Goal: Task Accomplishment & Management: Manage account settings

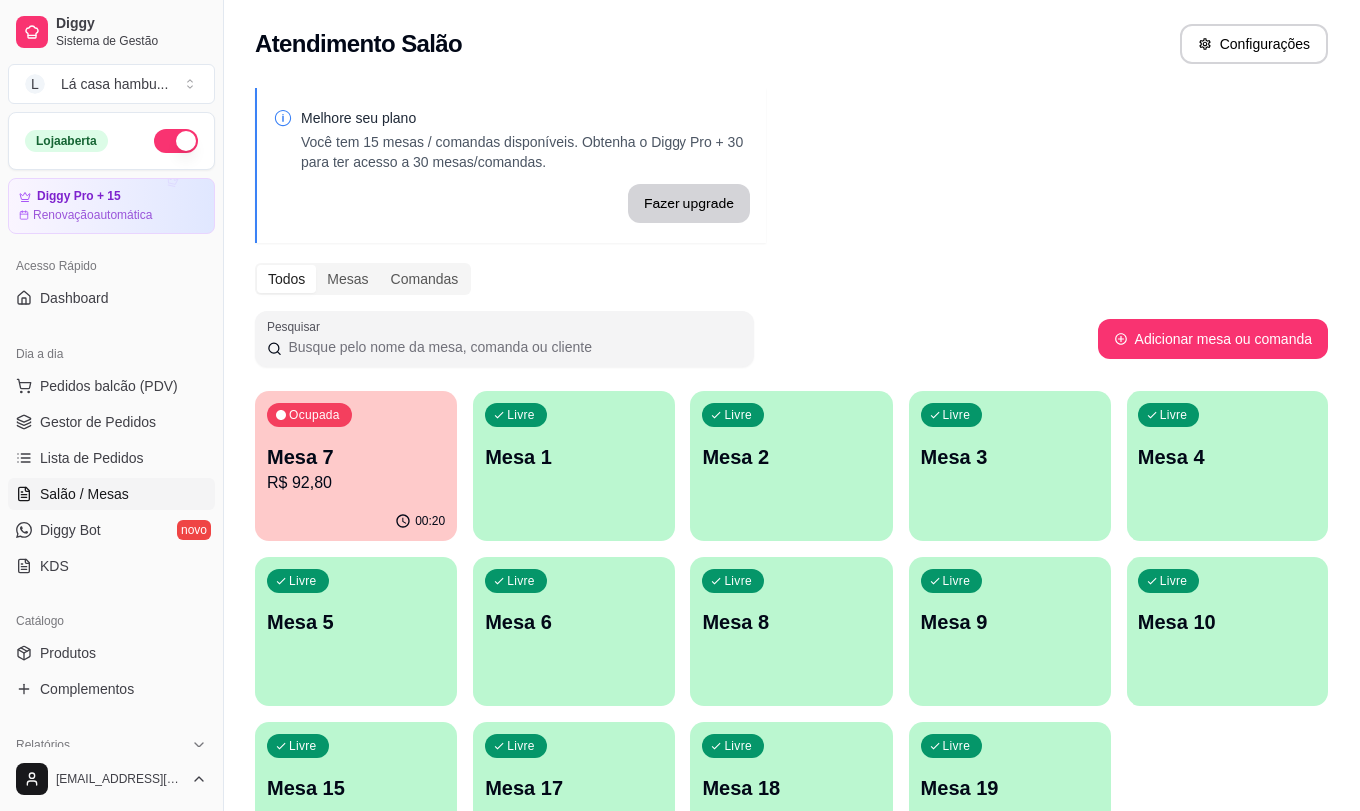
scroll to position [126, 0]
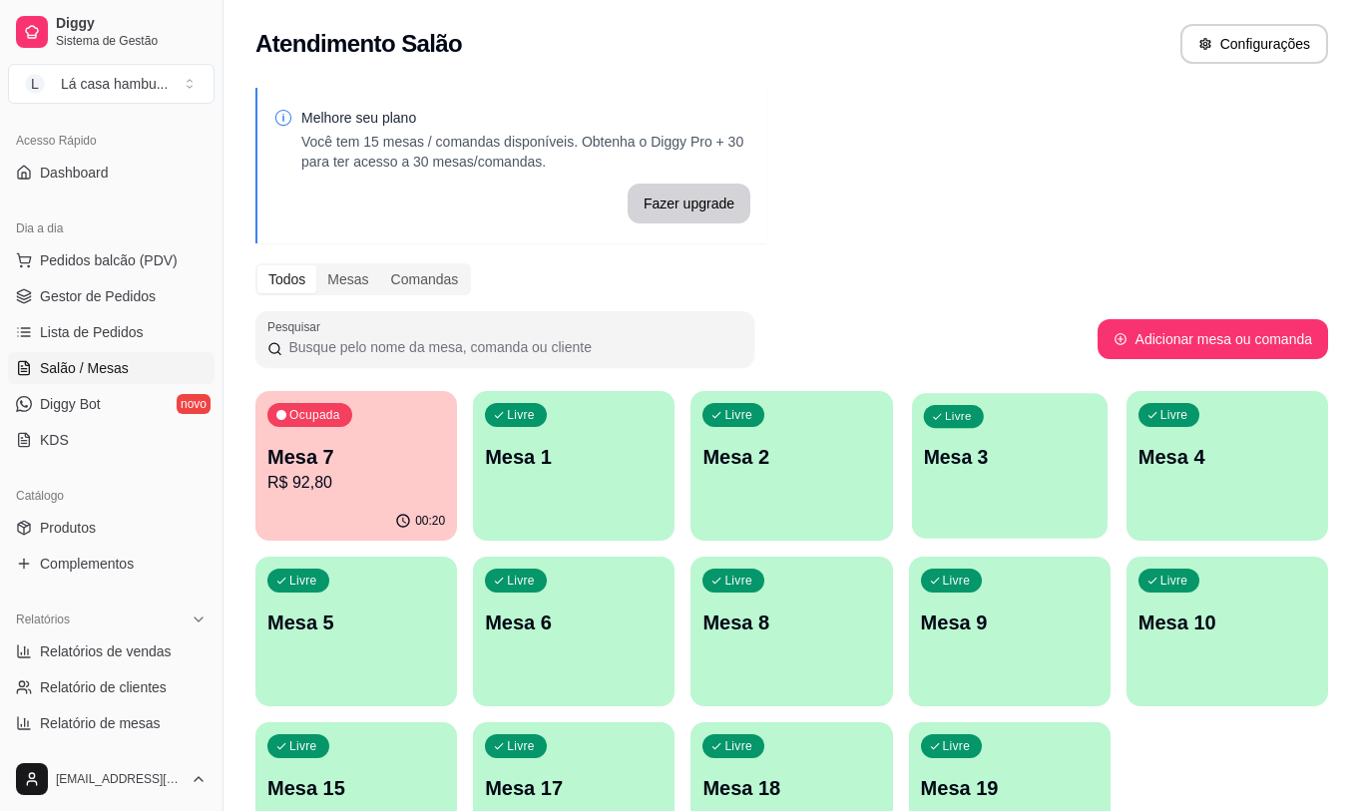
click at [1018, 464] on p "Mesa 3" at bounding box center [1009, 457] width 173 height 27
click at [144, 521] on link "Produtos" at bounding box center [111, 528] width 207 height 32
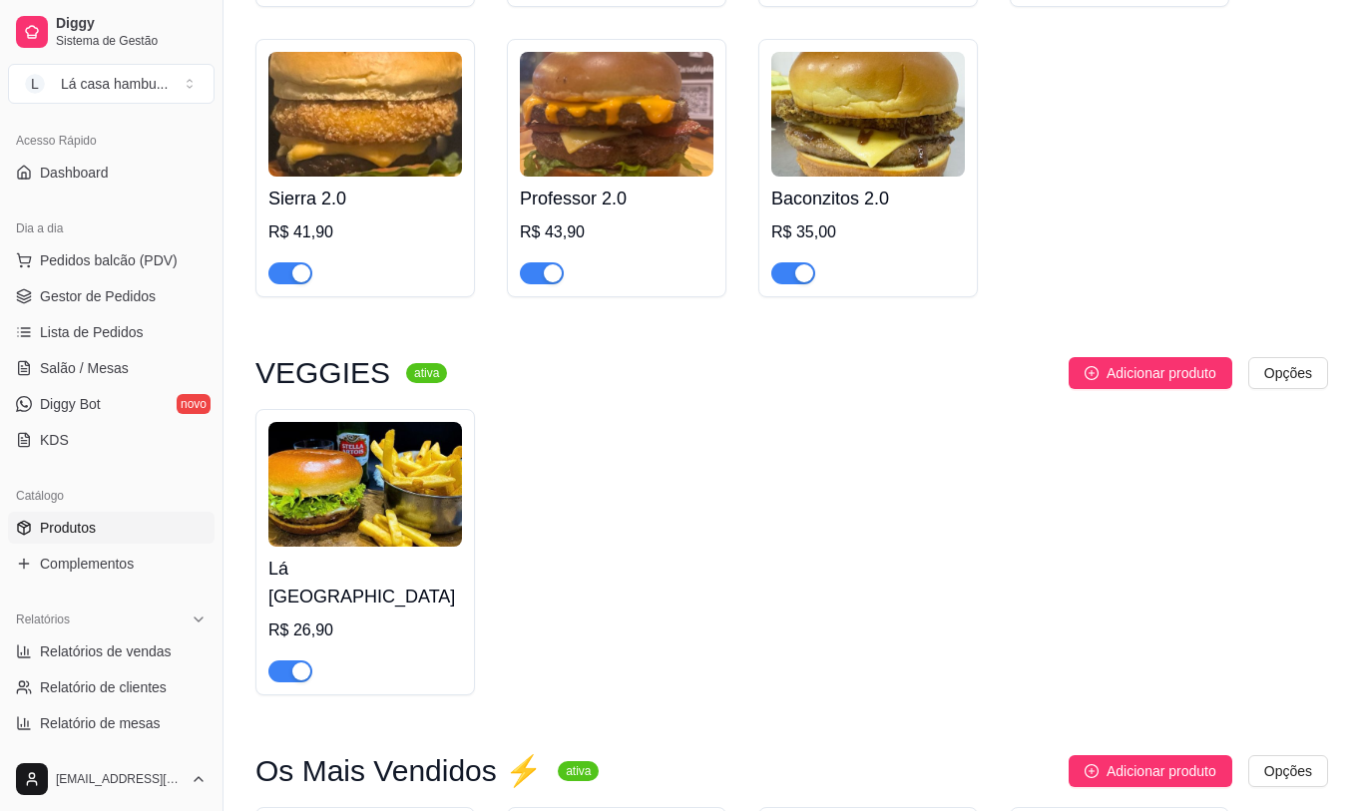
scroll to position [3292, 0]
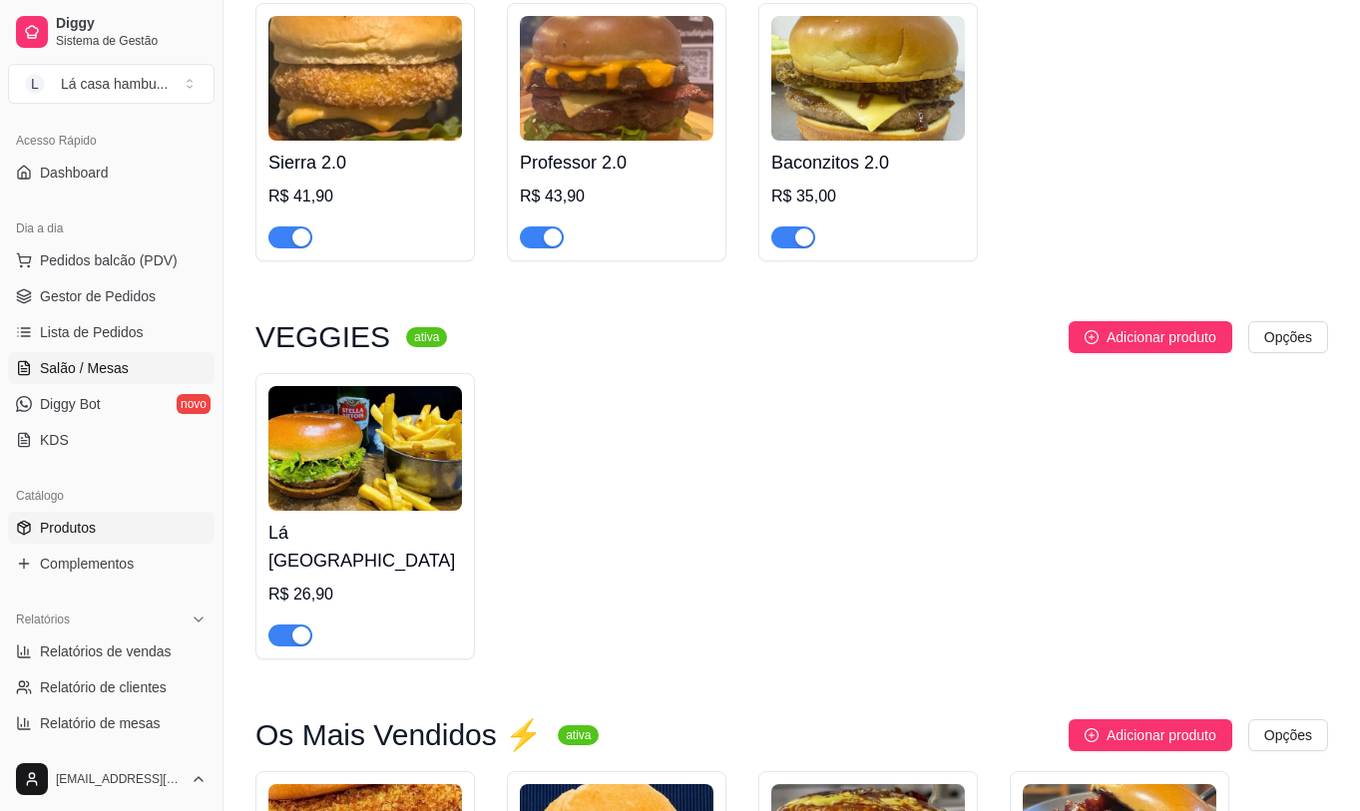
drag, startPoint x: 139, startPoint y: 361, endPoint x: 130, endPoint y: 375, distance: 16.6
click at [136, 361] on link "Salão / Mesas" at bounding box center [111, 368] width 207 height 32
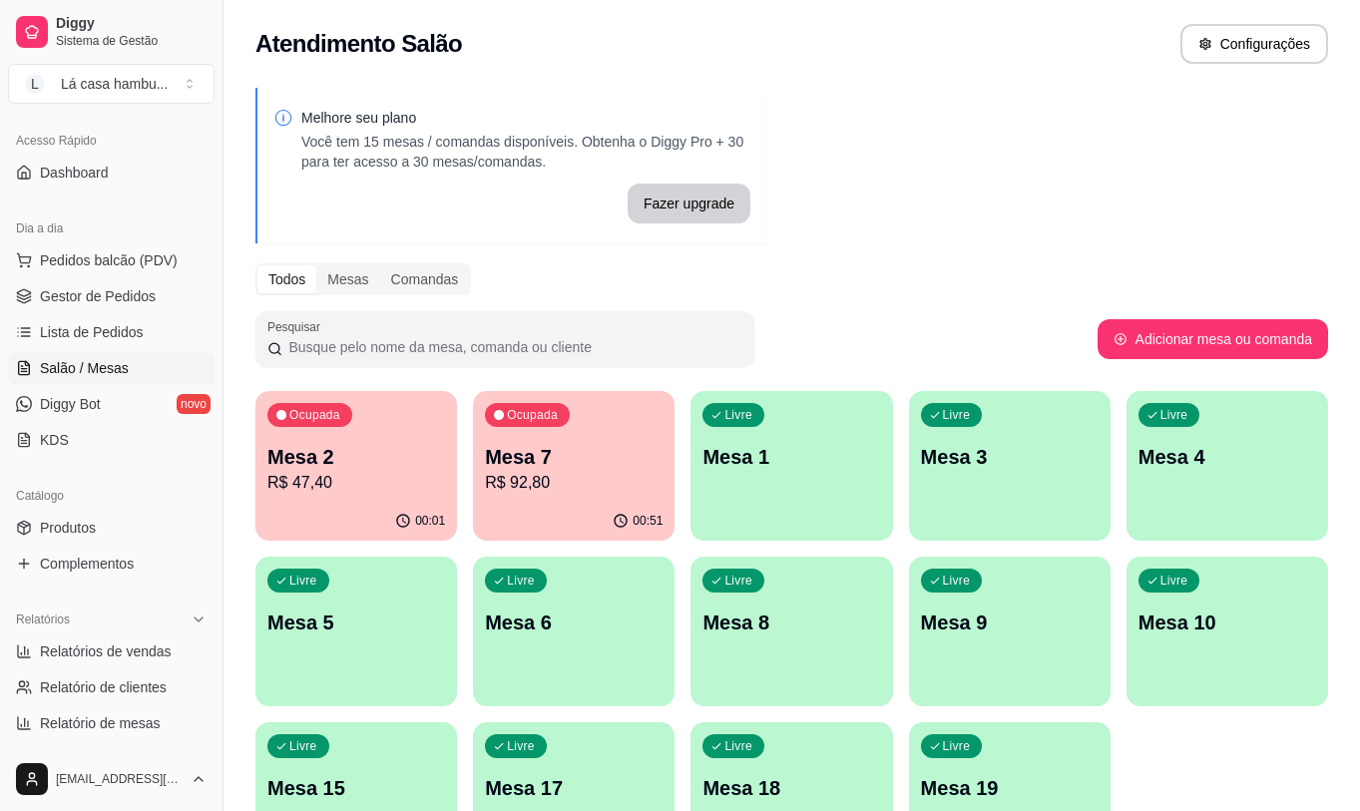
click at [560, 448] on p "Mesa 7" at bounding box center [574, 457] width 178 height 28
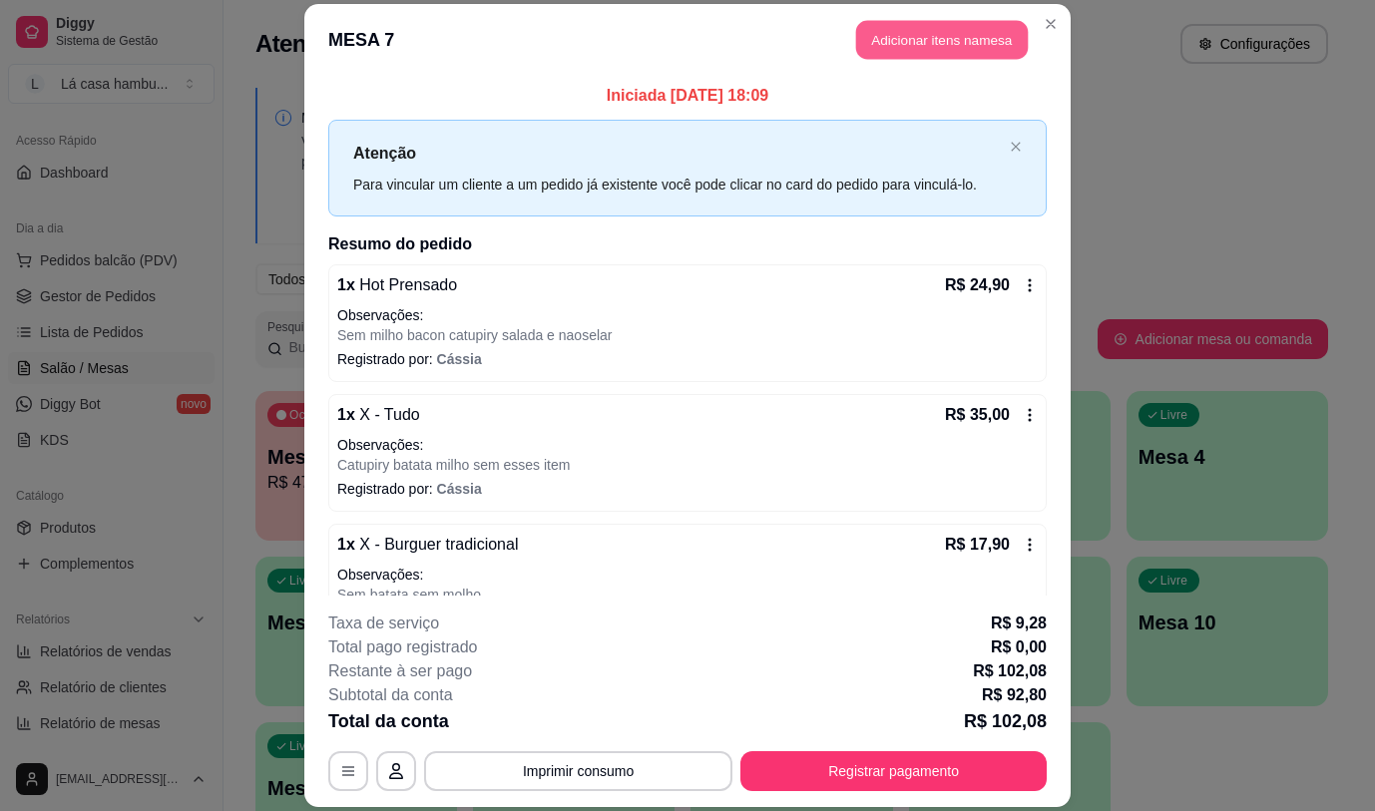
click at [949, 32] on button "Adicionar itens na mesa" at bounding box center [942, 40] width 172 height 39
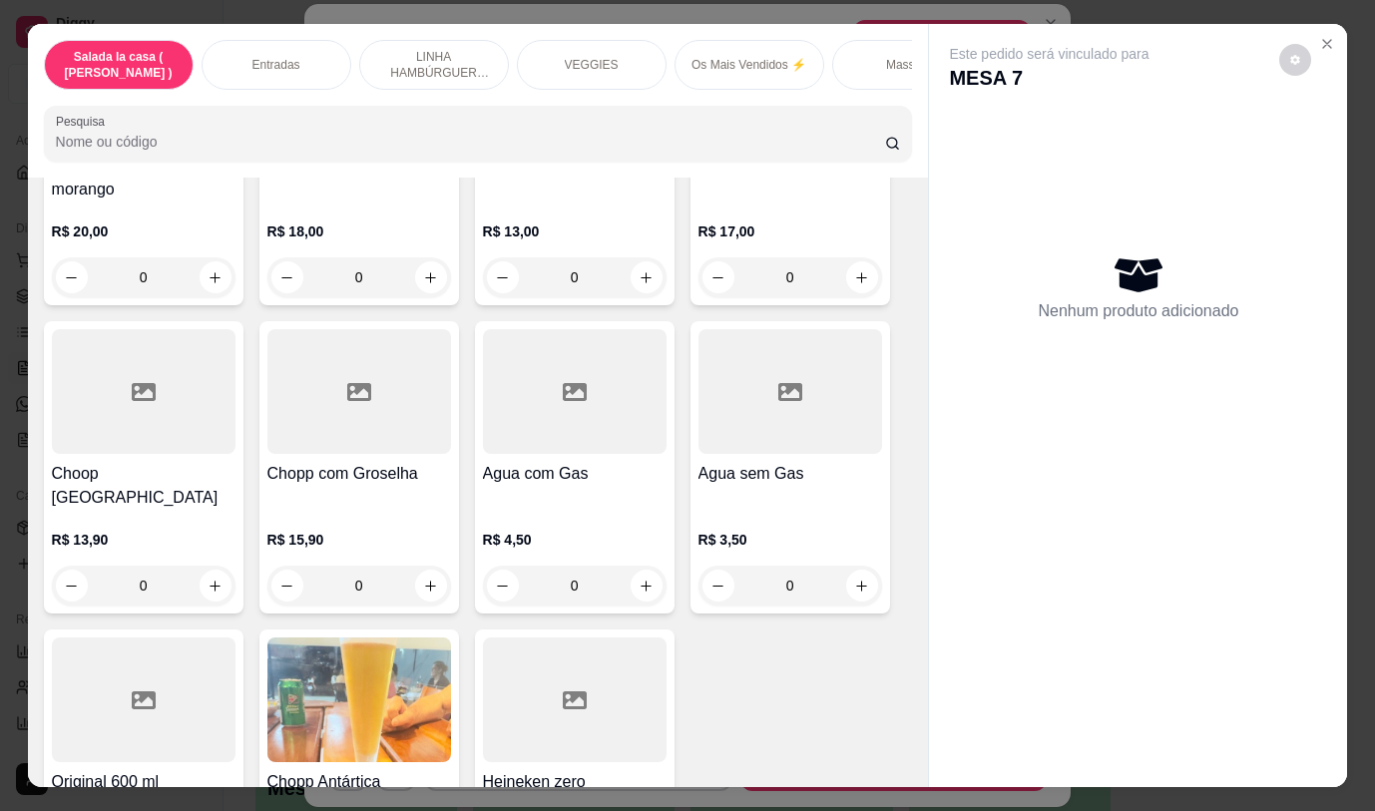
scroll to position [10097, 0]
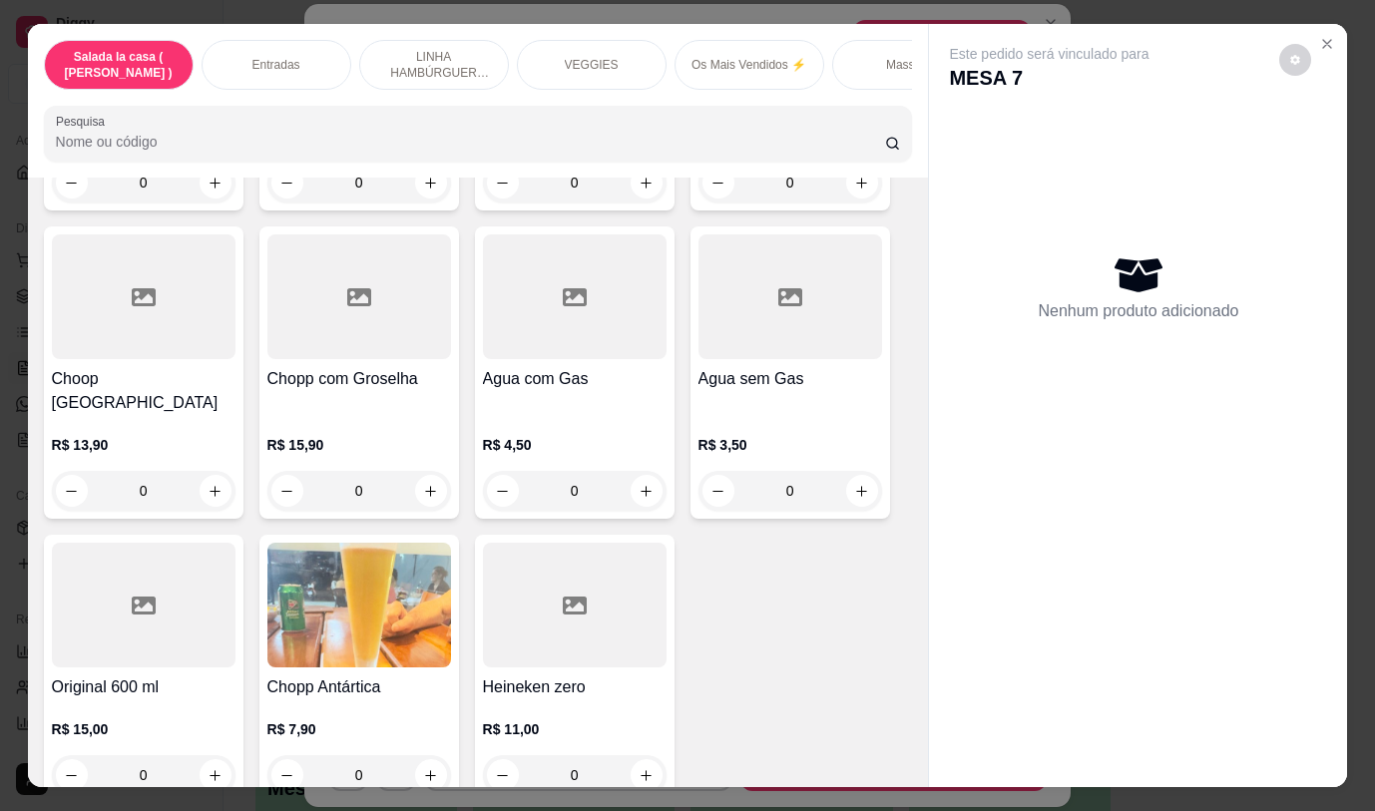
click at [929, 755] on div at bounding box center [1138, 771] width 418 height 32
drag, startPoint x: 901, startPoint y: 742, endPoint x: 925, endPoint y: 663, distance: 82.4
click at [925, 663] on div "Salada la casa ( CAESAR ) Entradas LINHA HAMBÚRGUER ANGUS VEGGIES Os Mais Vendi…" at bounding box center [688, 405] width 1320 height 762
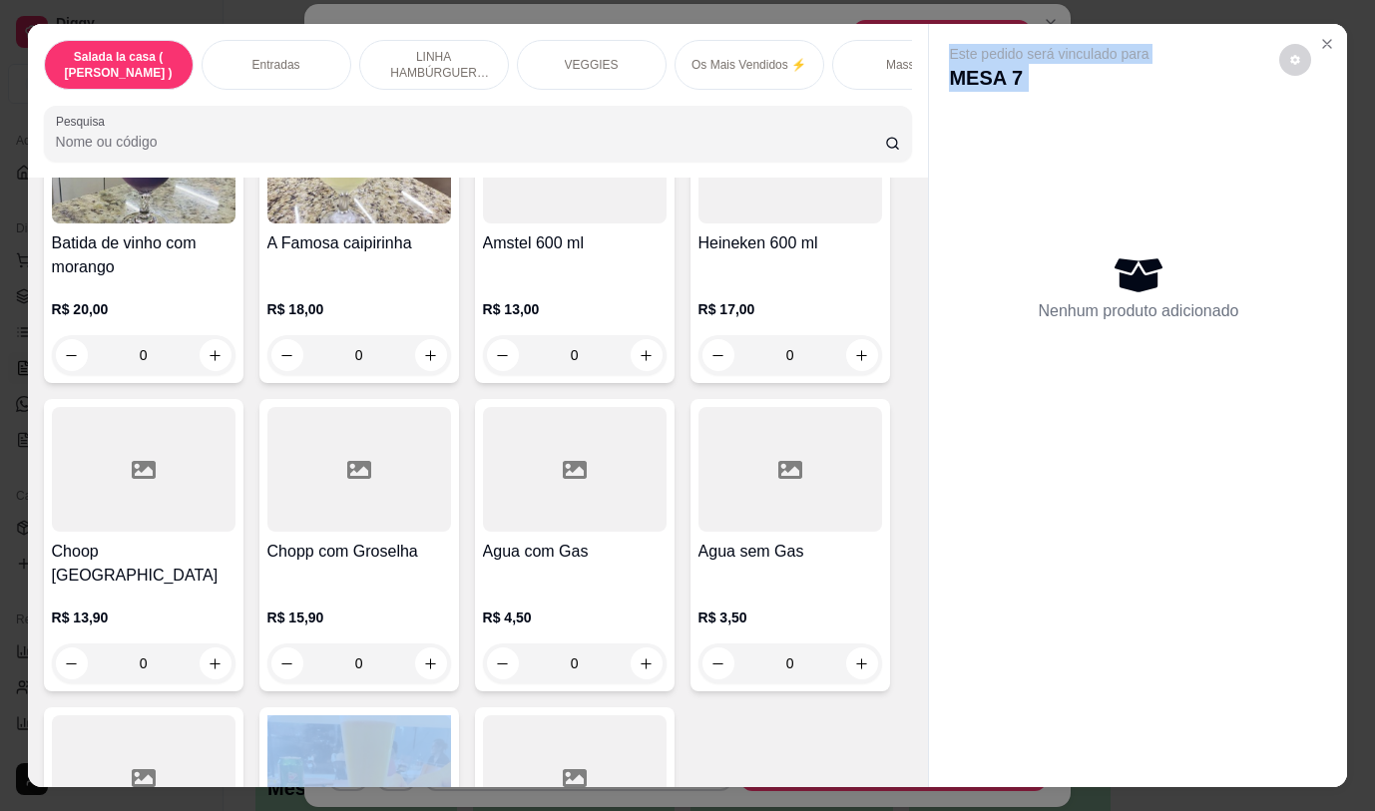
drag, startPoint x: 897, startPoint y: 722, endPoint x: 921, endPoint y: 666, distance: 60.8
click at [921, 666] on div "Salada la casa ( CAESAR ) Entradas LINHA HAMBÚRGUER ANGUS VEGGIES Os Mais Vendi…" at bounding box center [688, 405] width 1320 height 762
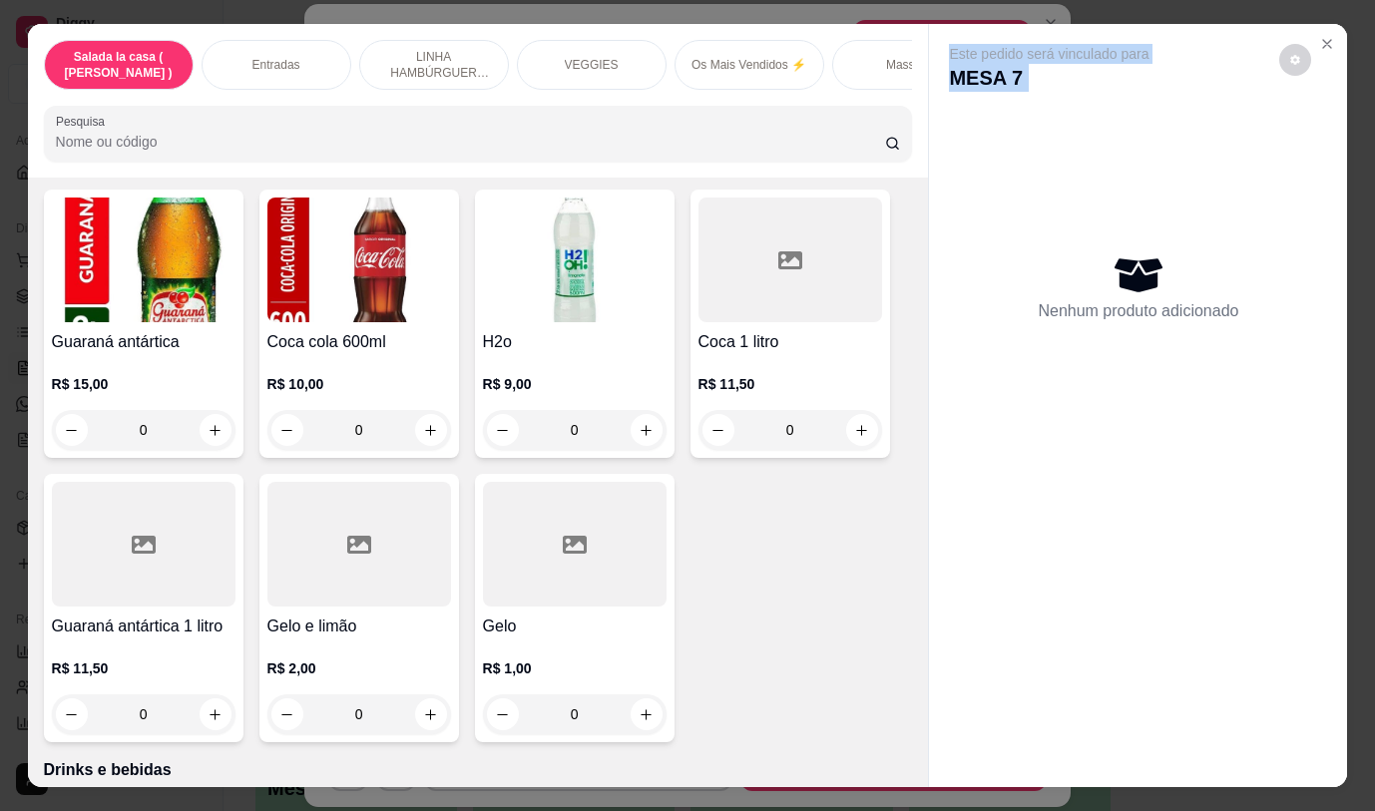
scroll to position [9083, 0]
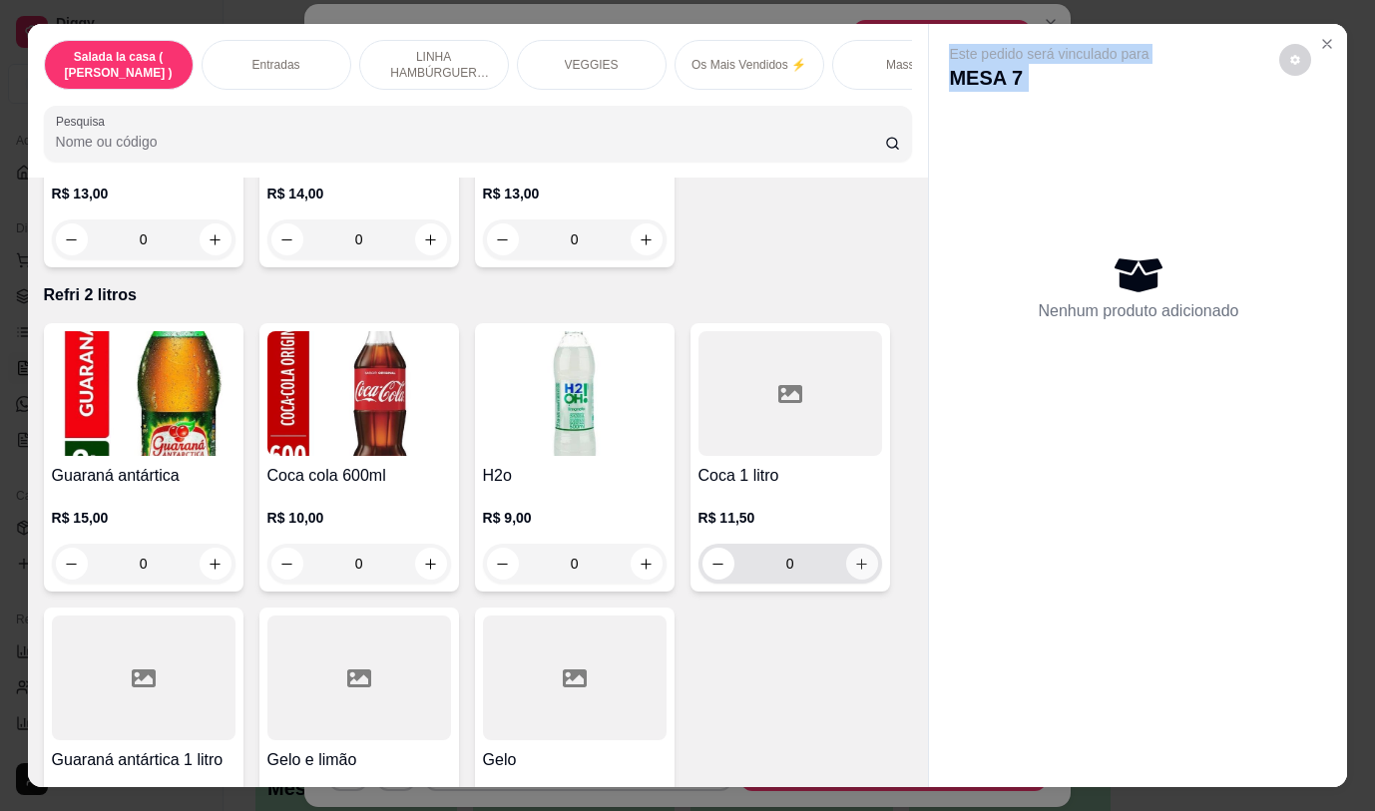
click at [854, 557] on icon "increase-product-quantity" at bounding box center [861, 564] width 15 height 15
type input "1"
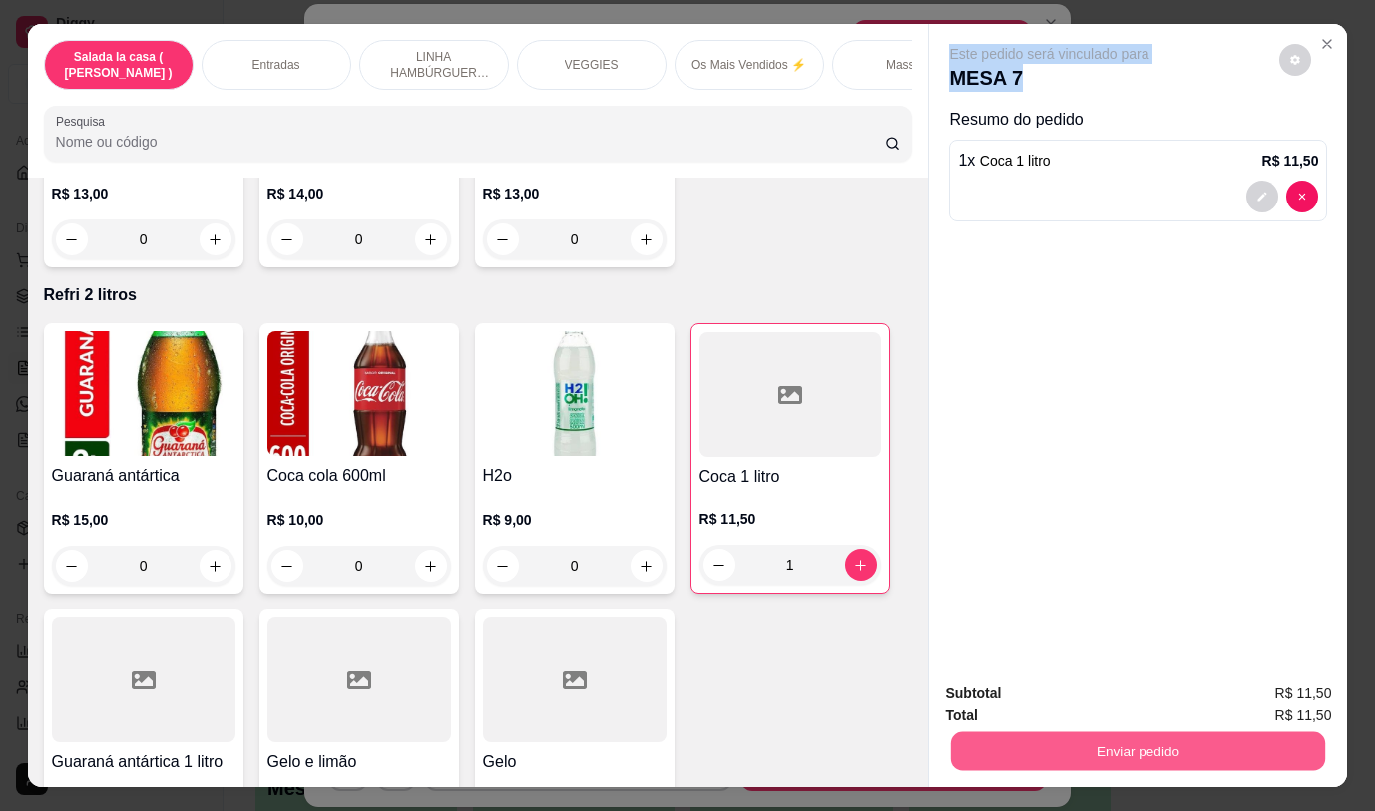
click at [1062, 739] on button "Enviar pedido" at bounding box center [1138, 750] width 374 height 39
click at [1084, 692] on button "Não registrar e enviar pedido" at bounding box center [1072, 694] width 207 height 38
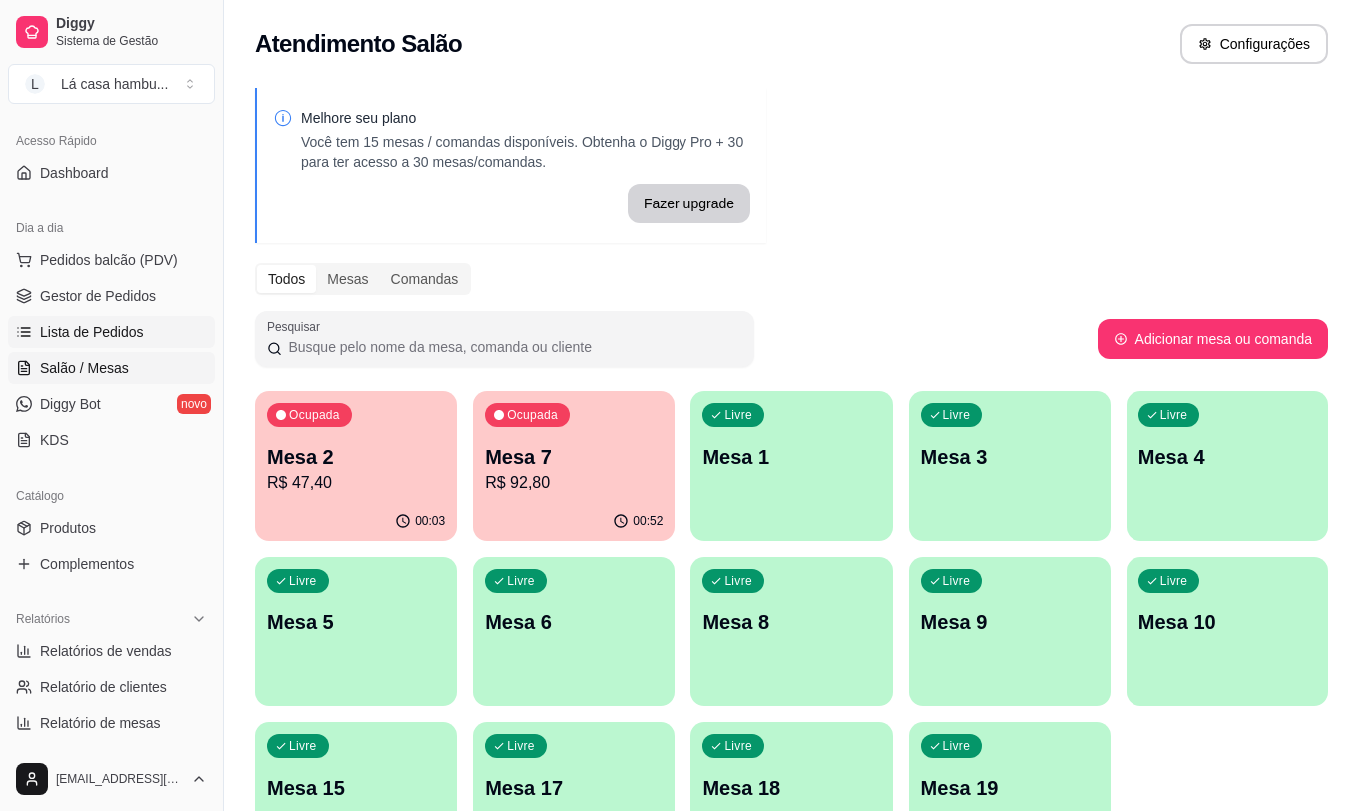
click at [101, 329] on span "Lista de Pedidos" at bounding box center [92, 332] width 104 height 20
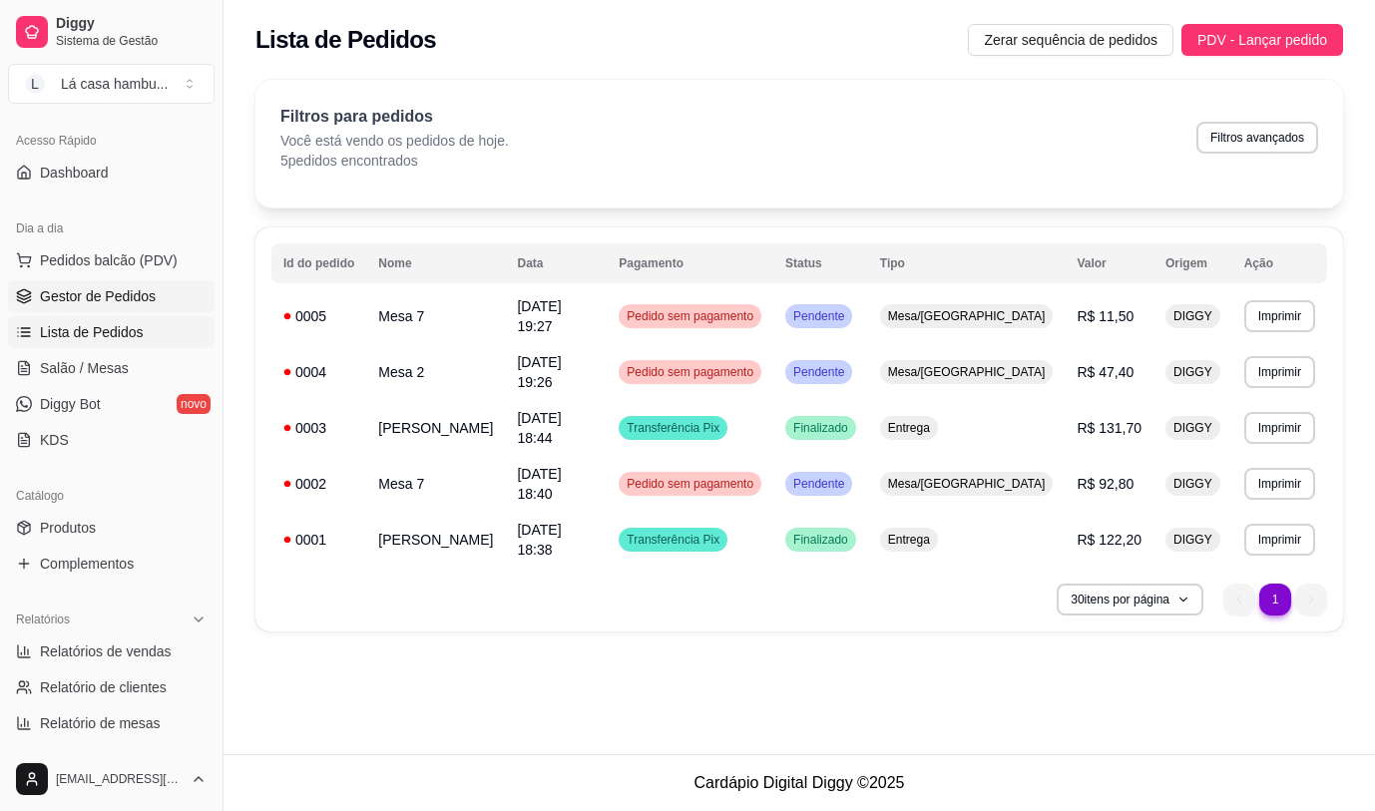
click at [143, 287] on span "Gestor de Pedidos" at bounding box center [98, 296] width 116 height 20
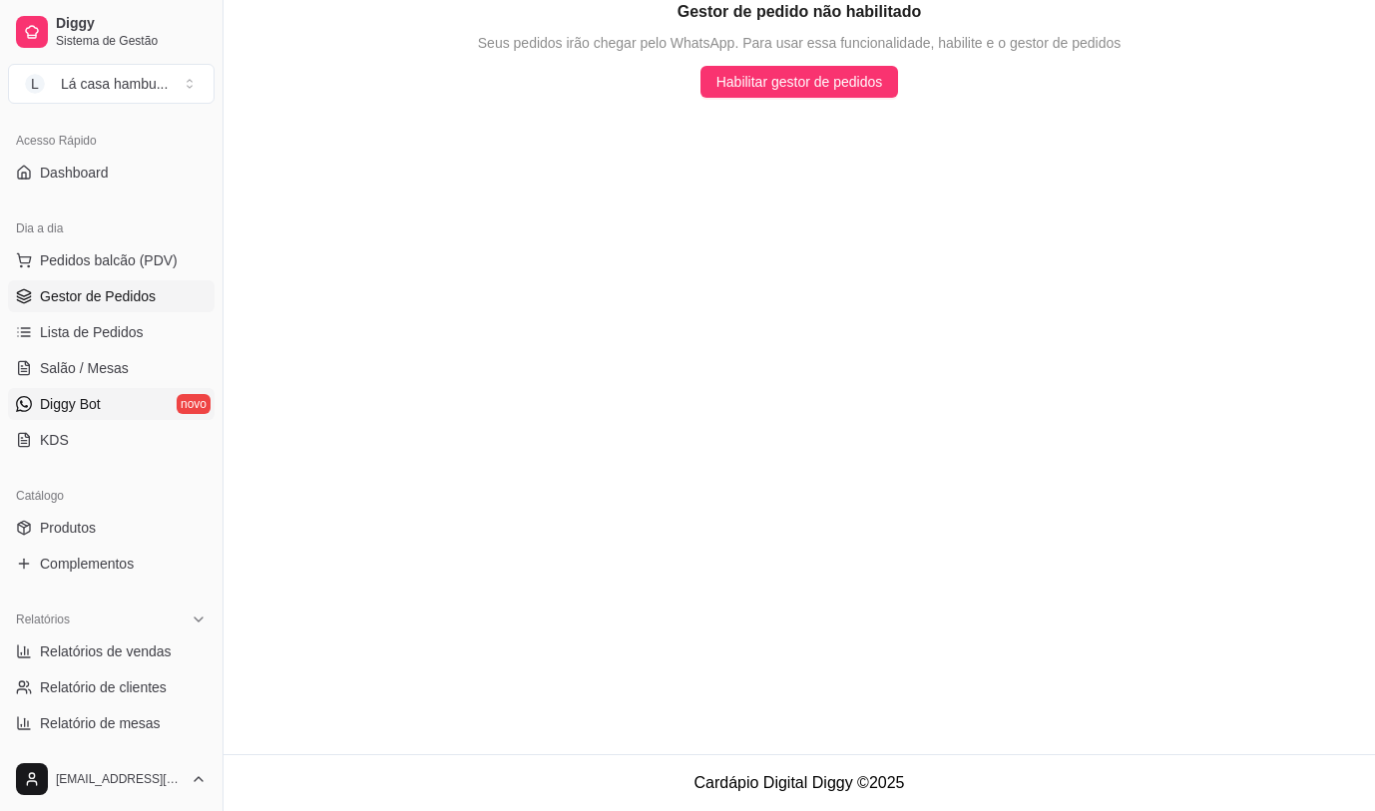
click at [97, 405] on span "Diggy Bot" at bounding box center [70, 404] width 61 height 20
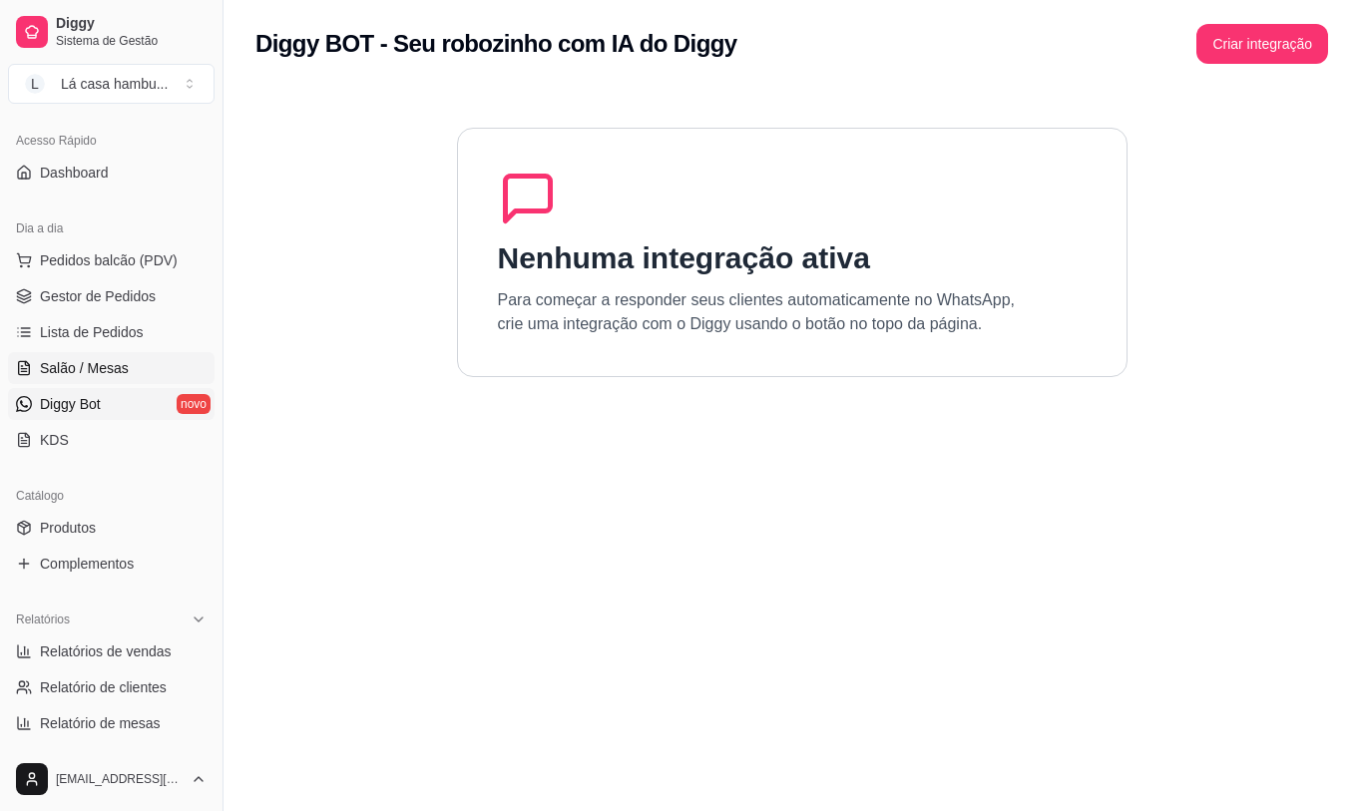
click at [131, 369] on link "Salão / Mesas" at bounding box center [111, 368] width 207 height 32
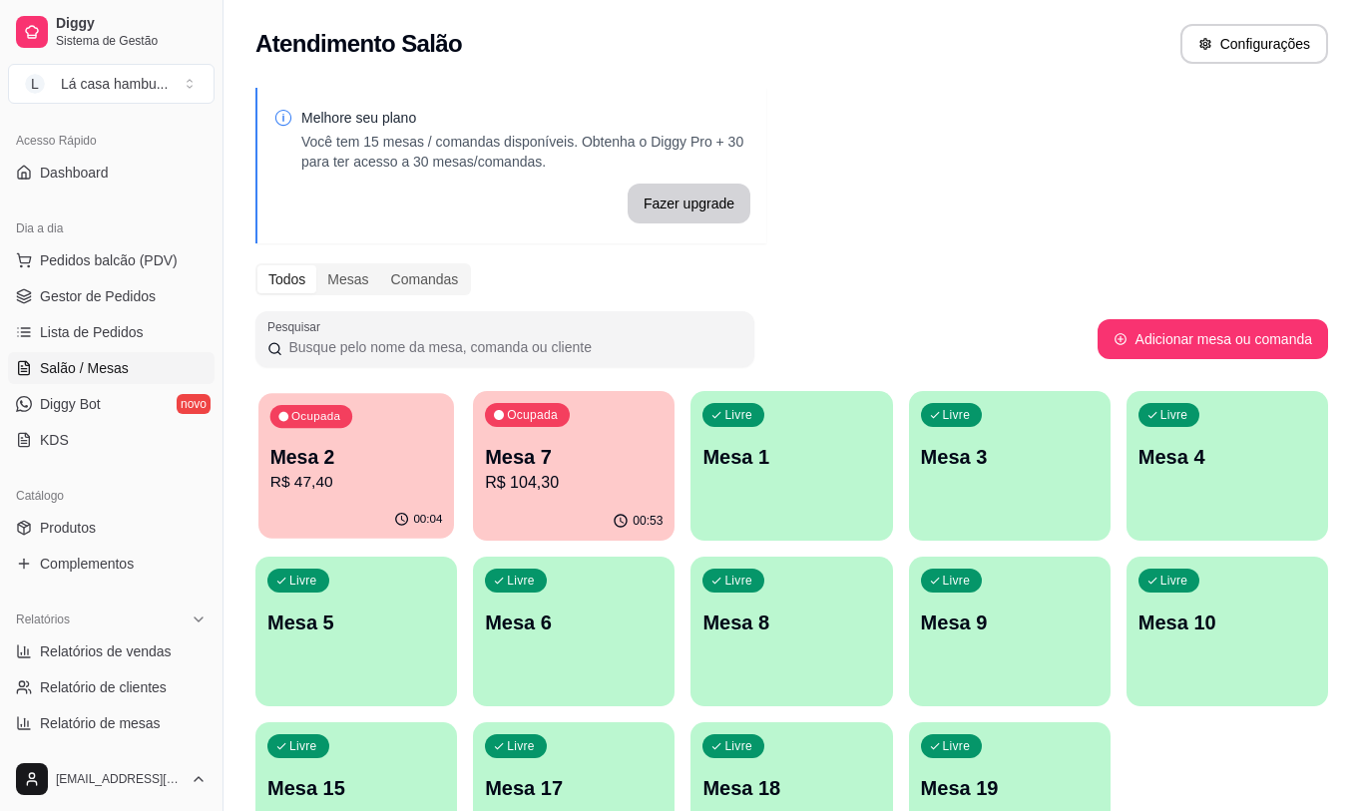
click at [376, 453] on p "Mesa 2" at bounding box center [356, 457] width 173 height 27
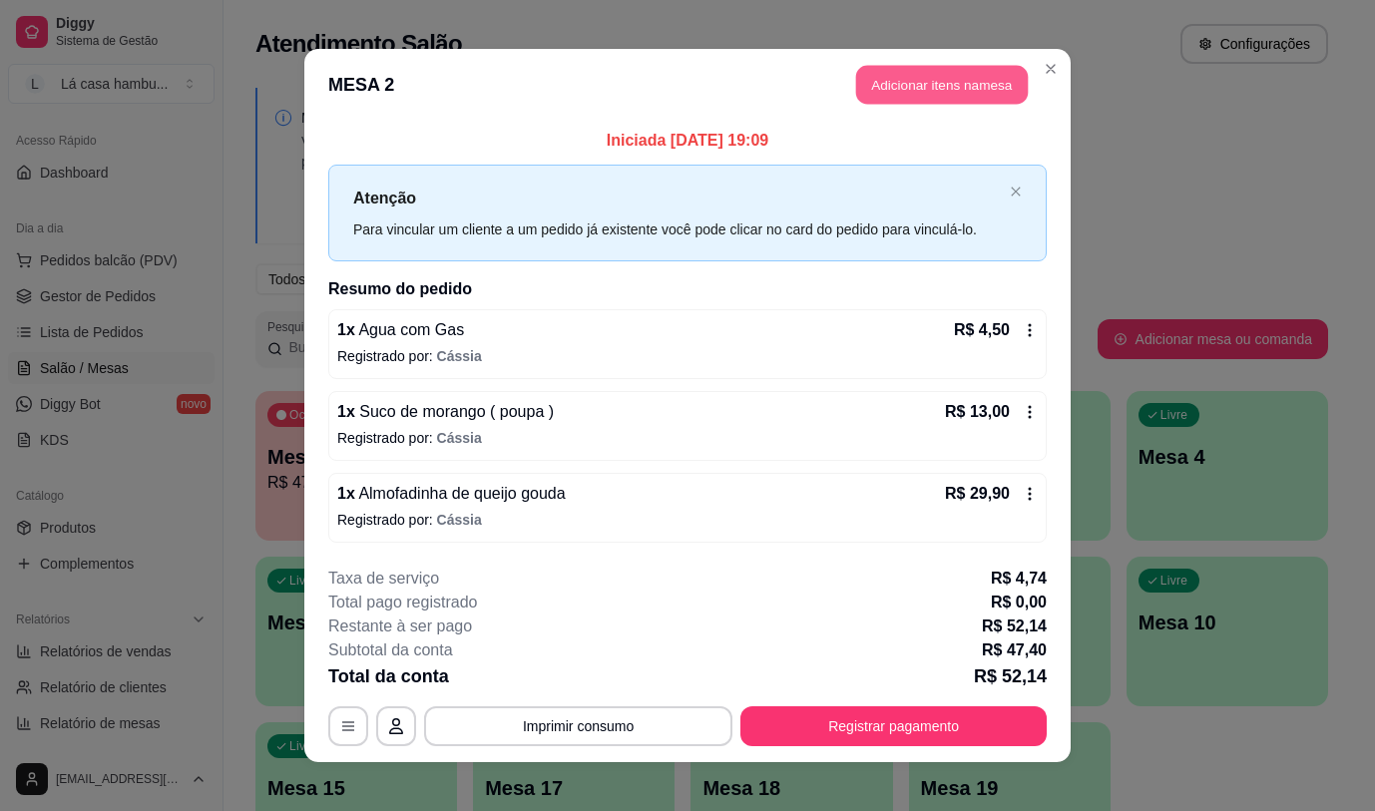
click at [908, 81] on button "Adicionar itens na mesa" at bounding box center [942, 85] width 172 height 39
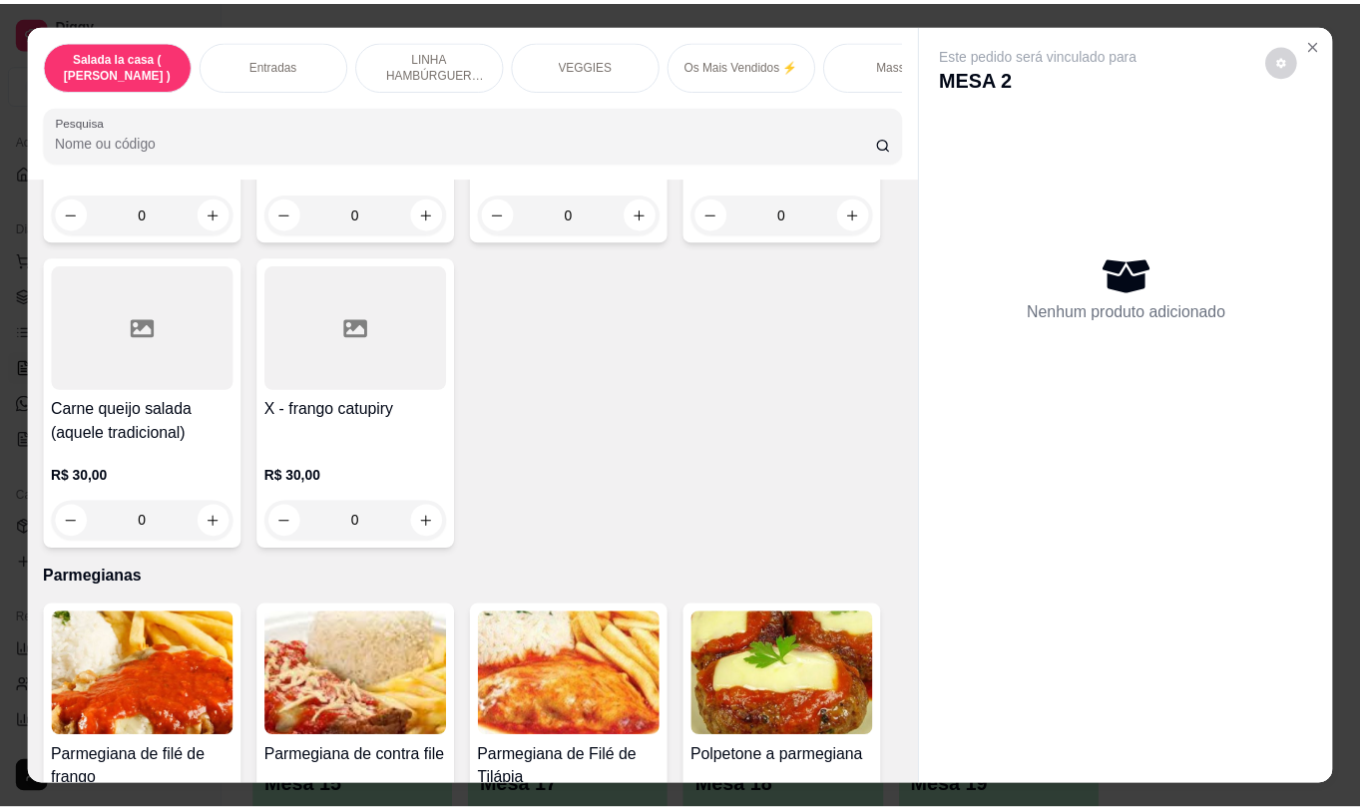
scroll to position [7611, 0]
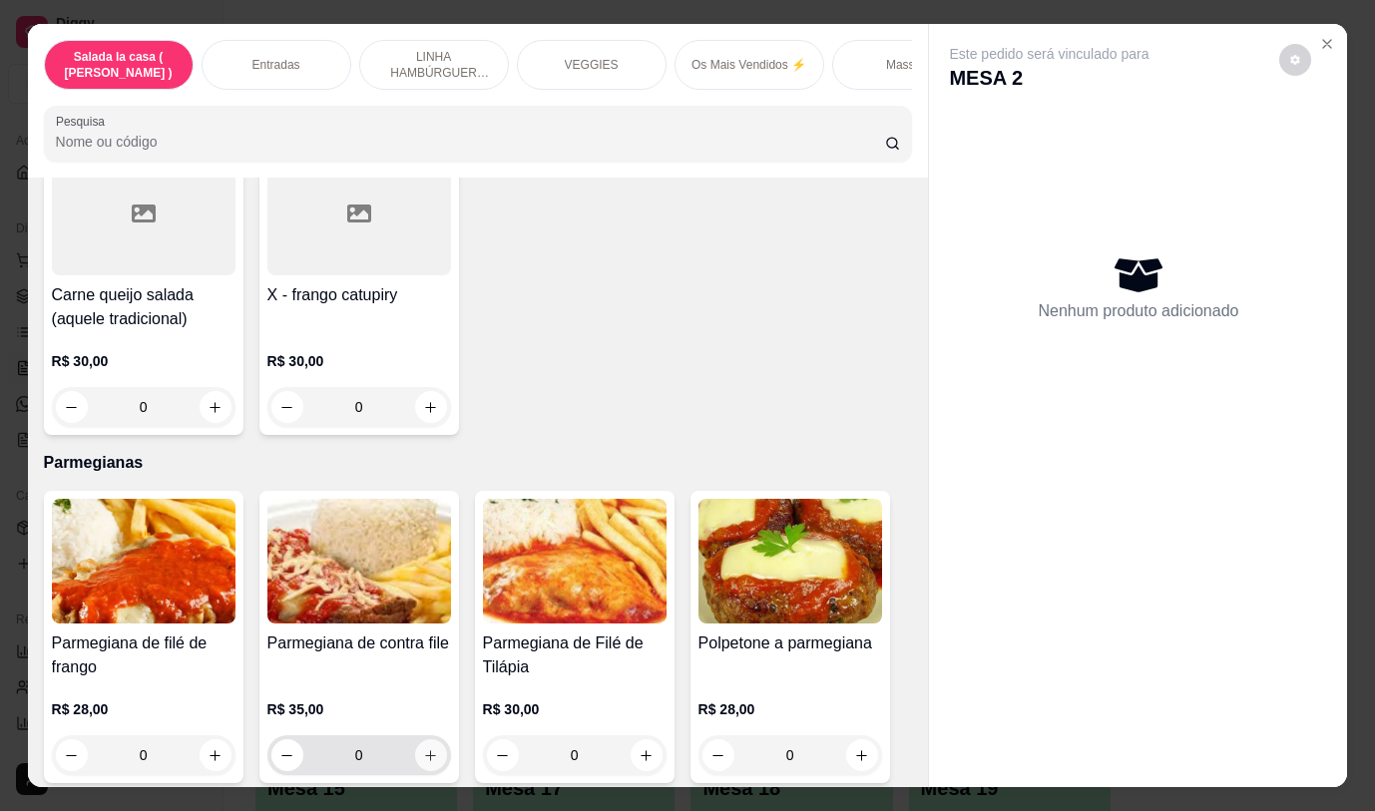
click at [423, 748] on icon "increase-product-quantity" at bounding box center [430, 755] width 15 height 15
type input "1"
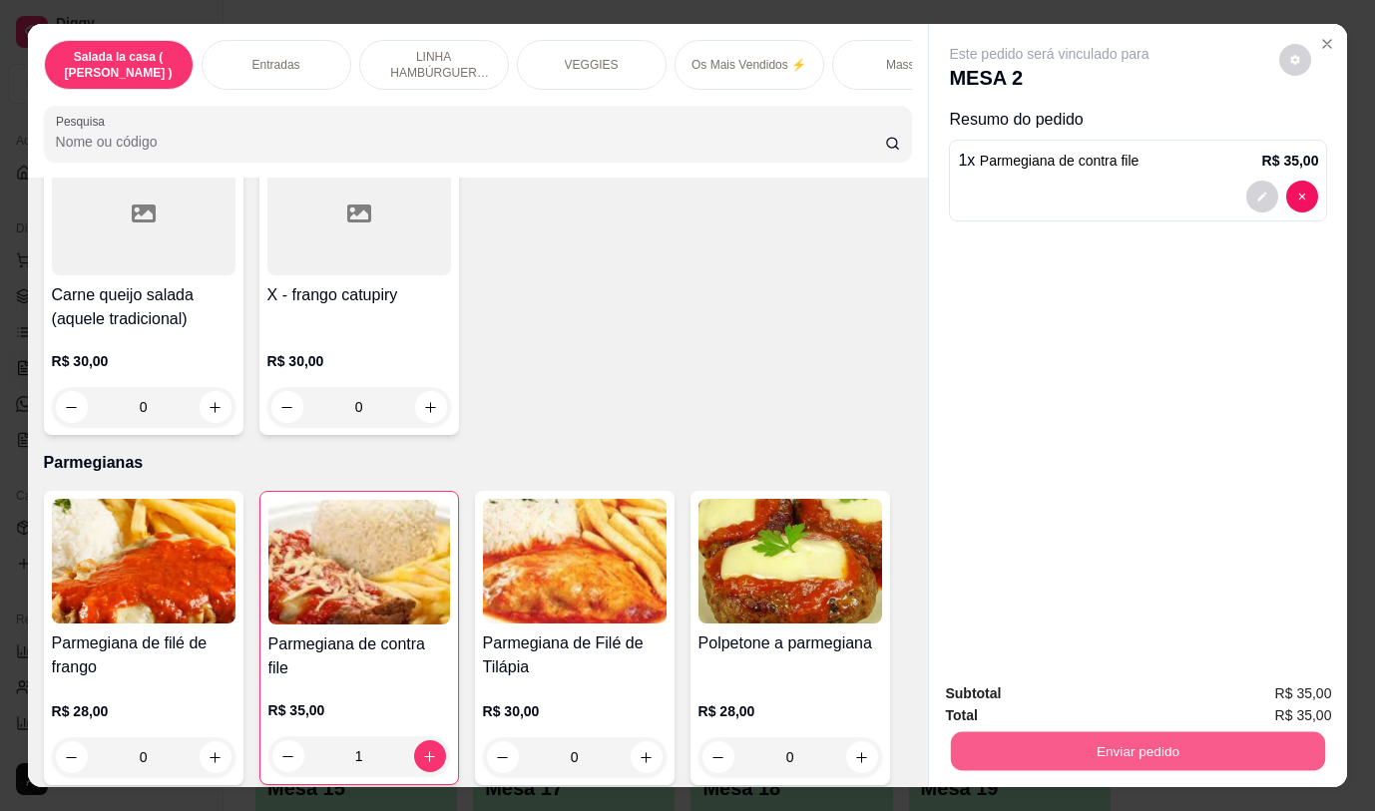
click at [1093, 743] on button "Enviar pedido" at bounding box center [1138, 750] width 374 height 39
click at [1027, 688] on button "Não registrar e enviar pedido" at bounding box center [1072, 694] width 207 height 38
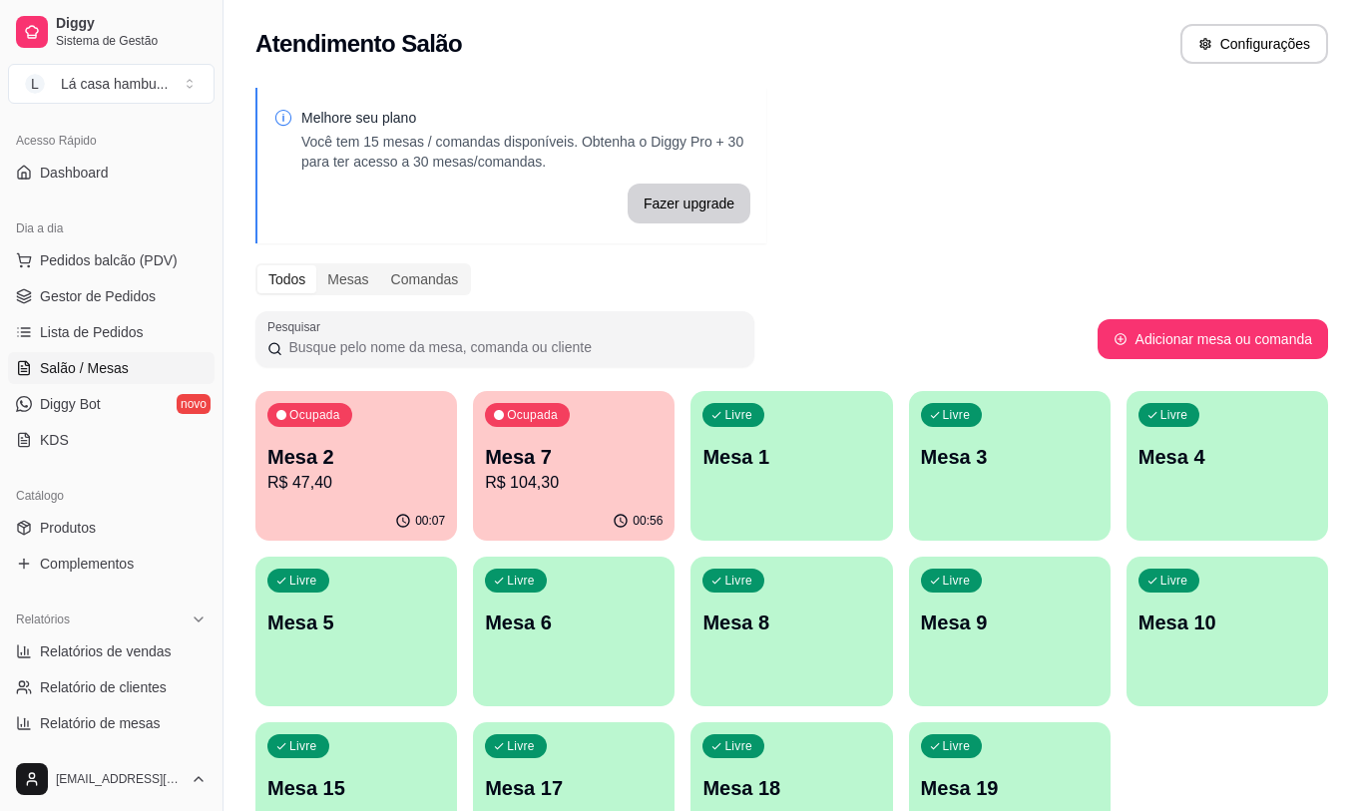
click at [612, 462] on p "Mesa 7" at bounding box center [574, 457] width 178 height 28
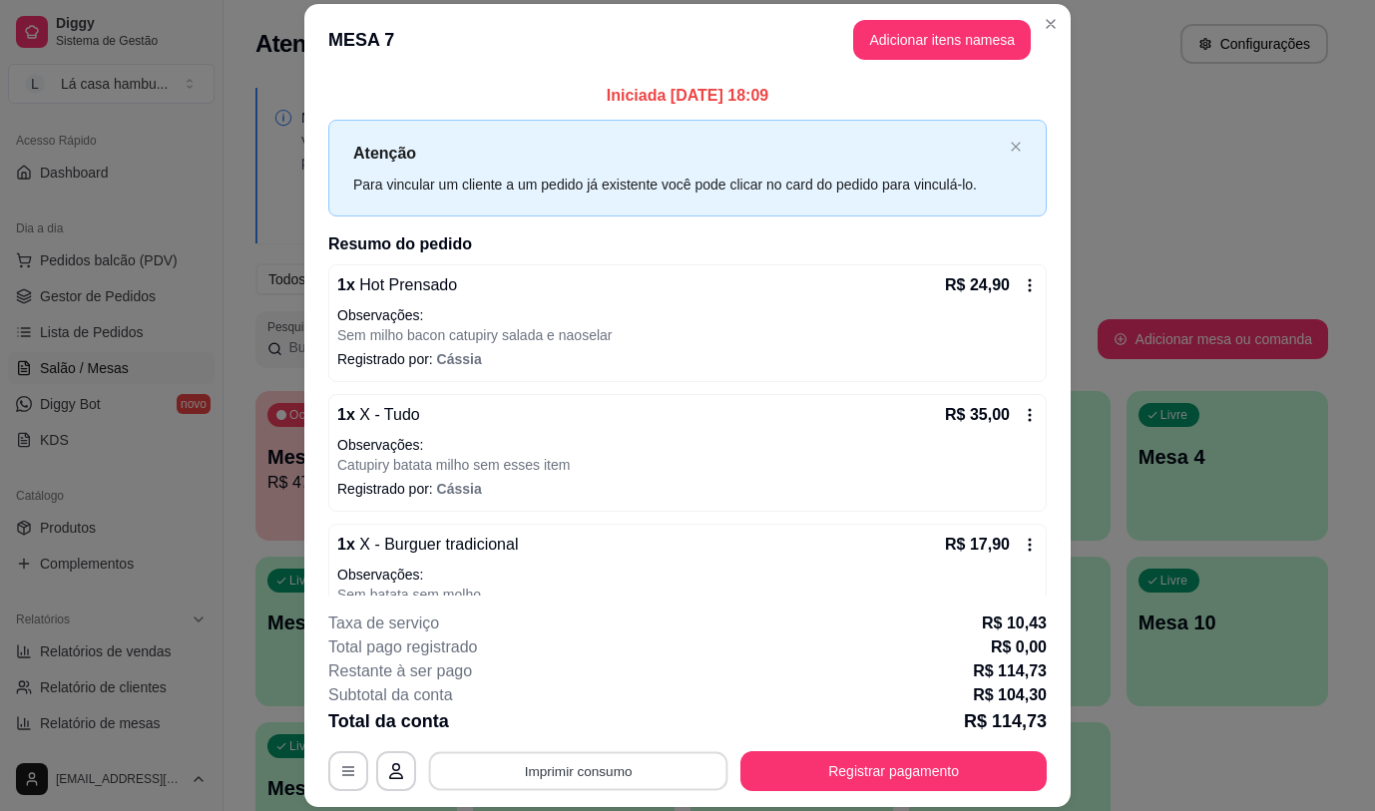
click at [649, 762] on button "Imprimir consumo" at bounding box center [578, 771] width 299 height 39
click at [604, 720] on button "IMPRESSORA" at bounding box center [577, 725] width 145 height 32
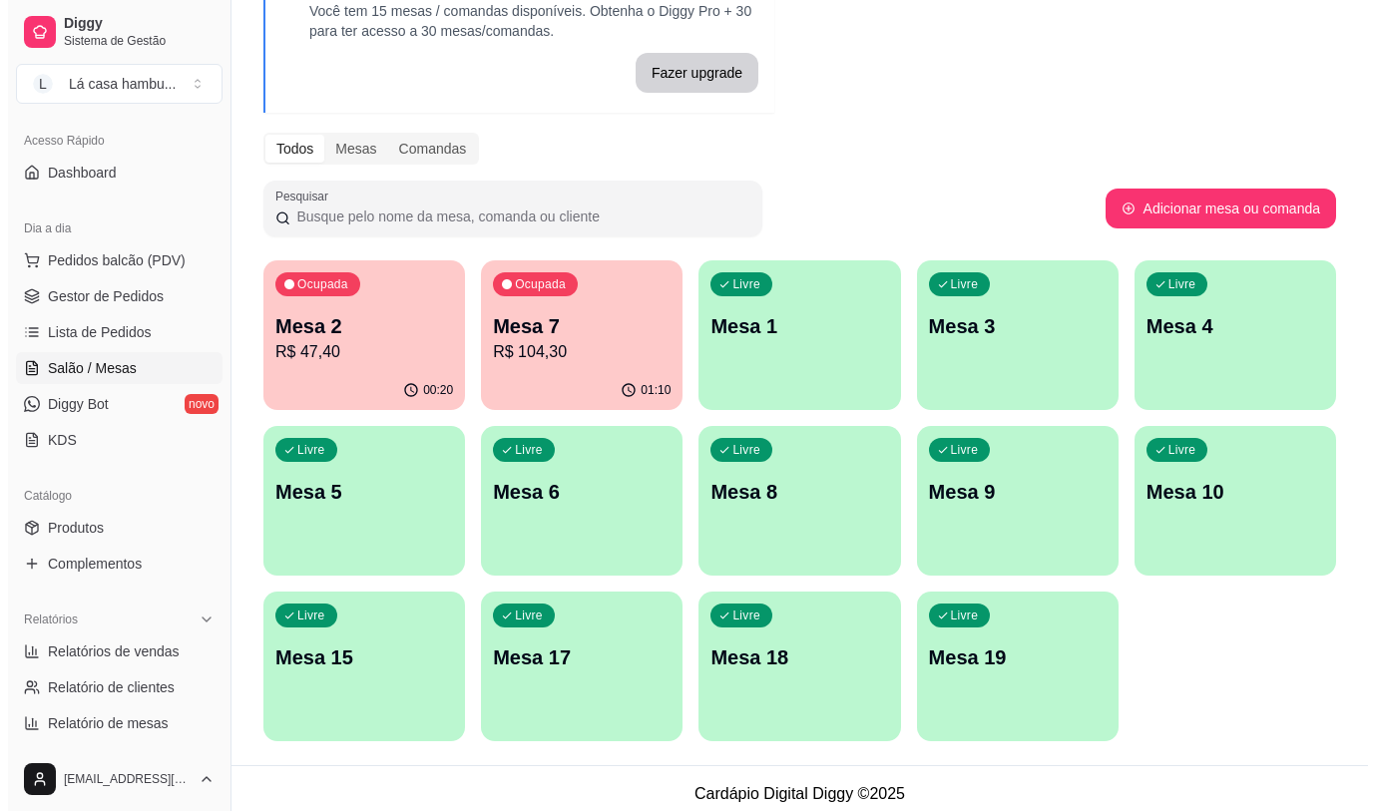
scroll to position [142, 0]
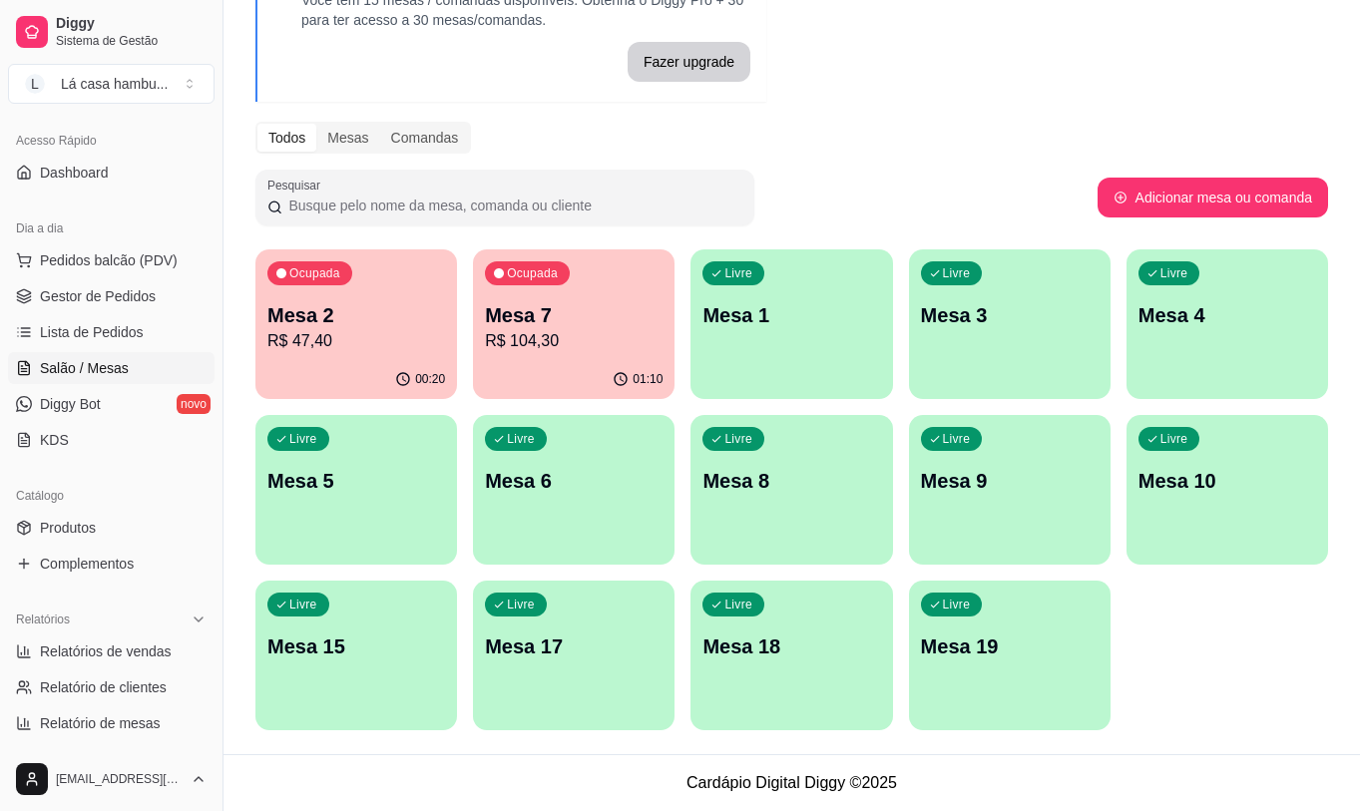
click at [1276, 510] on div "Livre Mesa 10" at bounding box center [1227, 478] width 202 height 126
click at [1276, 510] on body "Diggy Sistema de Gestão L Lá casa hambu ... Loja aberta Diggy Pro + 15 Renovaçã…" at bounding box center [680, 263] width 1360 height 811
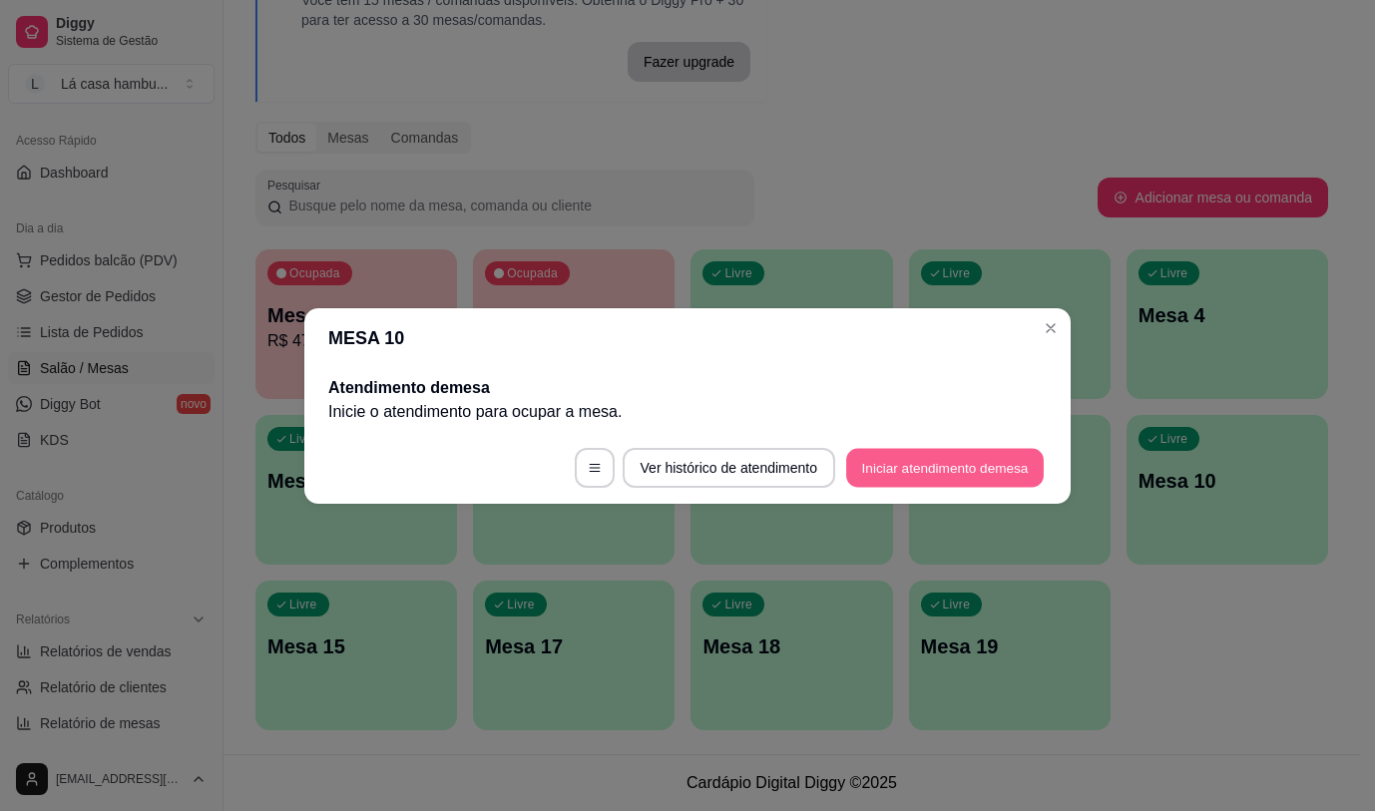
click at [970, 468] on button "Iniciar atendimento de mesa" at bounding box center [945, 467] width 198 height 39
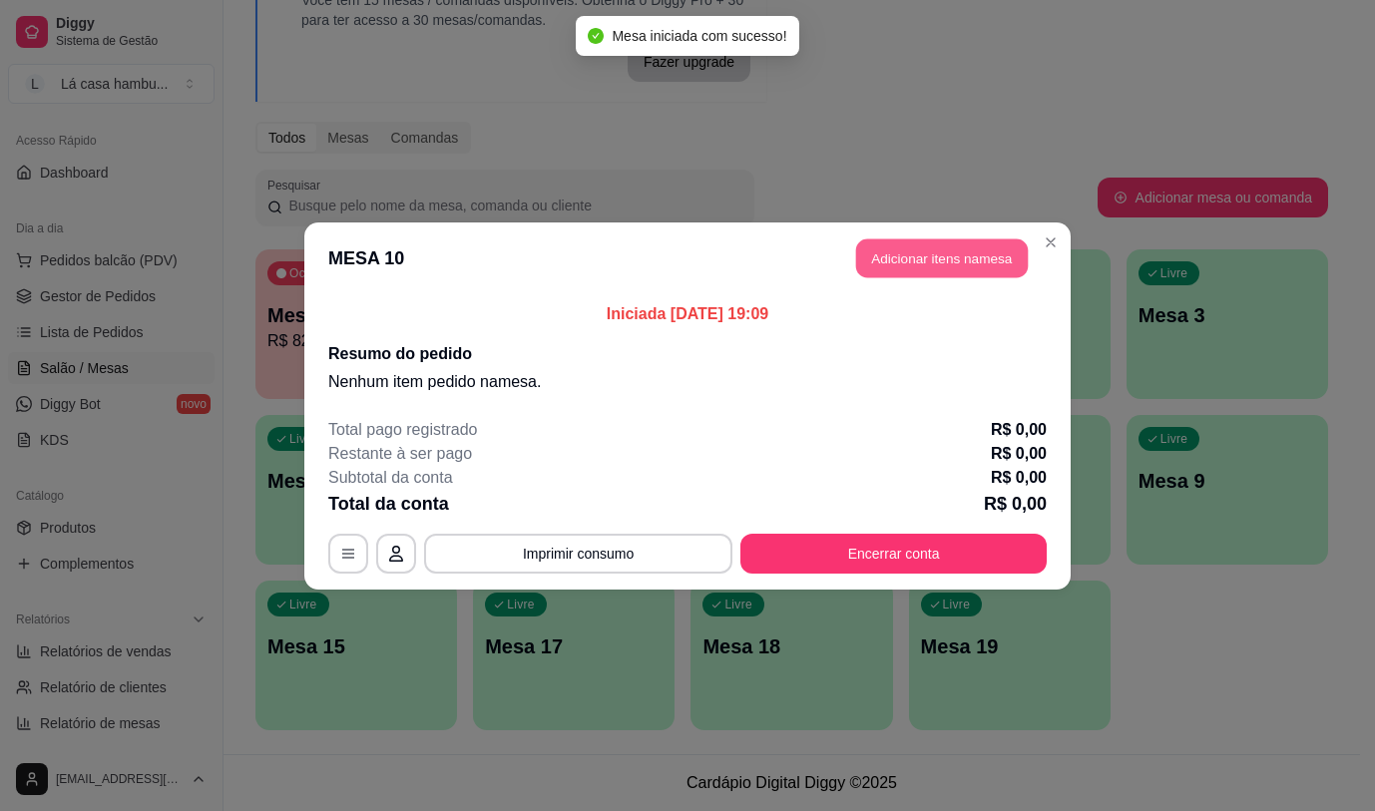
click at [989, 266] on button "Adicionar itens na mesa" at bounding box center [942, 257] width 172 height 39
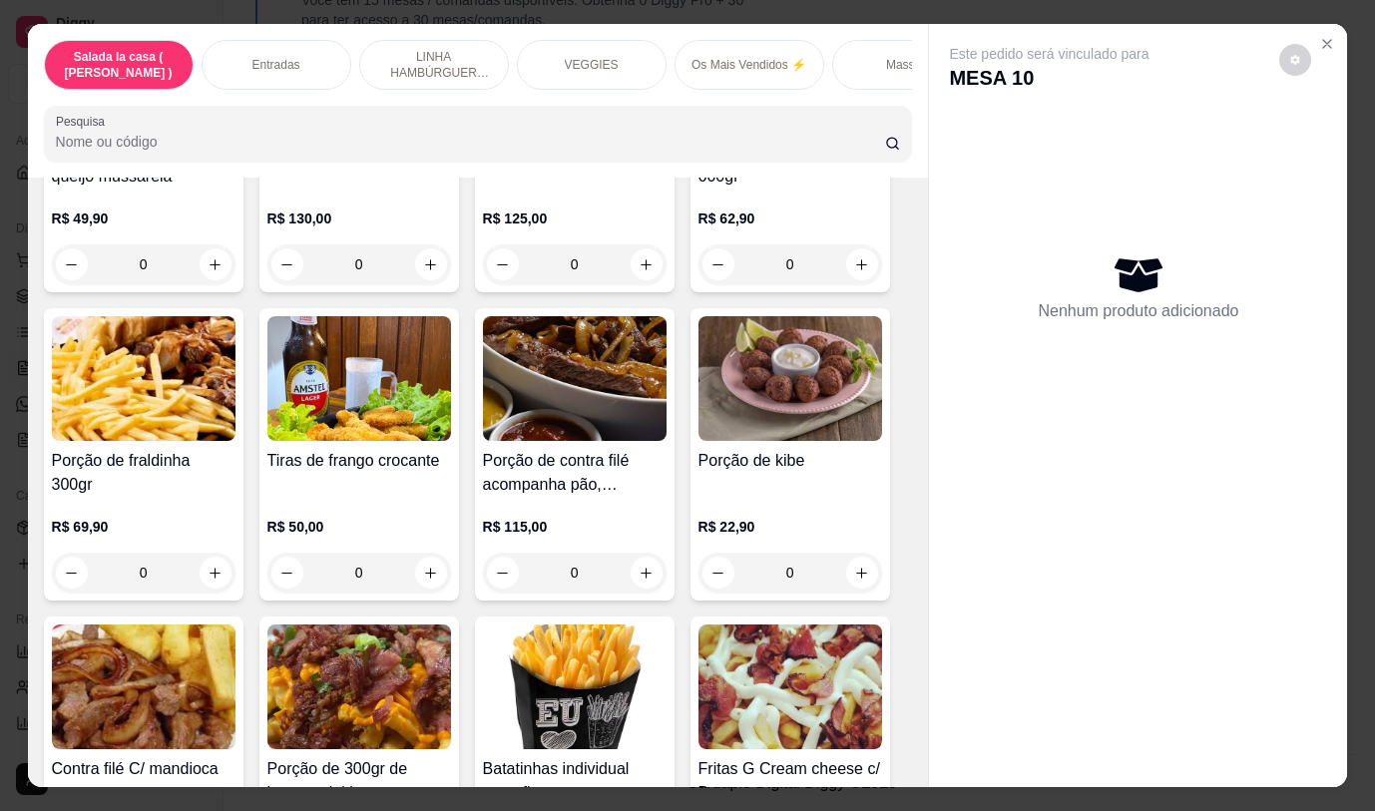
scroll to position [440, 0]
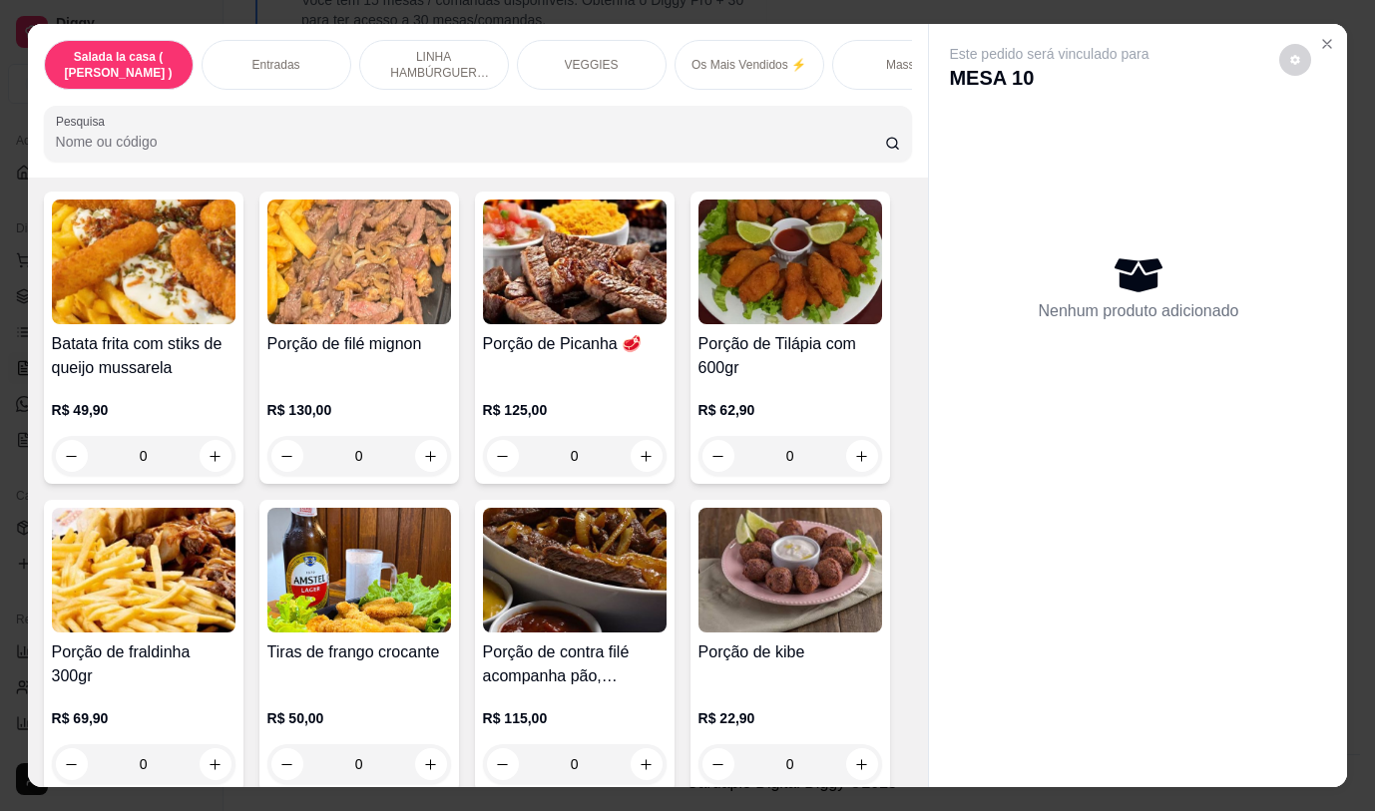
drag, startPoint x: 931, startPoint y: 233, endPoint x: 931, endPoint y: 221, distance: 12.0
click at [931, 221] on div "Este pedido será vinculado para MESA 10 Nenhum produto adicionado" at bounding box center [1138, 389] width 418 height 730
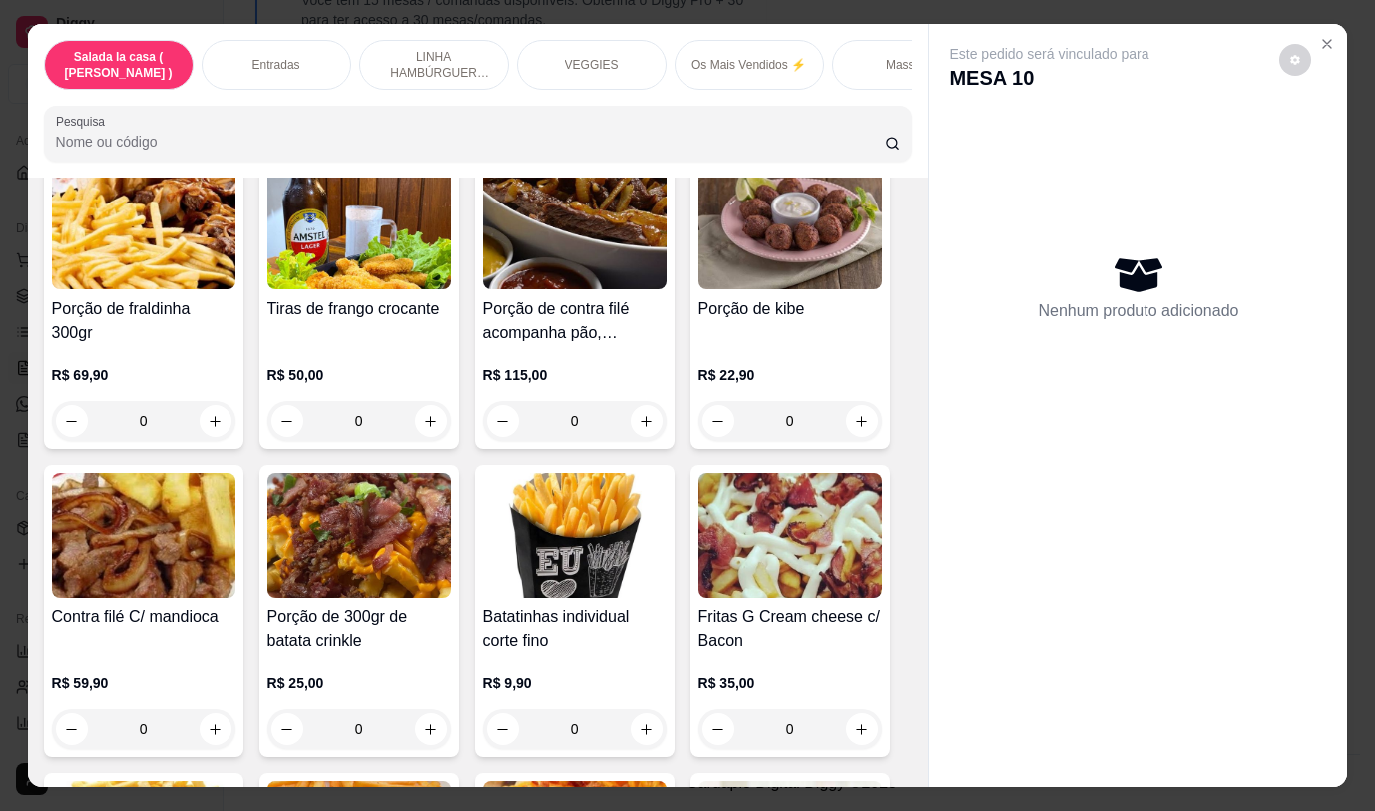
scroll to position [497, 0]
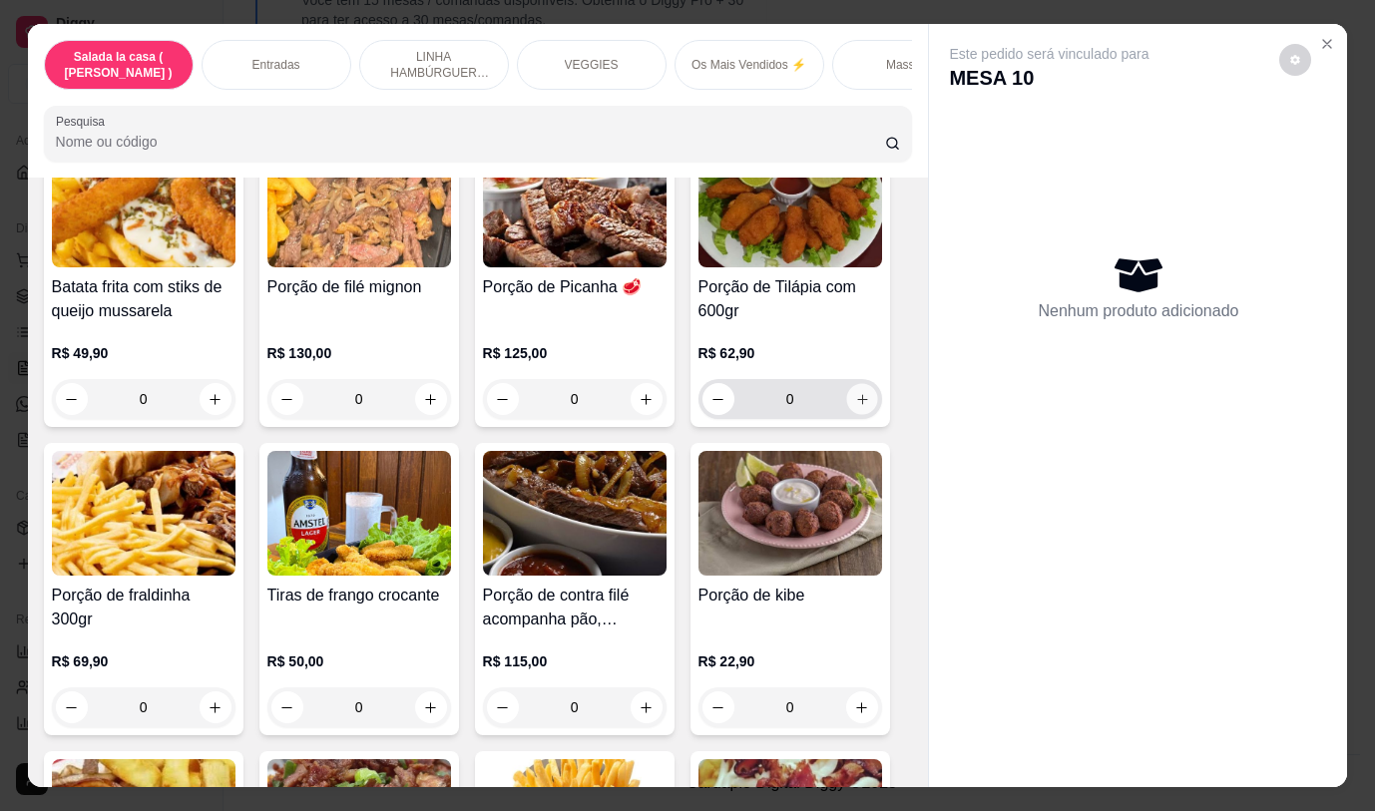
click at [854, 402] on icon "increase-product-quantity" at bounding box center [861, 399] width 15 height 15
type input "1"
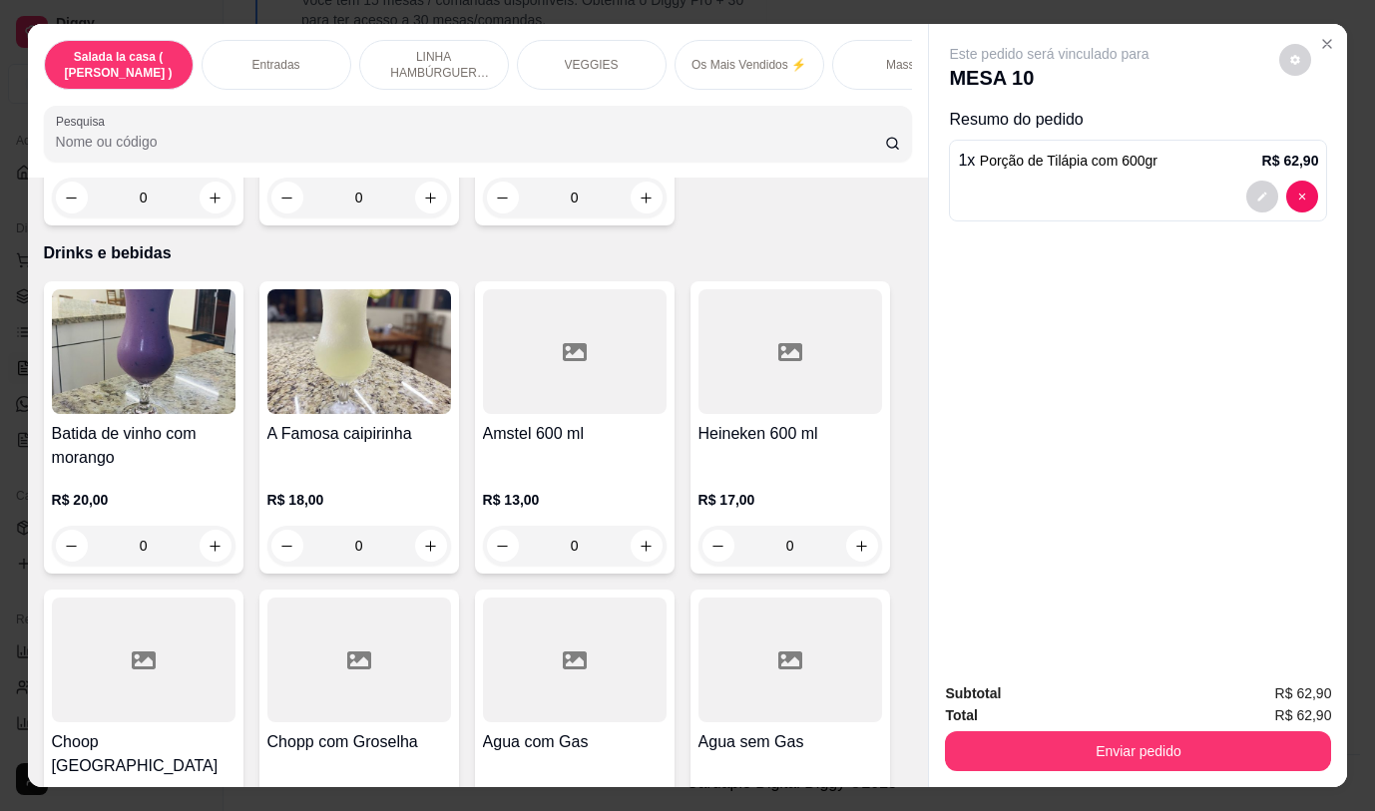
scroll to position [9697, 0]
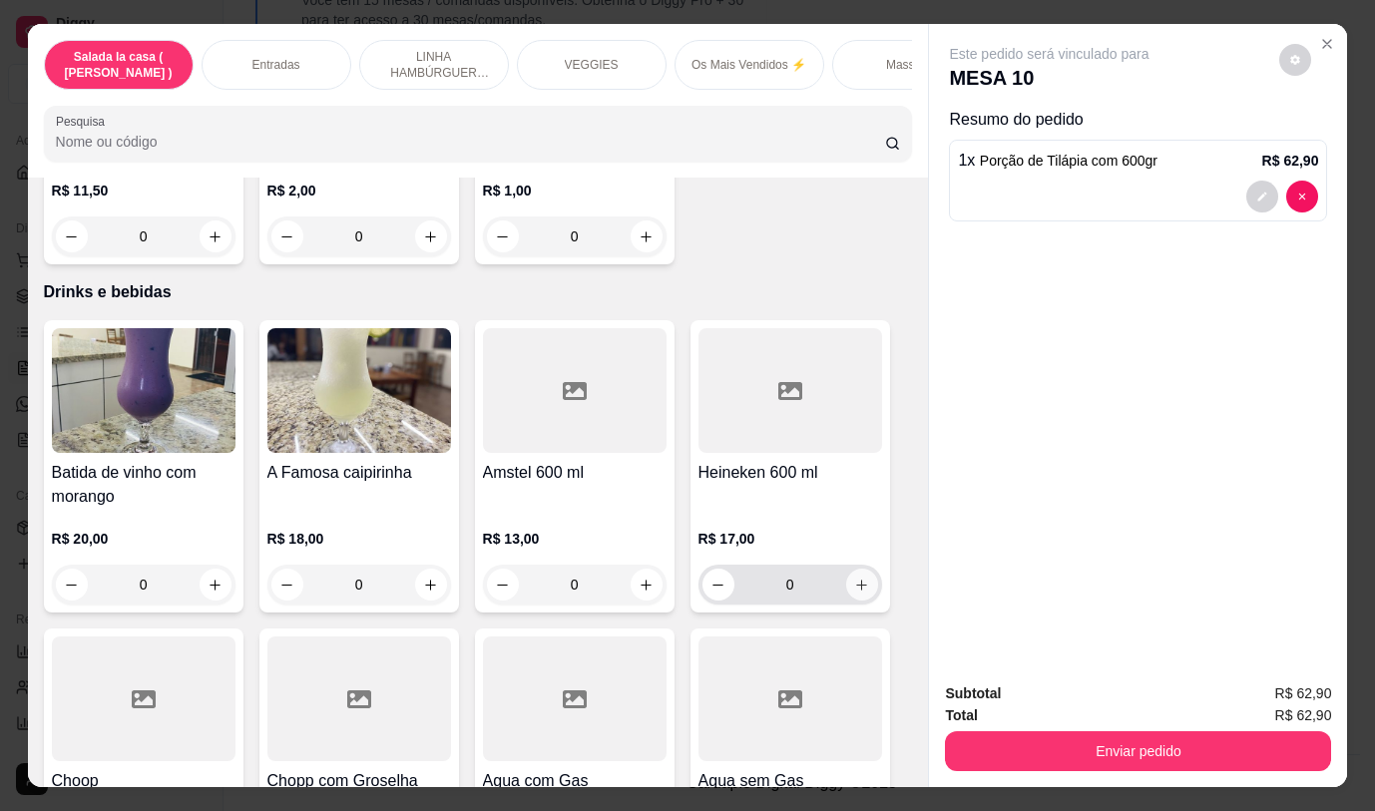
click at [856, 580] on icon "increase-product-quantity" at bounding box center [861, 585] width 11 height 11
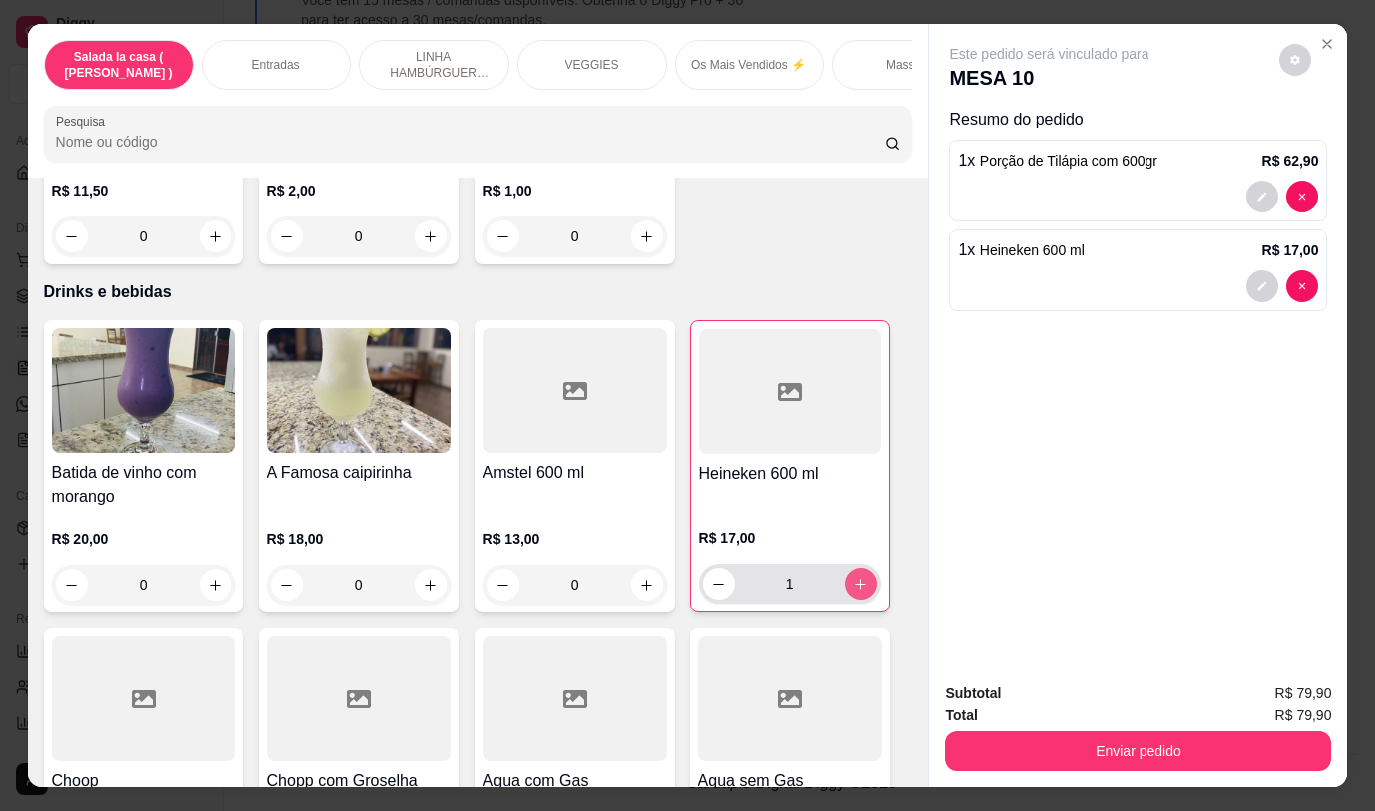
type input "1"
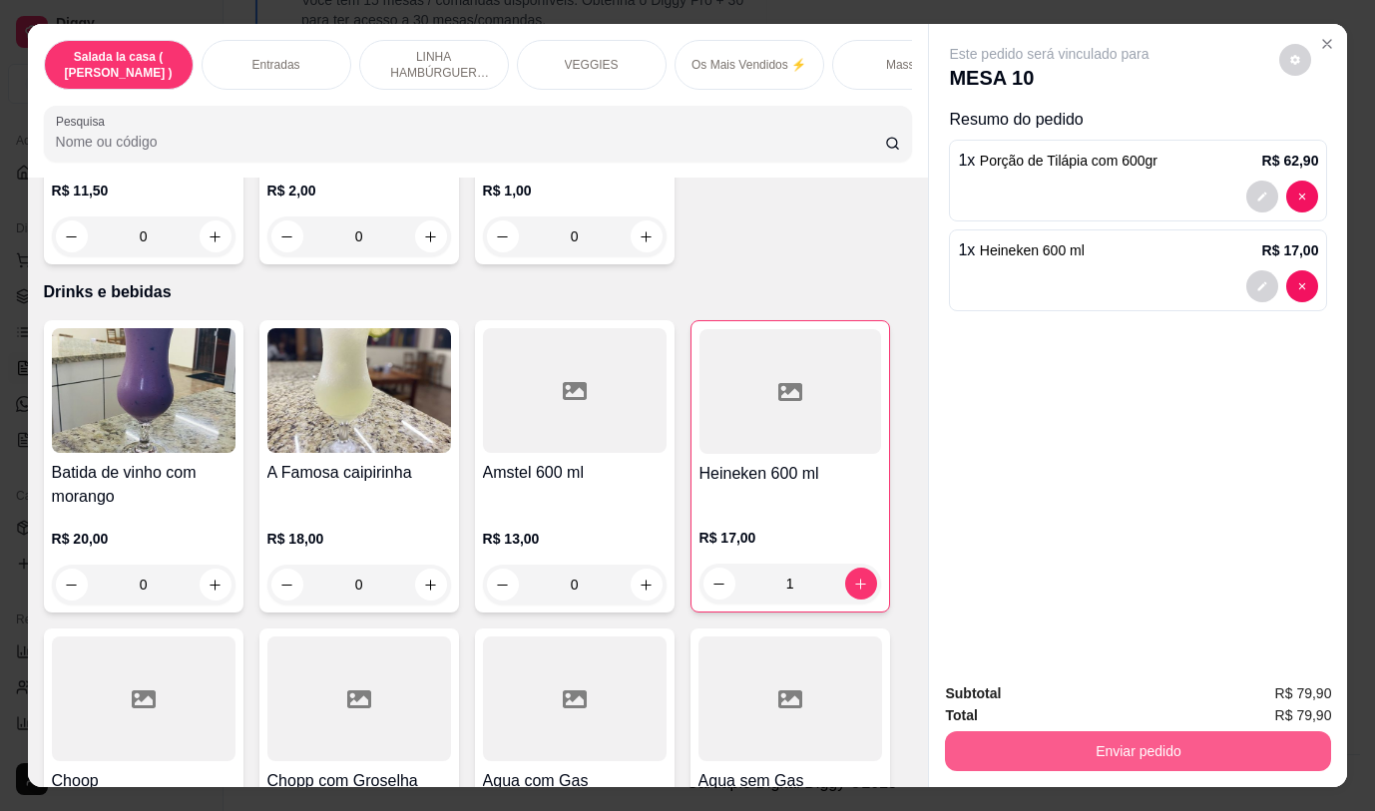
click at [1092, 743] on button "Enviar pedido" at bounding box center [1138, 751] width 386 height 40
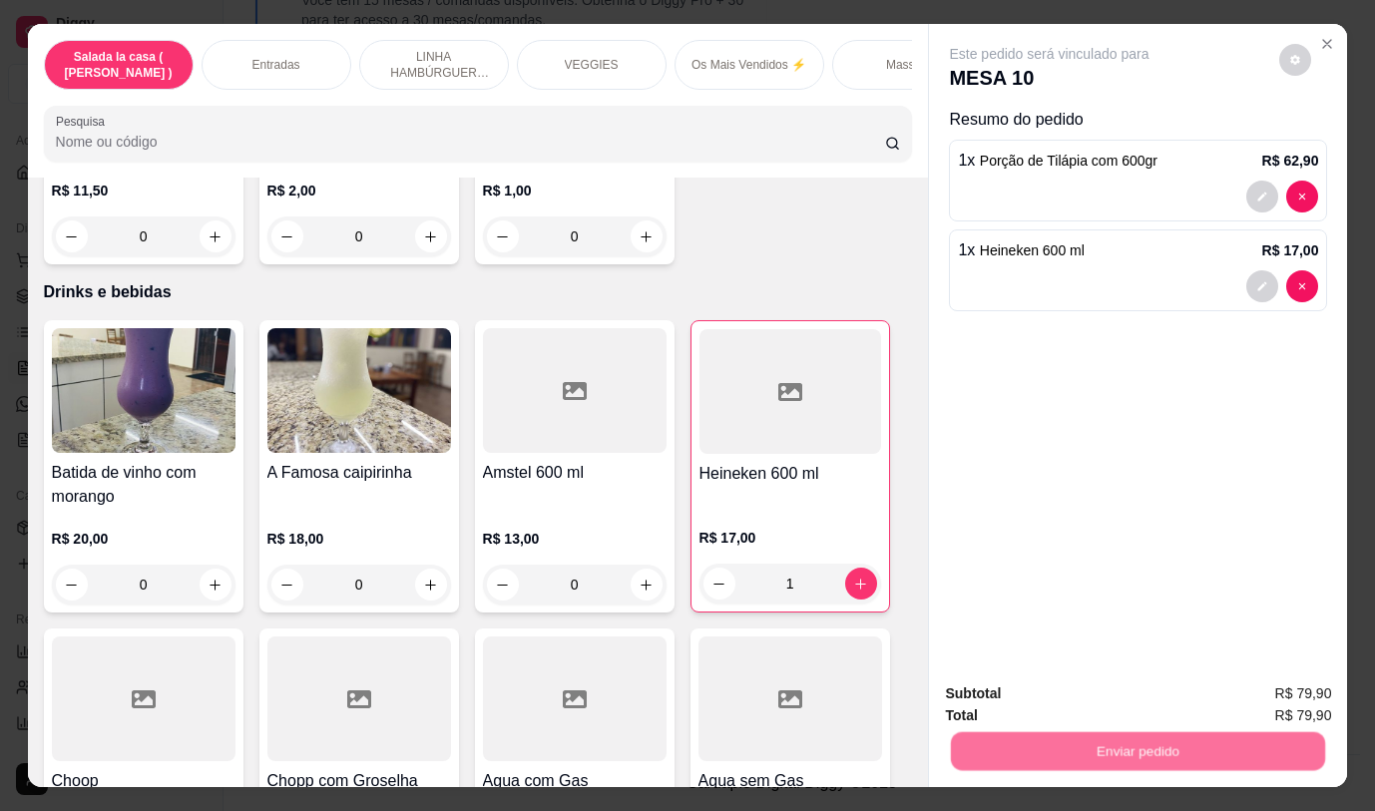
click at [1121, 692] on button "Não registrar e enviar pedido" at bounding box center [1073, 693] width 202 height 37
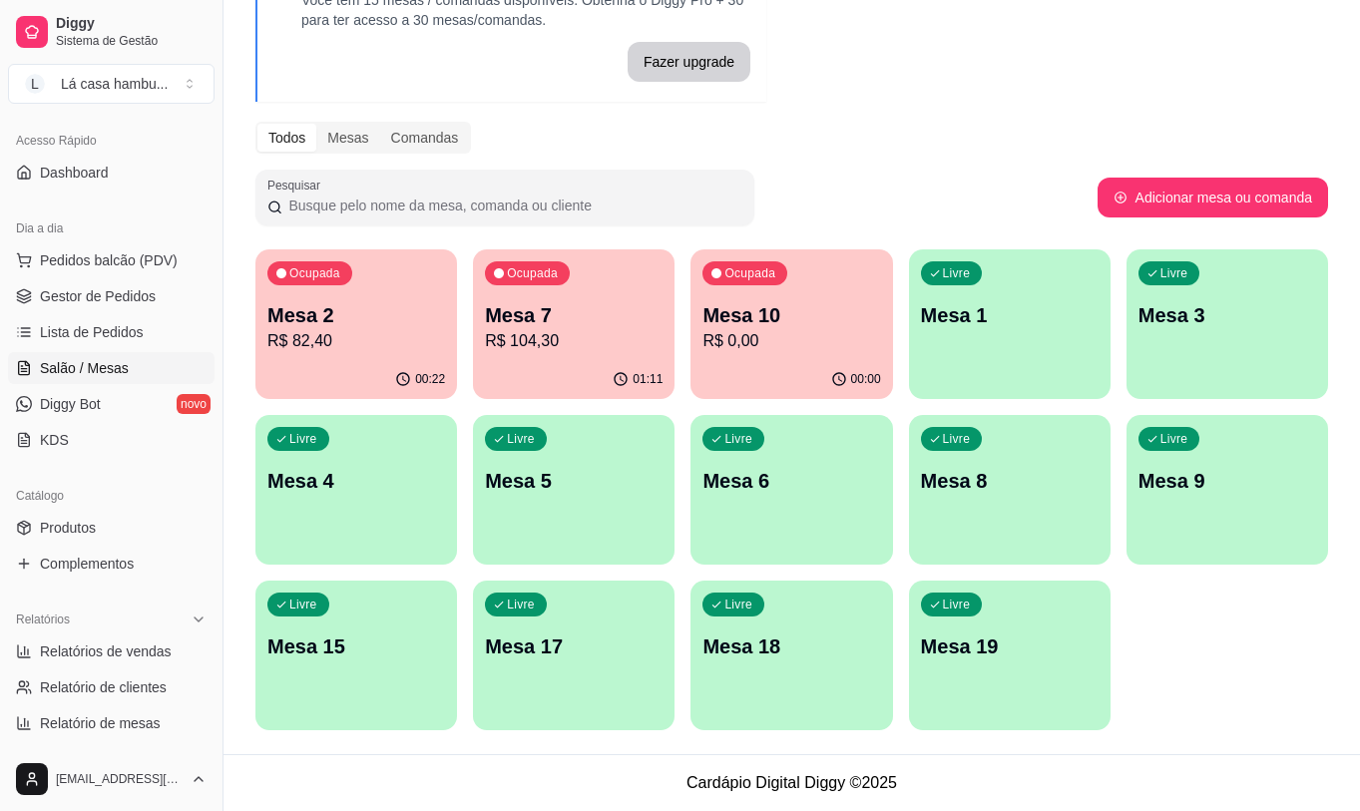
click at [626, 324] on p "Mesa 7" at bounding box center [574, 315] width 178 height 28
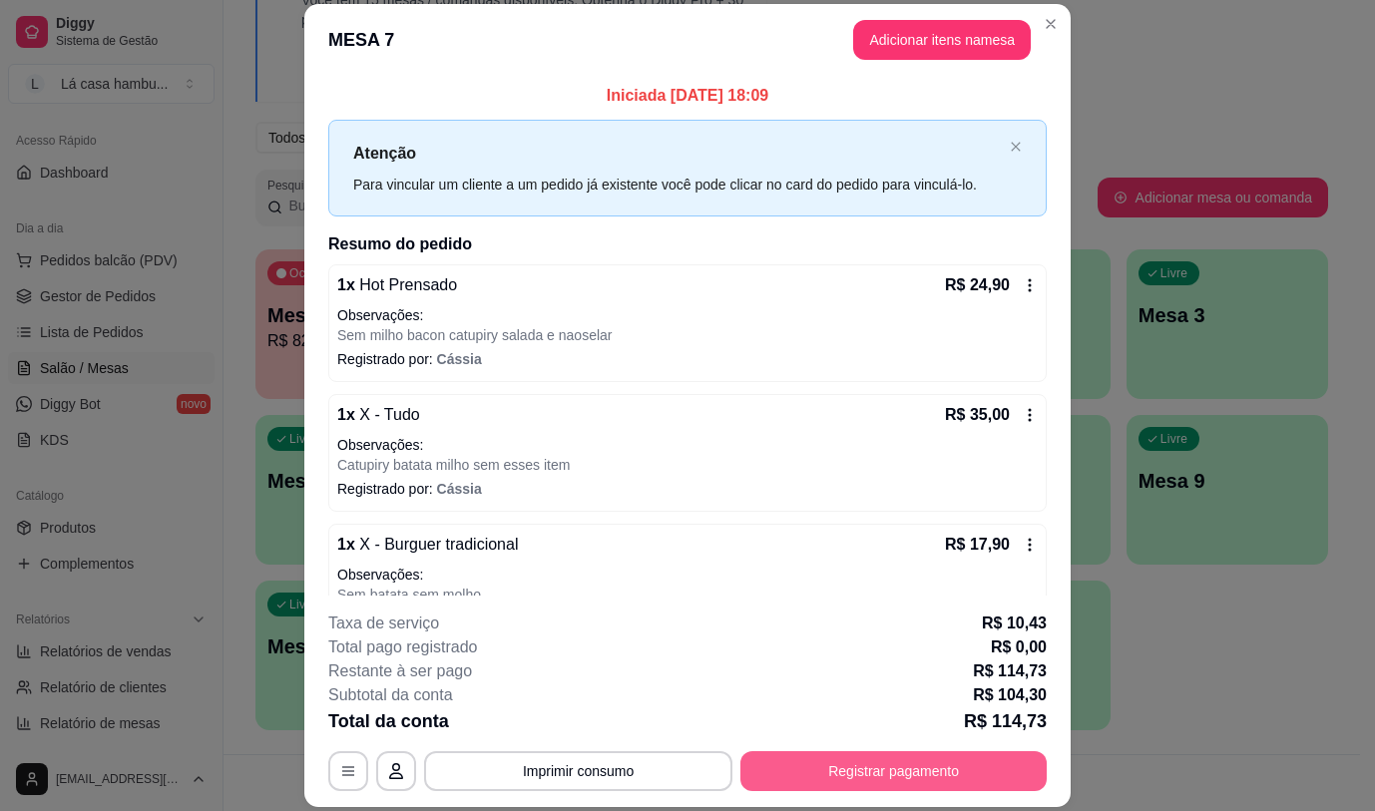
click at [856, 774] on button "Registrar pagamento" at bounding box center [893, 771] width 306 height 40
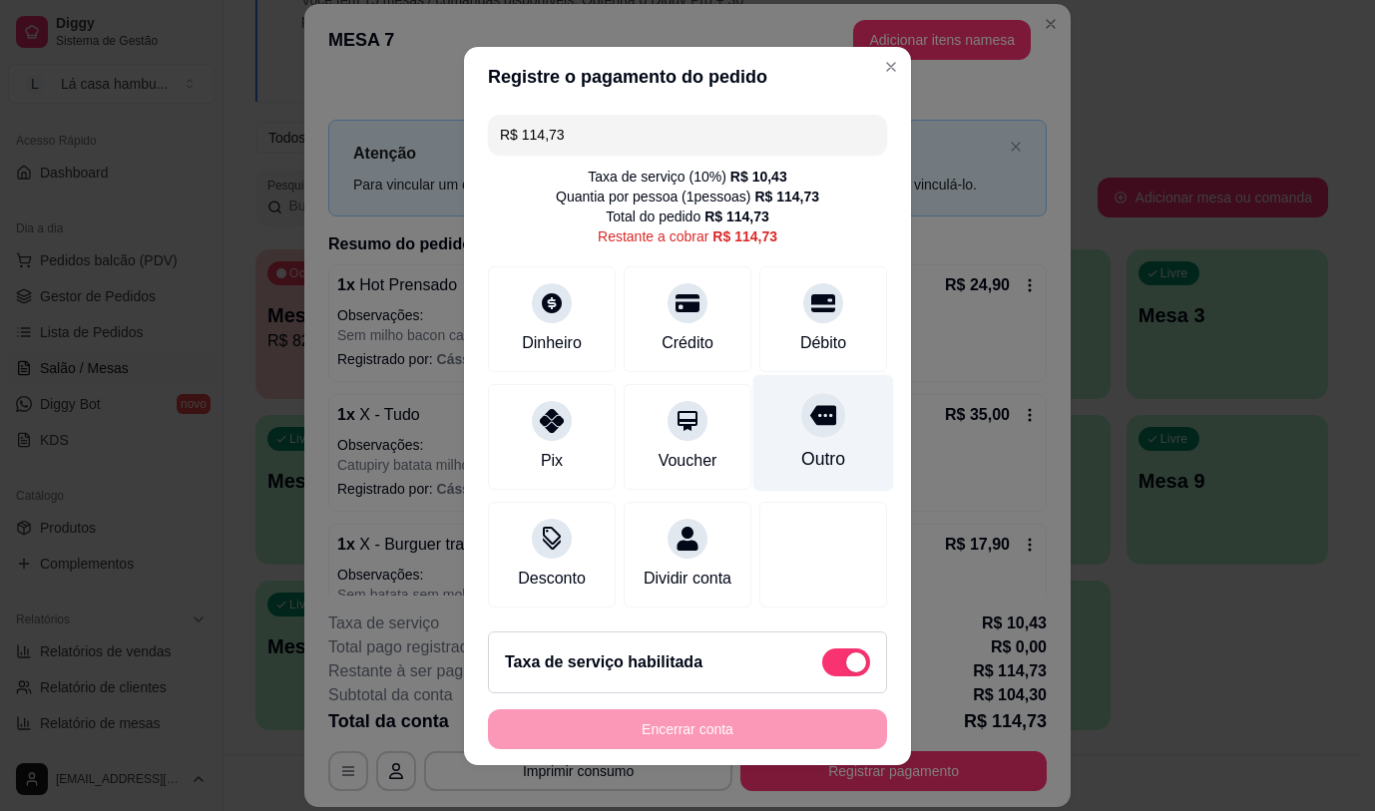
click at [810, 411] on icon at bounding box center [823, 415] width 26 height 20
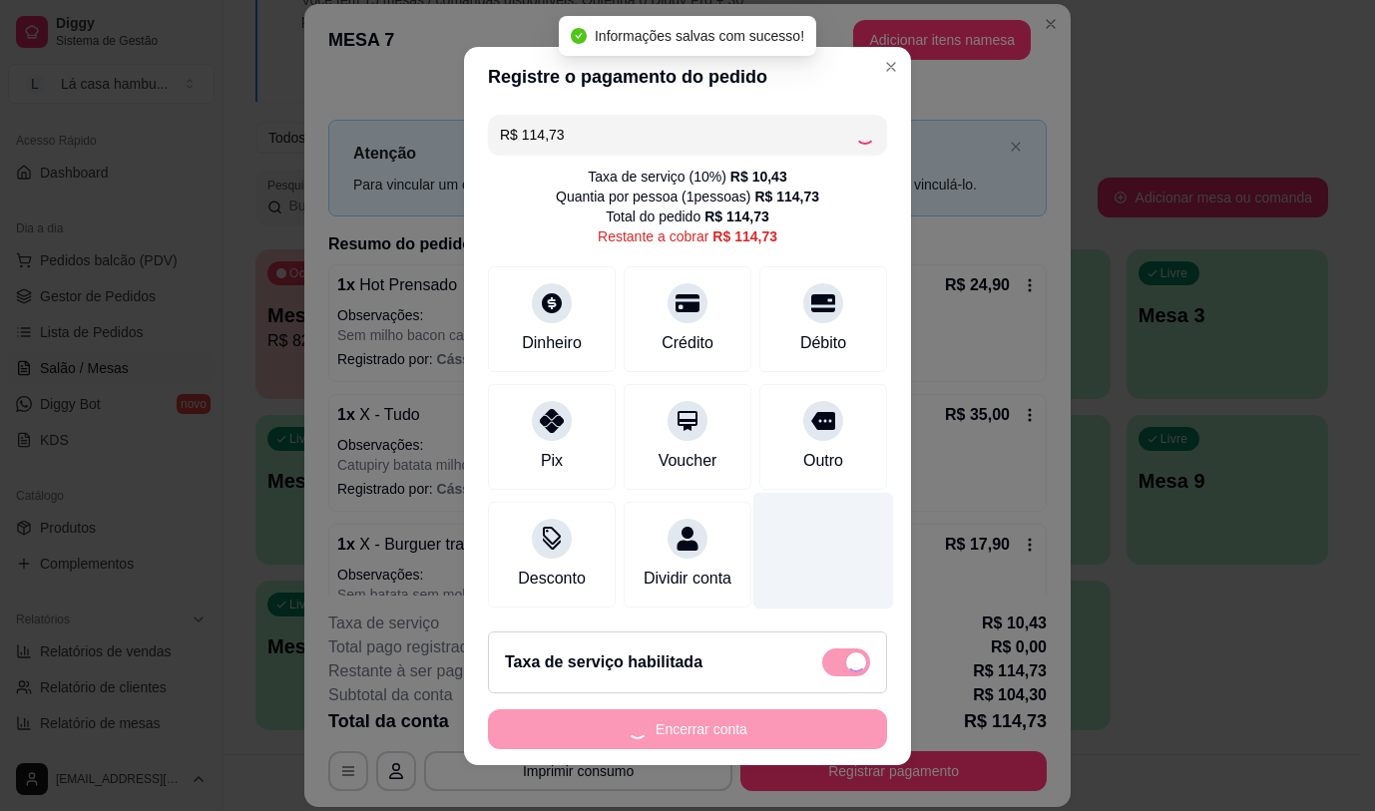
type input "R$ 0,00"
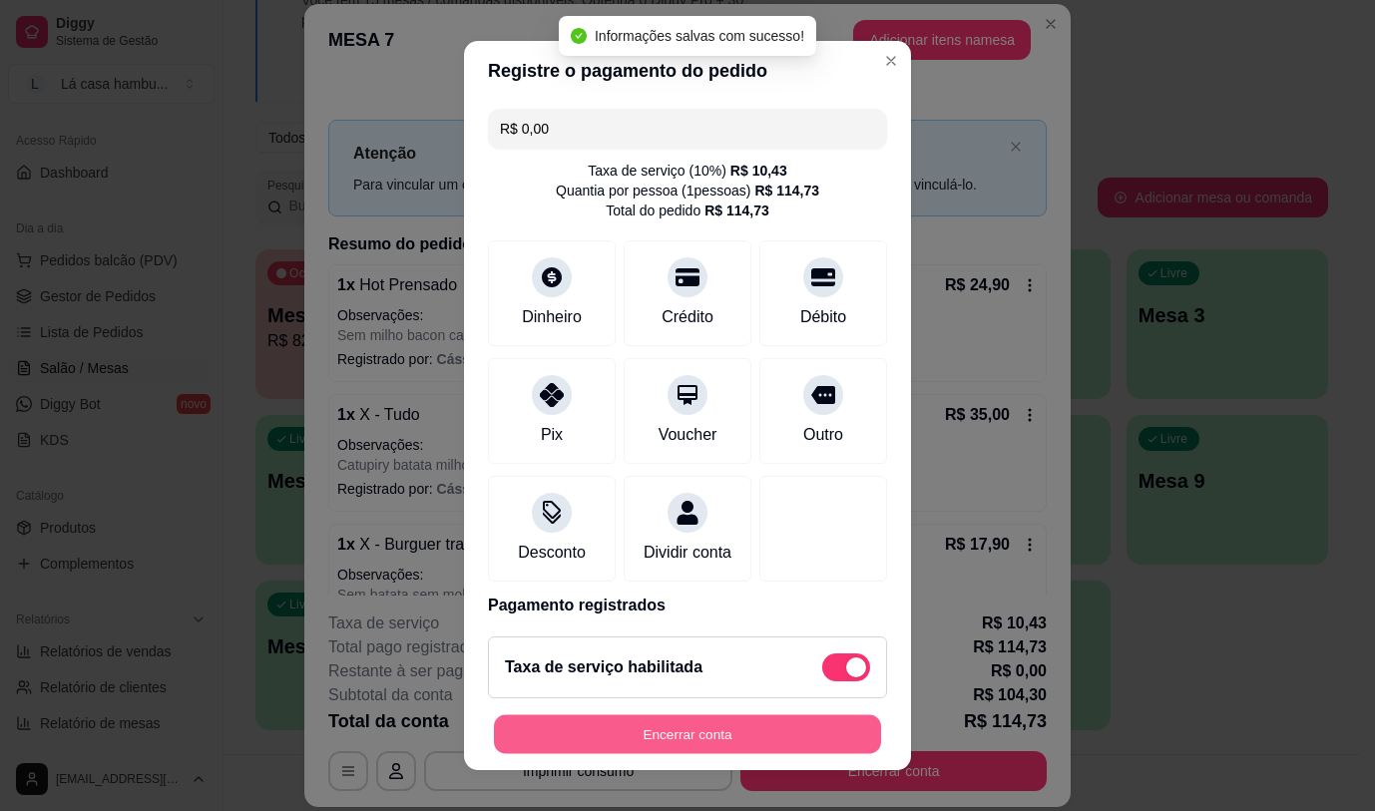
click at [702, 739] on button "Encerrar conta" at bounding box center [687, 734] width 387 height 39
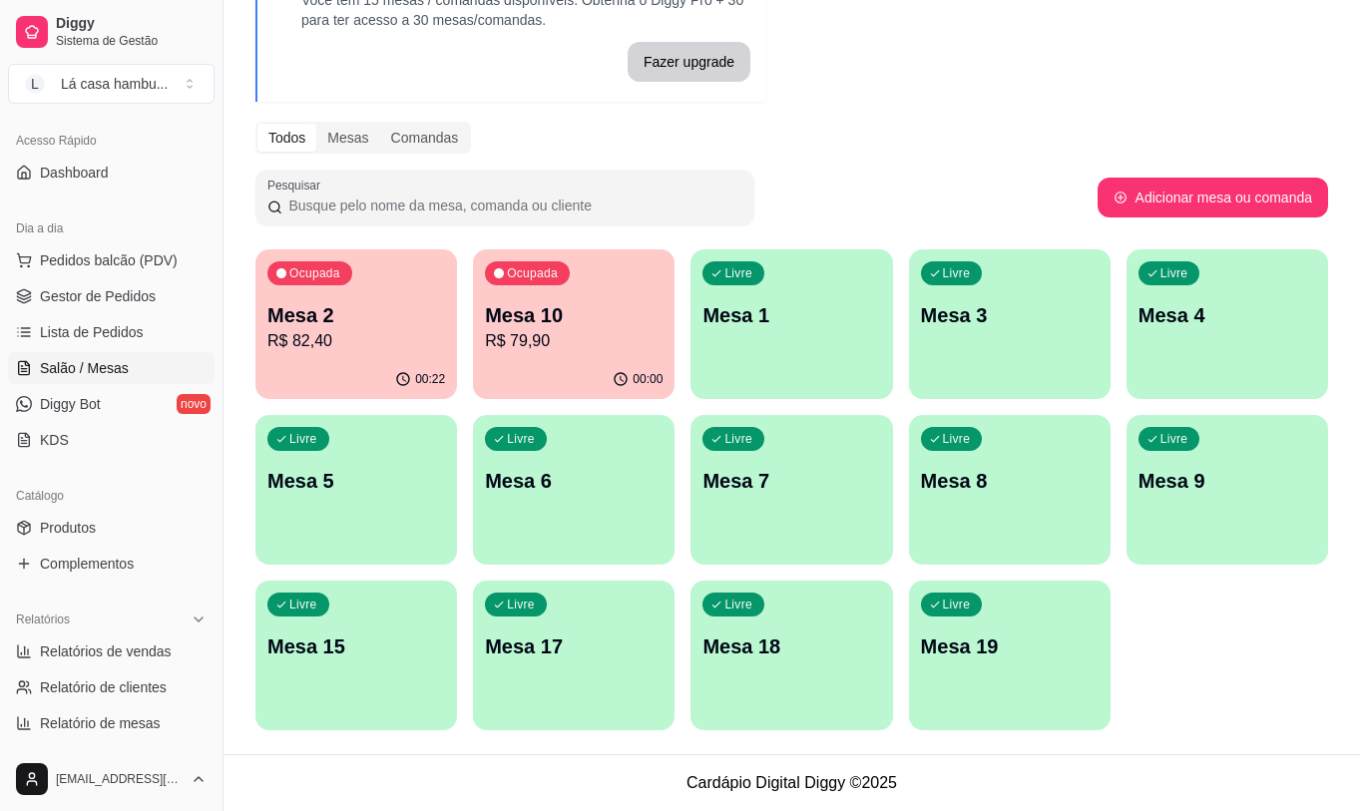
click at [841, 492] on p "Mesa 7" at bounding box center [791, 481] width 178 height 28
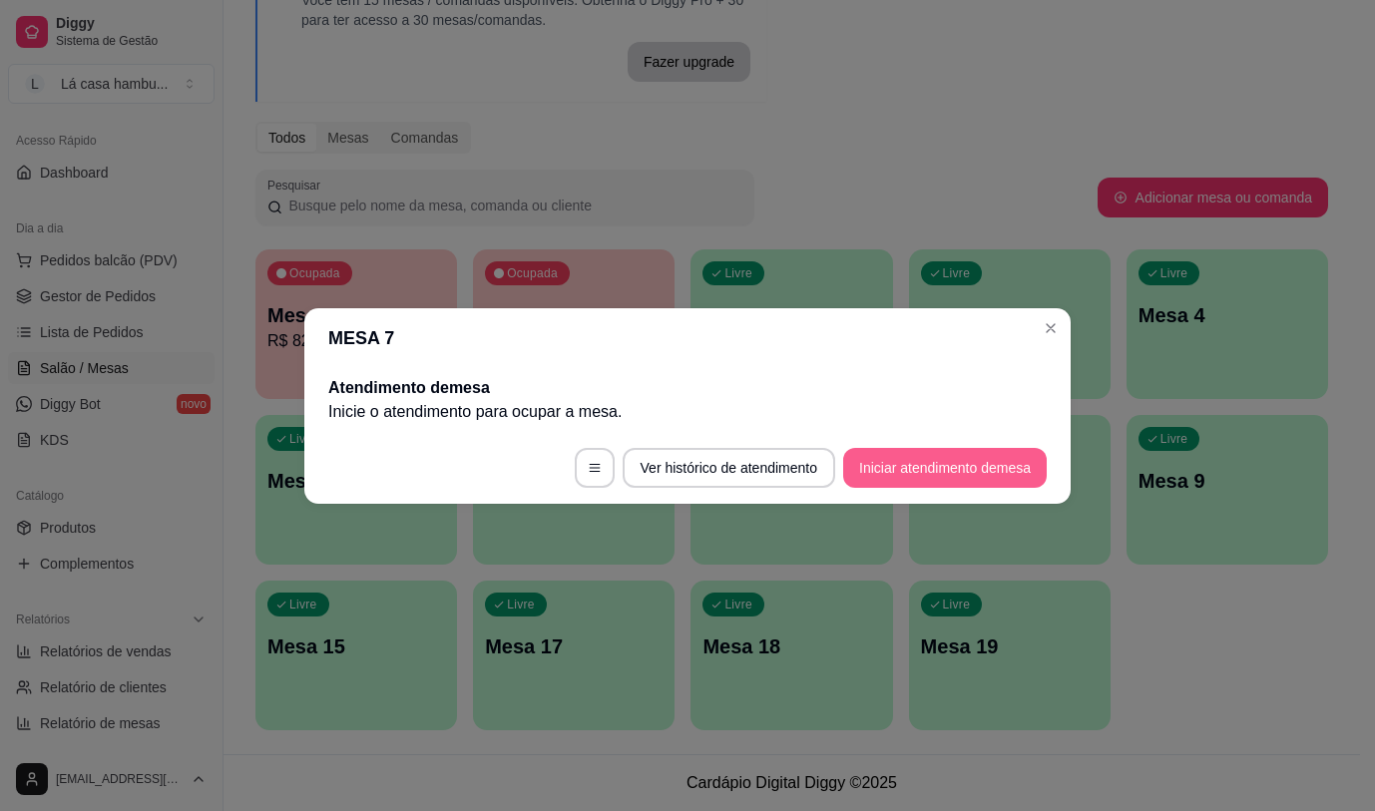
click at [940, 474] on button "Iniciar atendimento de mesa" at bounding box center [945, 468] width 204 height 40
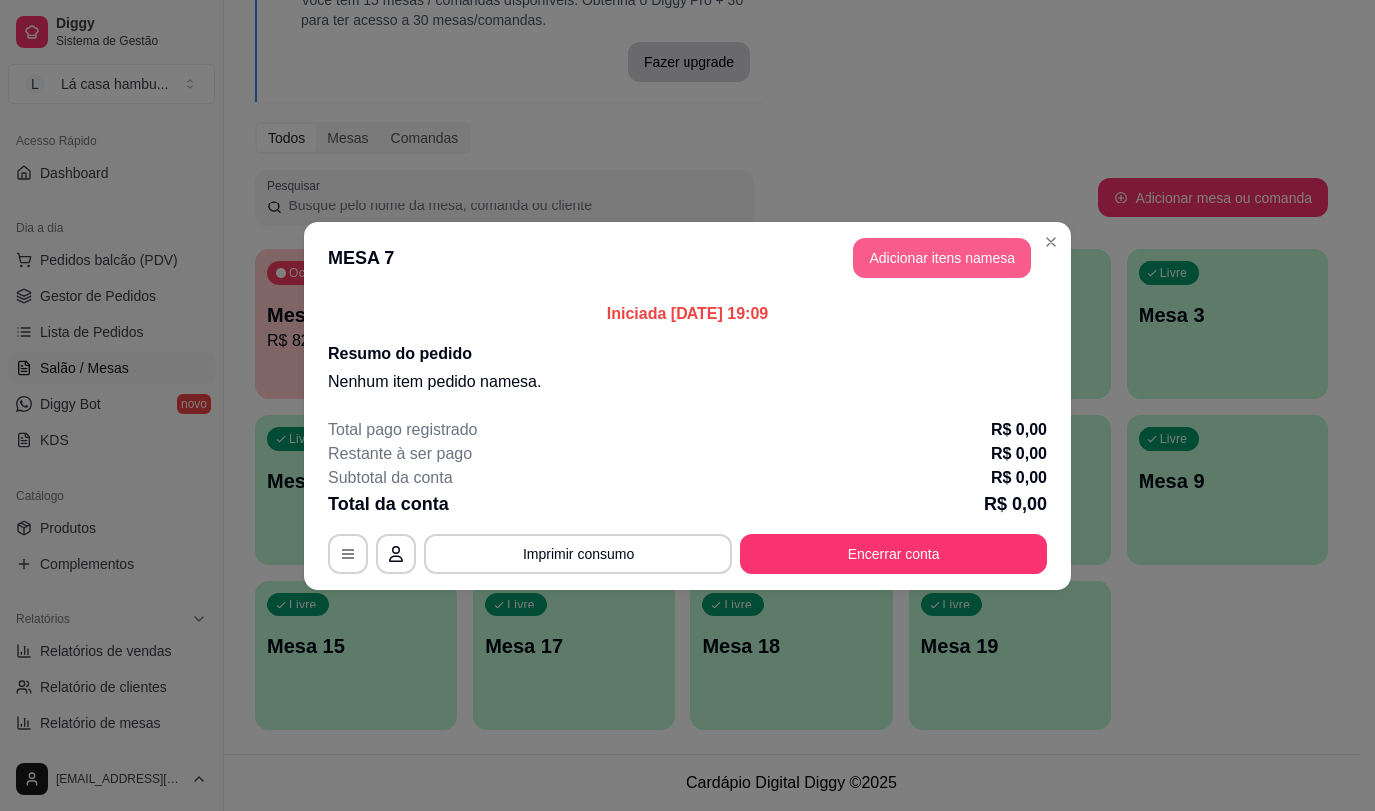
click at [1008, 247] on button "Adicionar itens na mesa" at bounding box center [942, 258] width 178 height 40
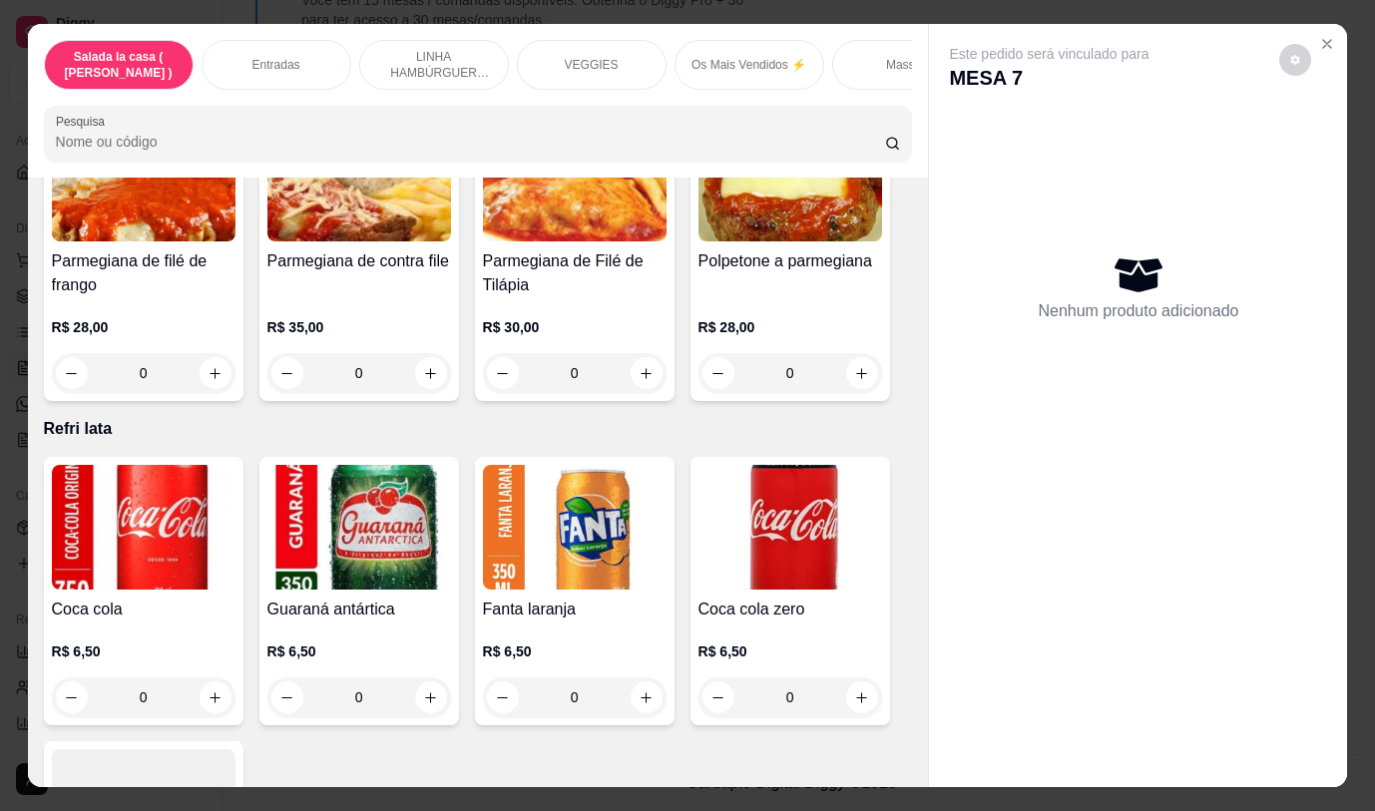
scroll to position [8204, 0]
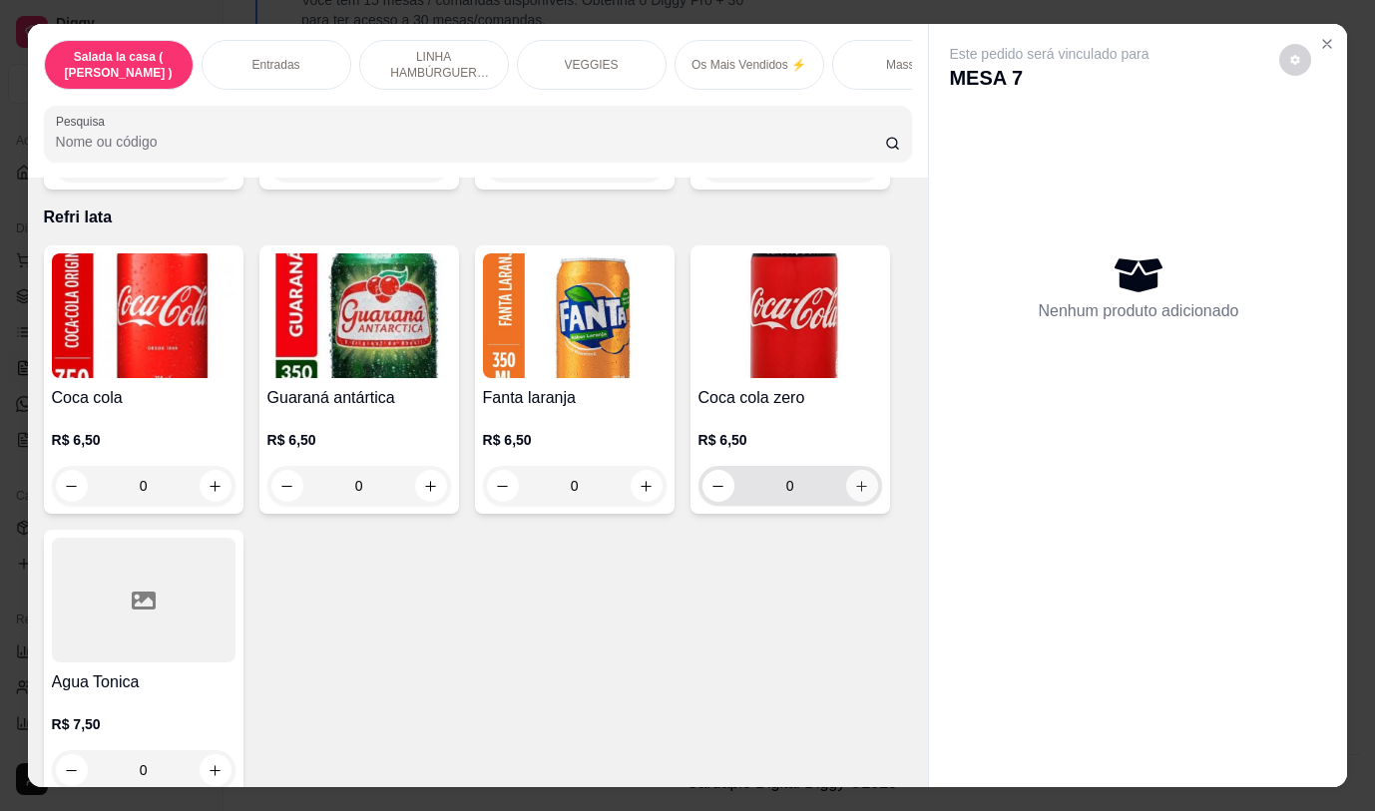
click at [854, 479] on icon "increase-product-quantity" at bounding box center [861, 486] width 15 height 15
type input "1"
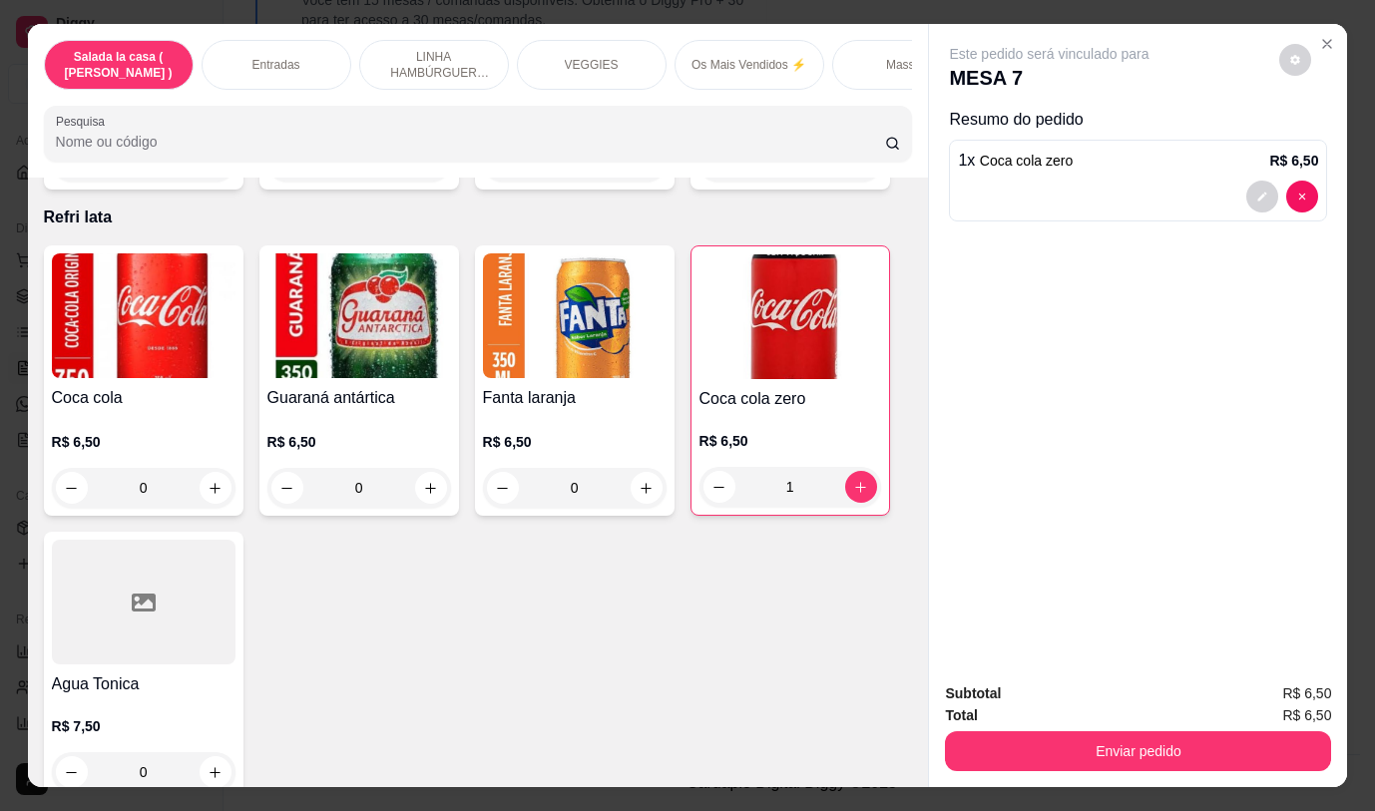
drag, startPoint x: 902, startPoint y: 642, endPoint x: 912, endPoint y: 676, distance: 35.4
click at [912, 676] on div "Item avulso Salada la casa ( CAESAR ) Salada caesar R$ 32,90 0 Entradas Batata …" at bounding box center [478, 482] width 901 height 609
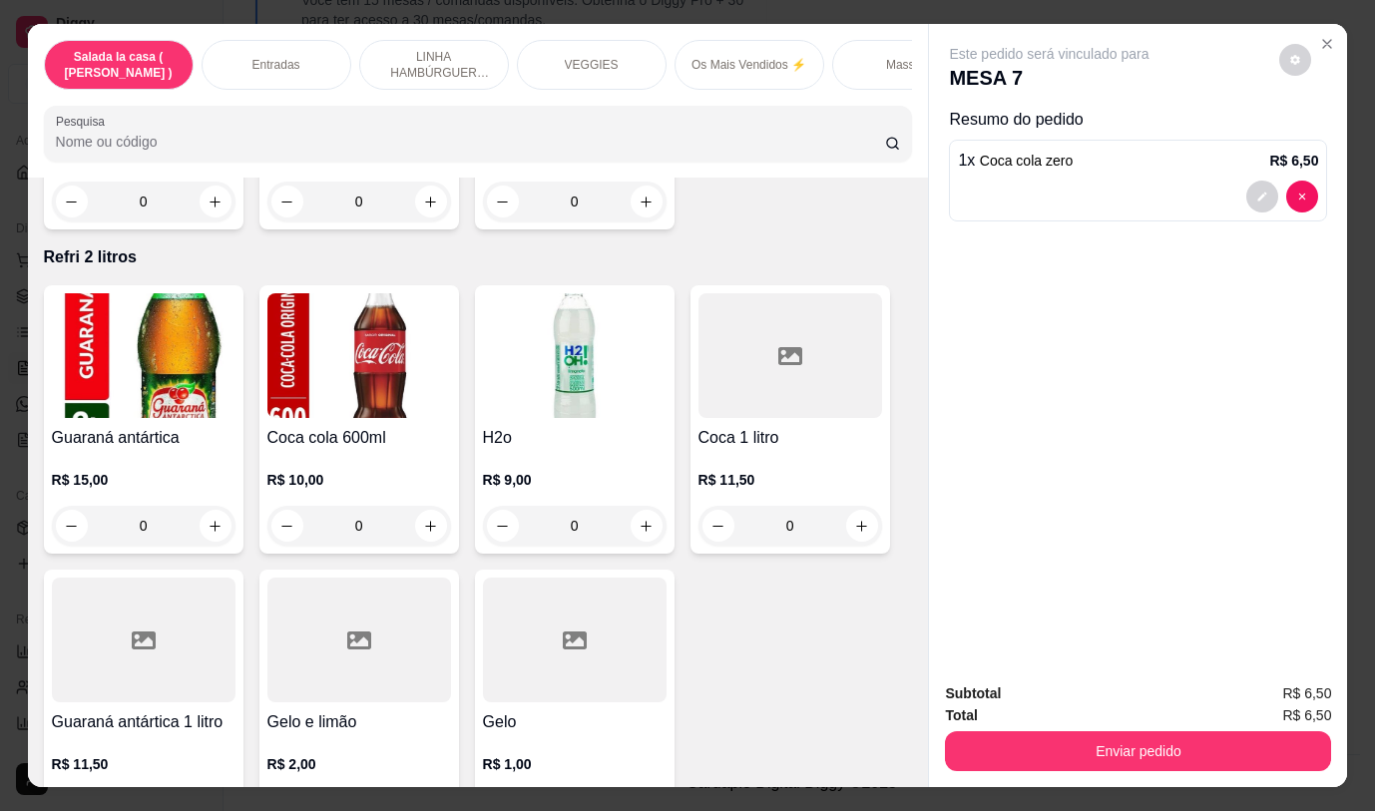
scroll to position [10099, 0]
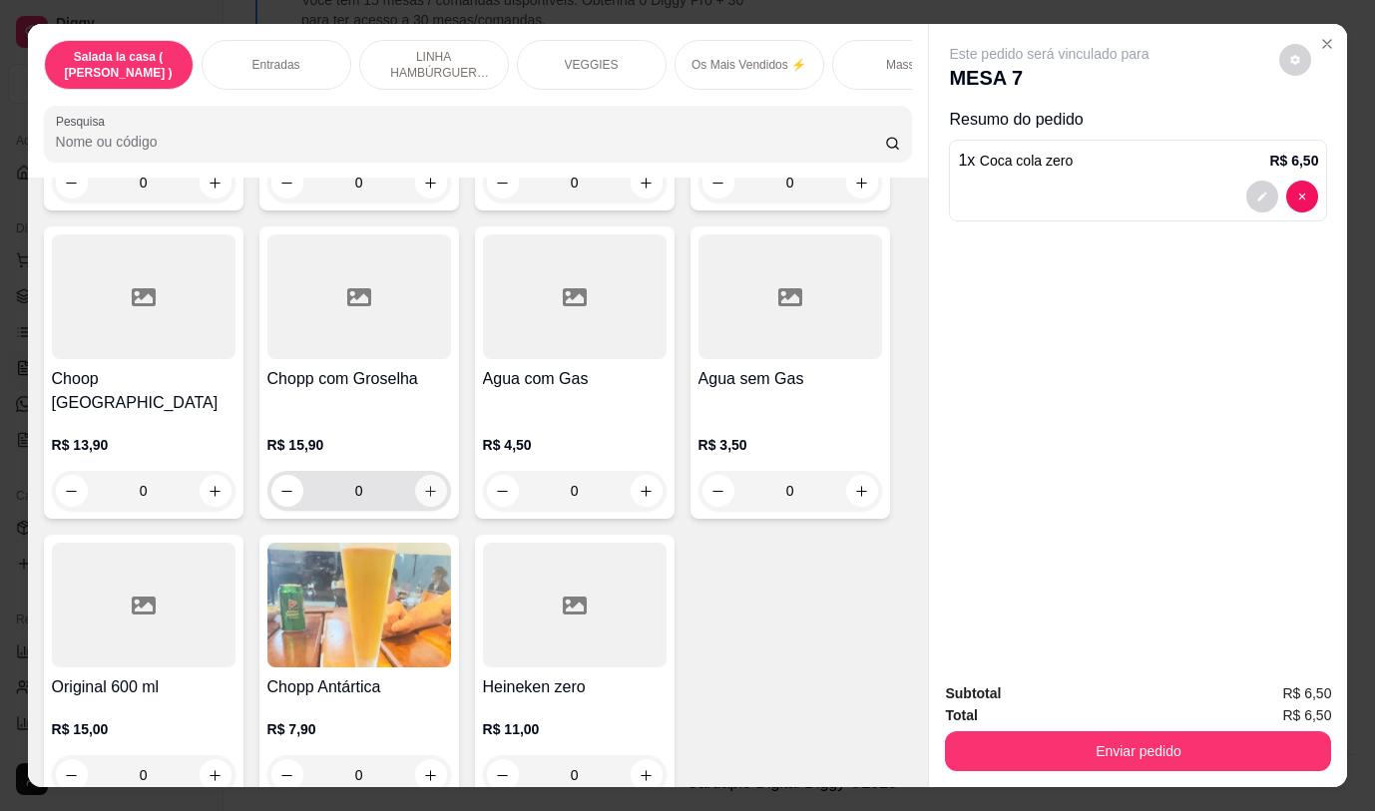
click at [425, 486] on icon "increase-product-quantity" at bounding box center [430, 491] width 11 height 11
type input "1"
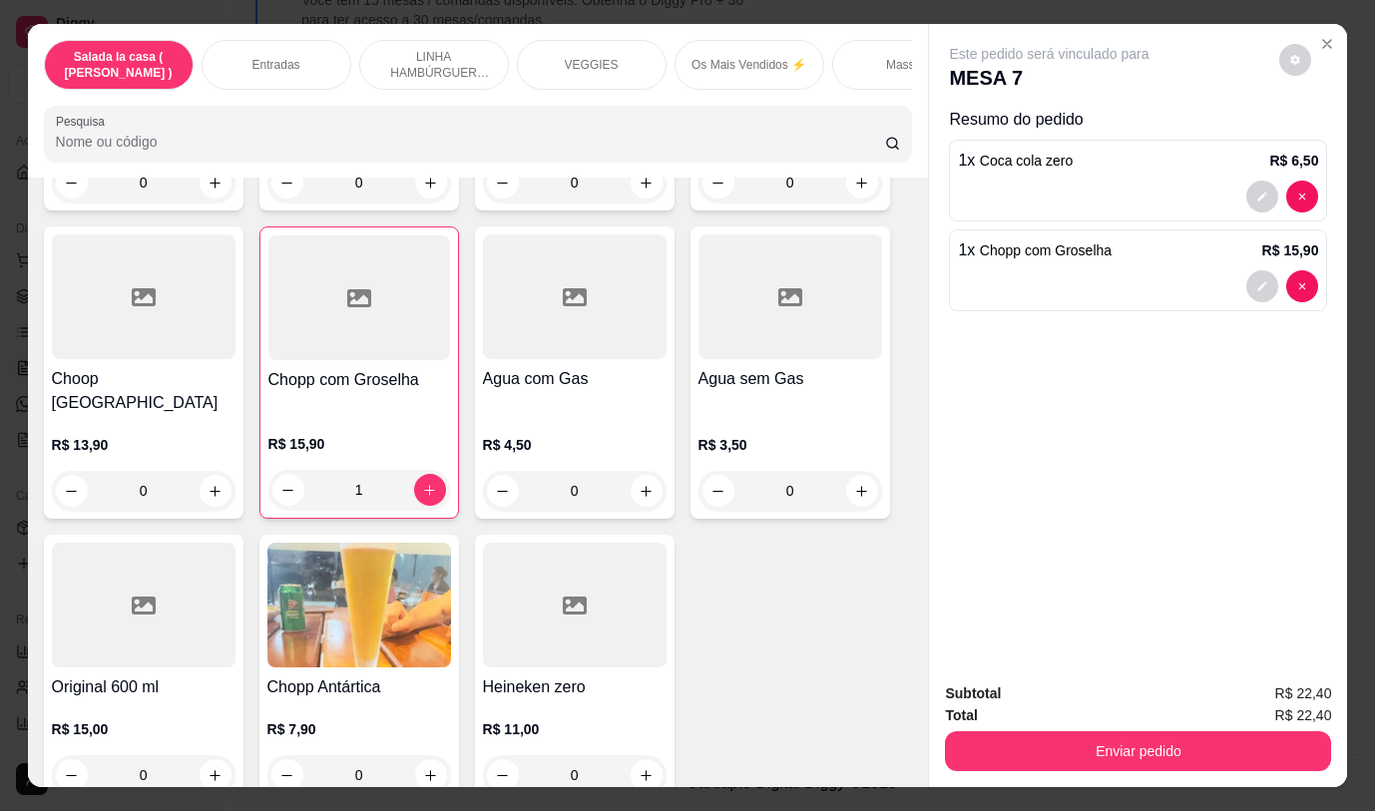
scroll to position [9775, 0]
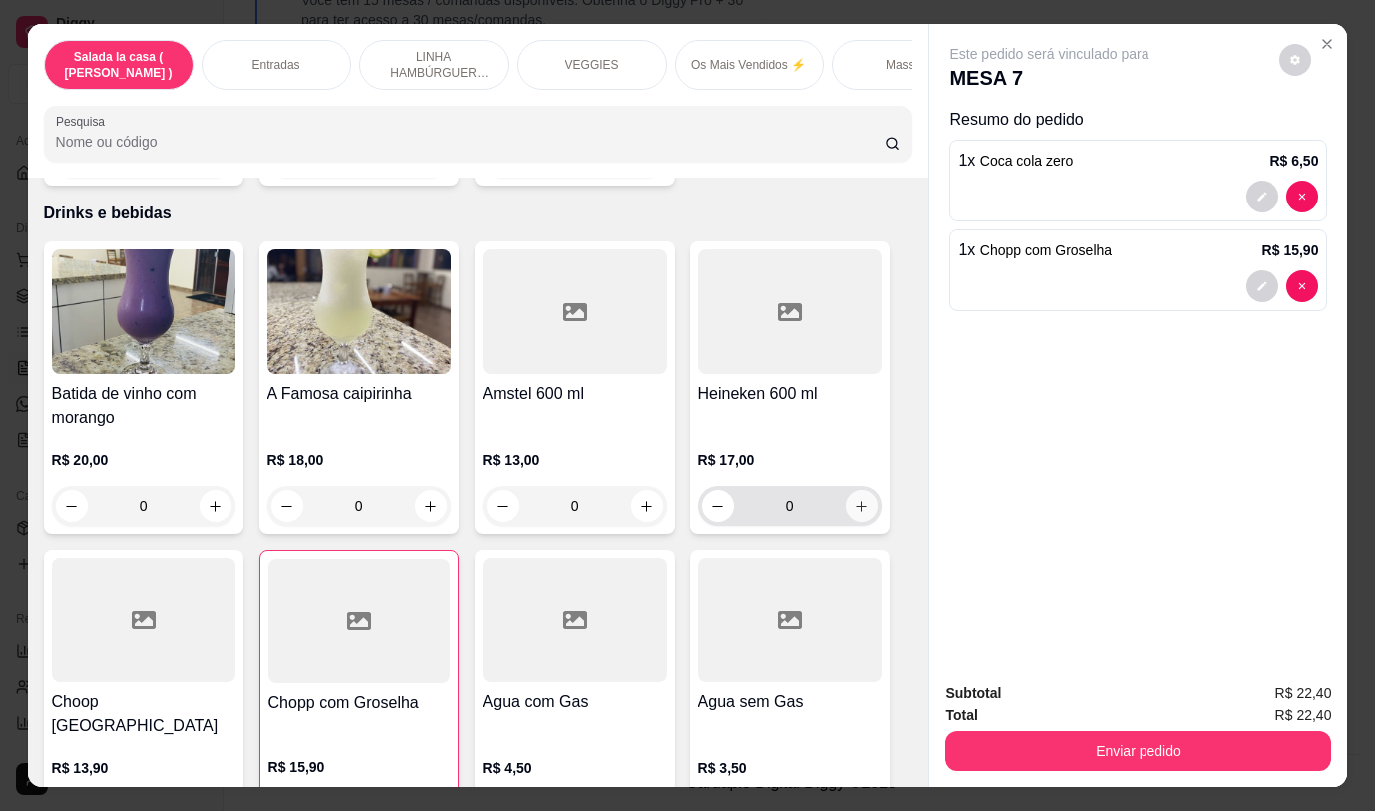
click at [853, 490] on button "increase-product-quantity" at bounding box center [862, 506] width 32 height 32
type input "1"
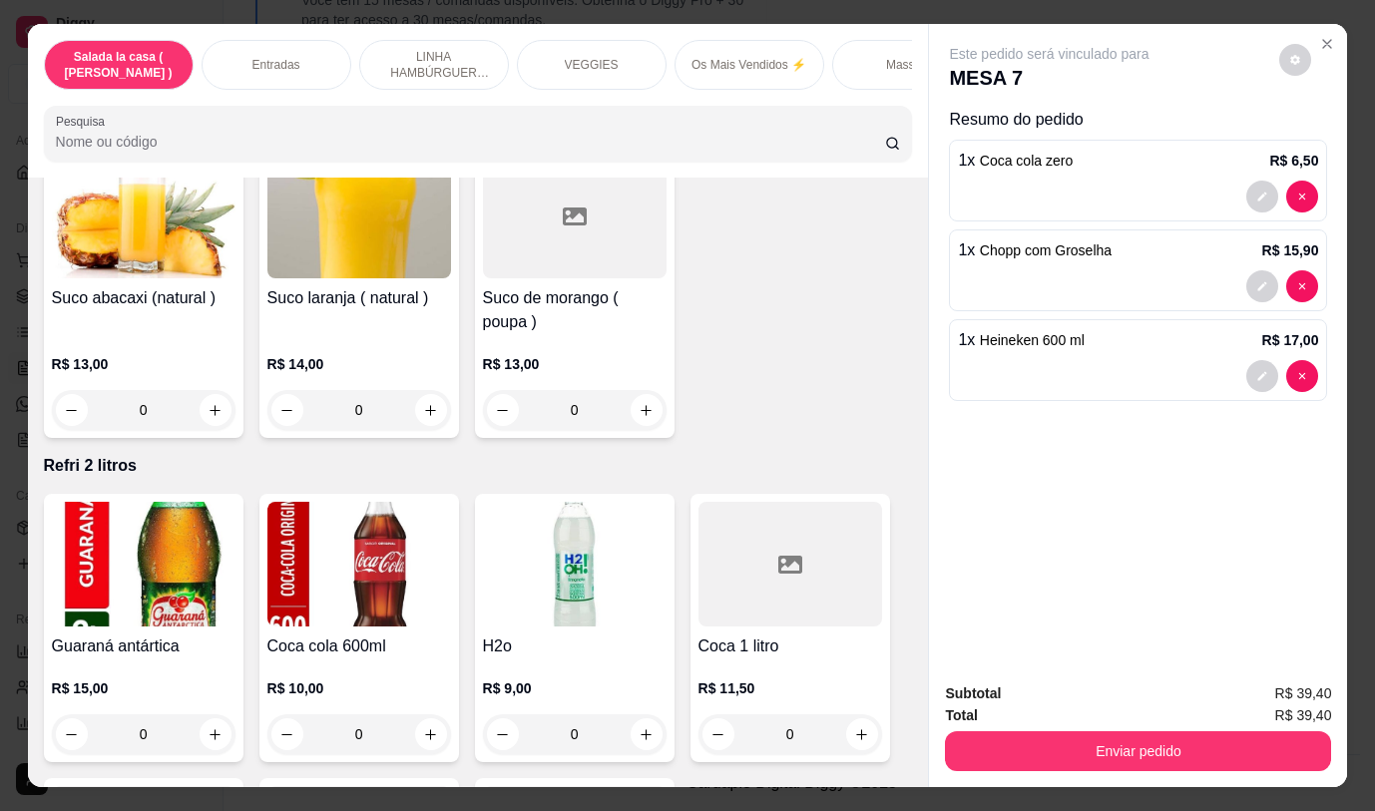
scroll to position [8838, 0]
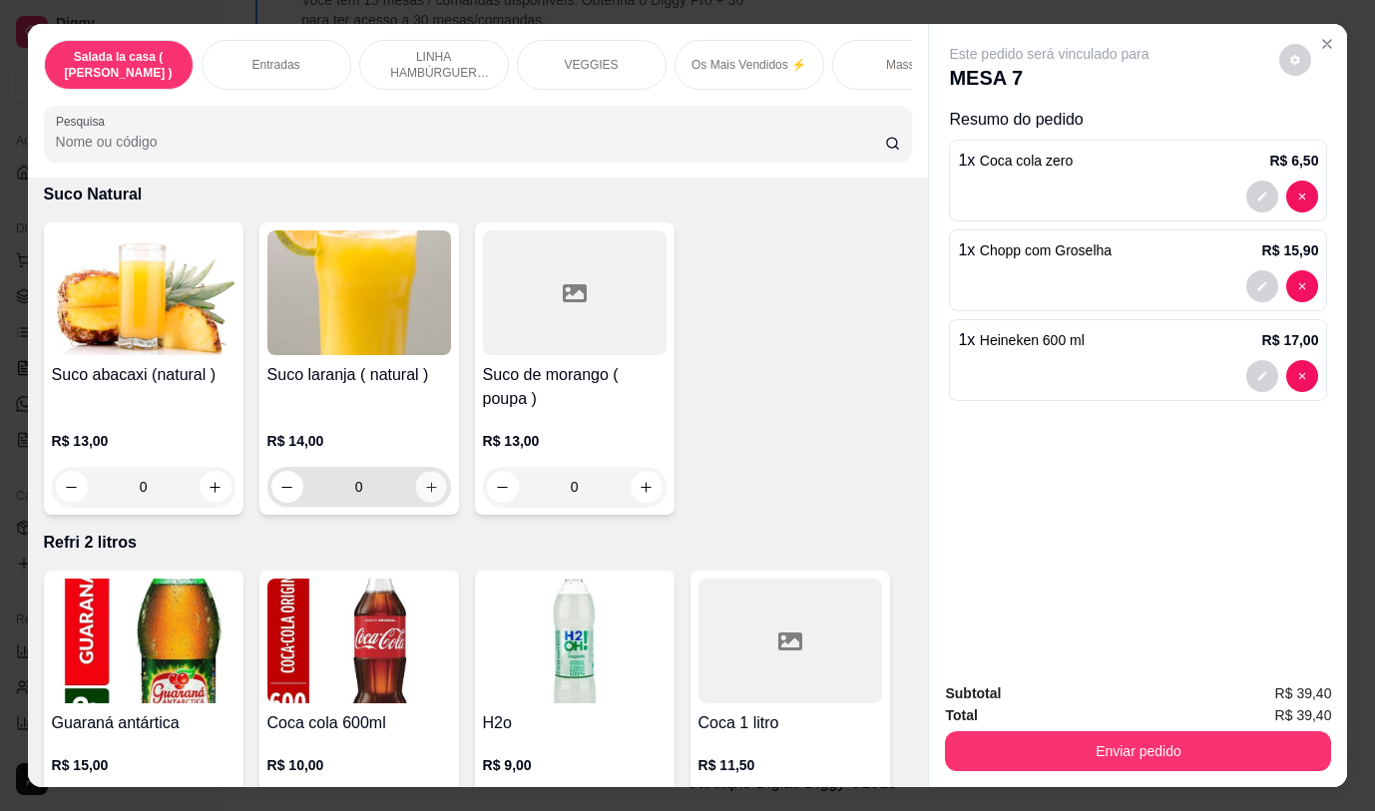
click at [426, 480] on icon "increase-product-quantity" at bounding box center [430, 487] width 15 height 15
type input "1"
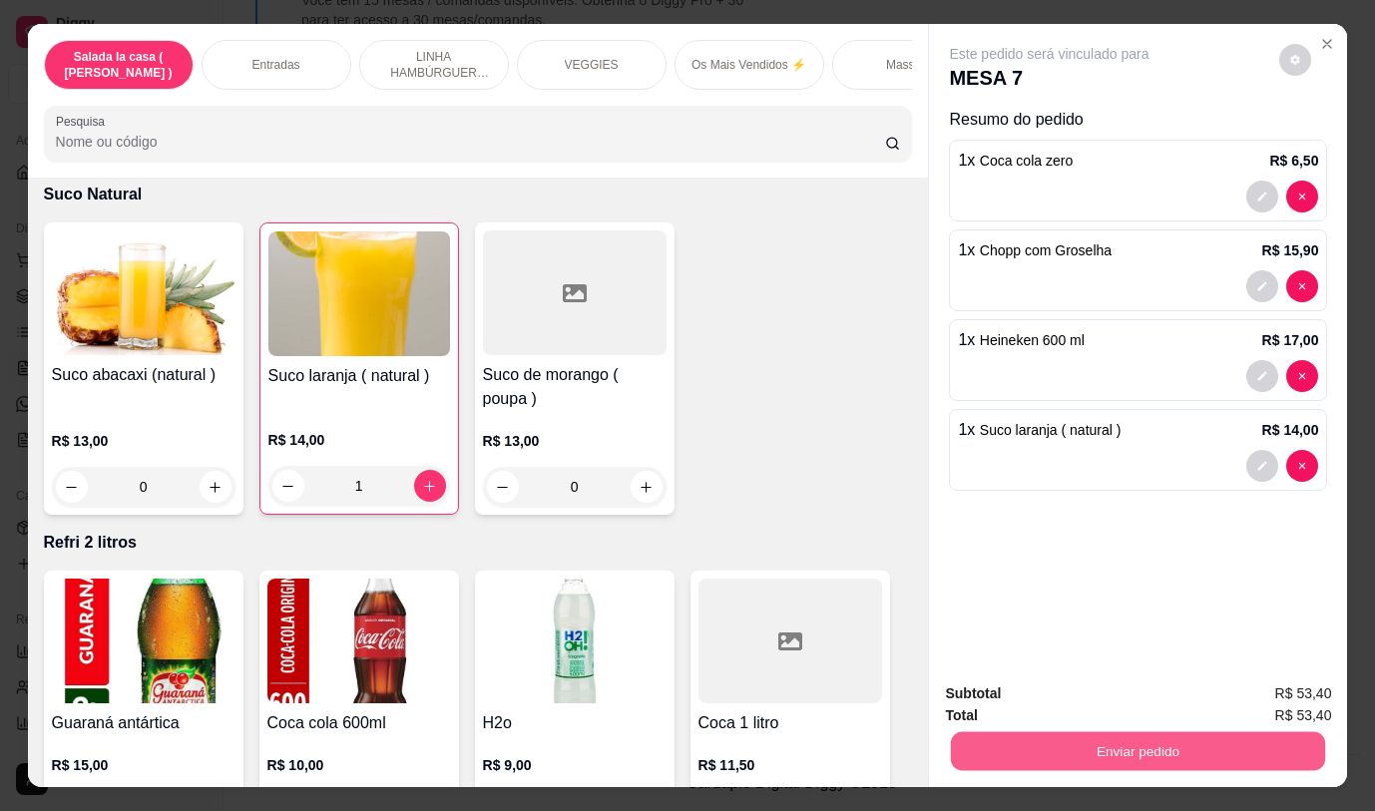
click at [1116, 749] on button "Enviar pedido" at bounding box center [1138, 750] width 374 height 39
click at [1114, 695] on button "Não registrar e enviar pedido" at bounding box center [1072, 694] width 207 height 38
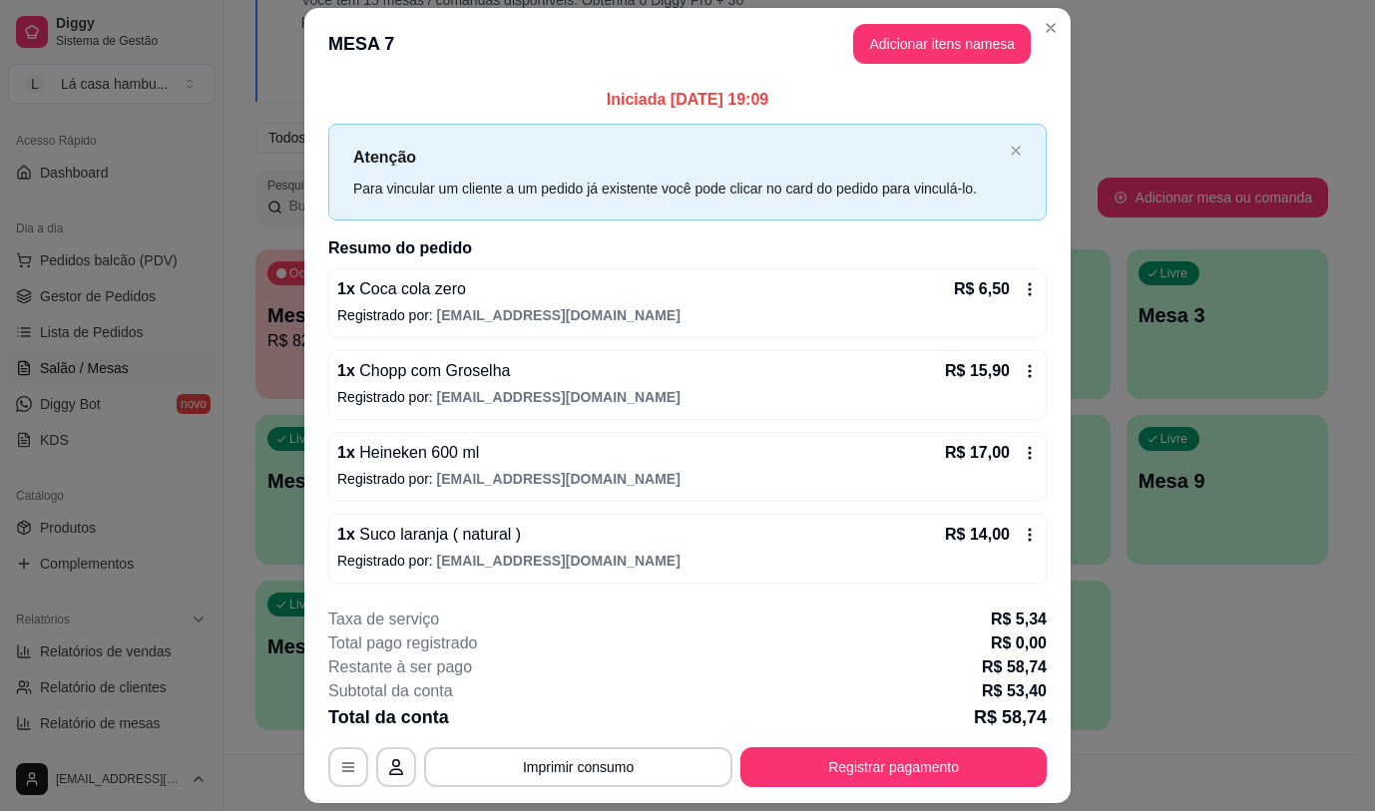
click at [523, 384] on div "1 x Chopp com Groselha R$ 15,90 Registrado por: [EMAIL_ADDRESS][DOMAIN_NAME]" at bounding box center [687, 385] width 718 height 70
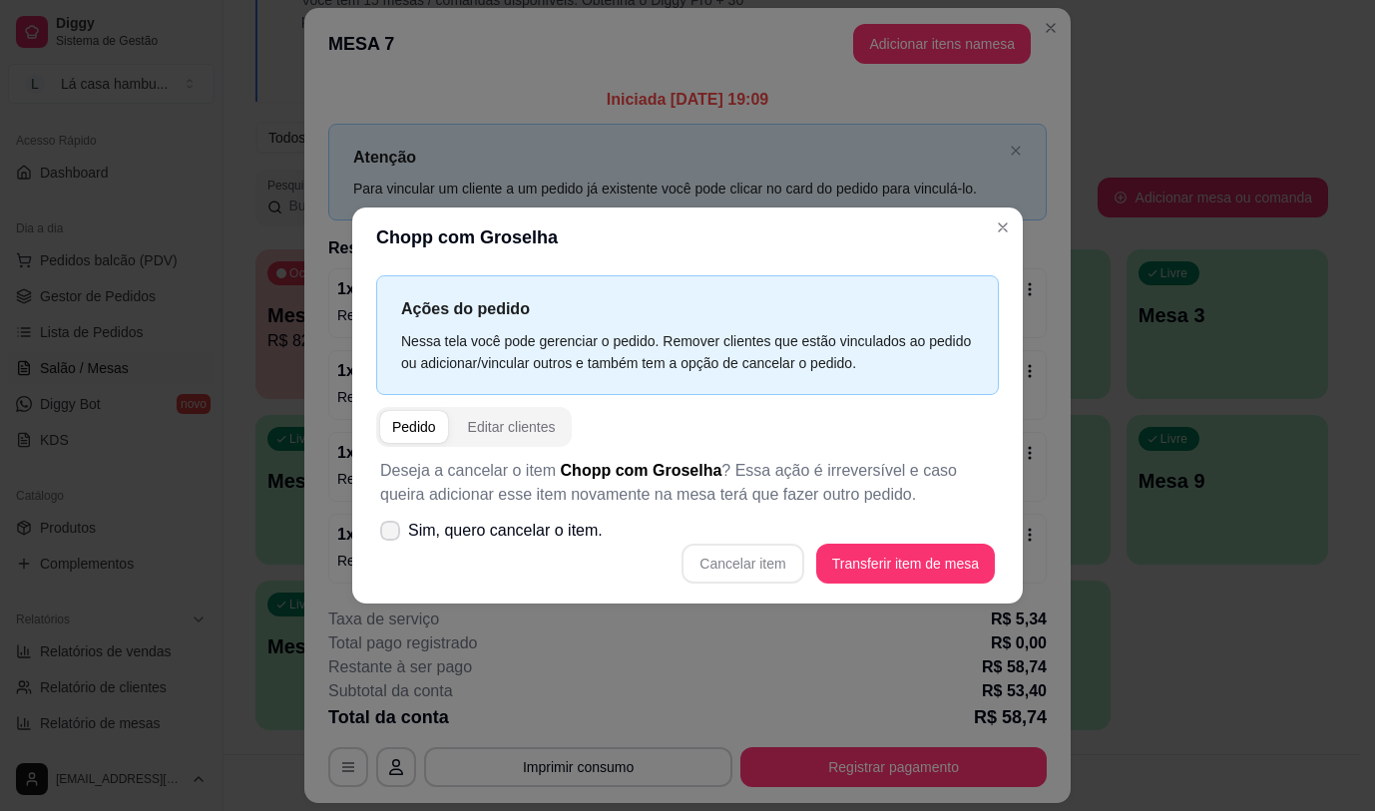
click at [390, 525] on icon at bounding box center [390, 531] width 16 height 12
click at [390, 534] on input "Sim, quero cancelar o item." at bounding box center [385, 540] width 13 height 13
checkbox input "true"
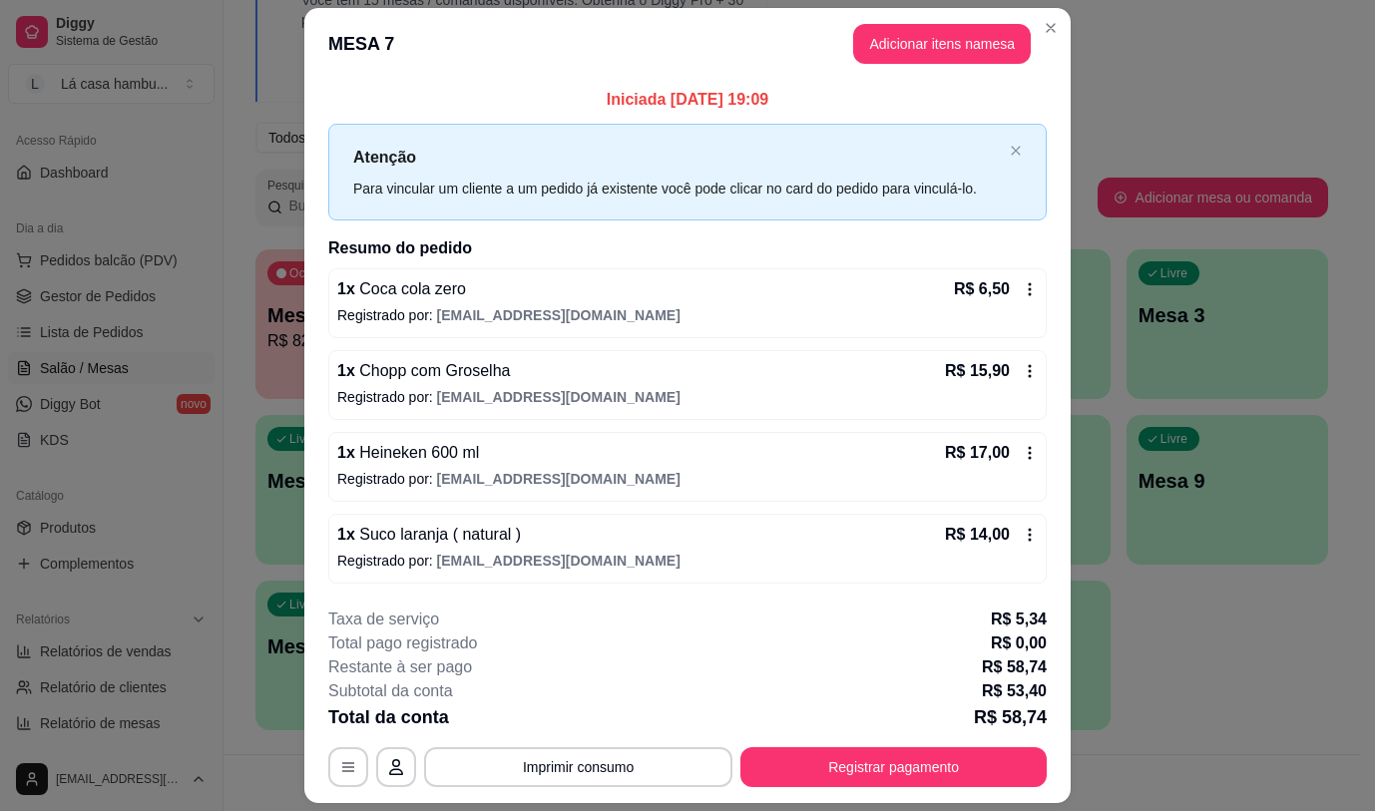
click at [605, 387] on div "1 x Chopp com Groselha R$ 15,90 Registrado por: [EMAIL_ADDRESS][DOMAIN_NAME]" at bounding box center [687, 385] width 718 height 70
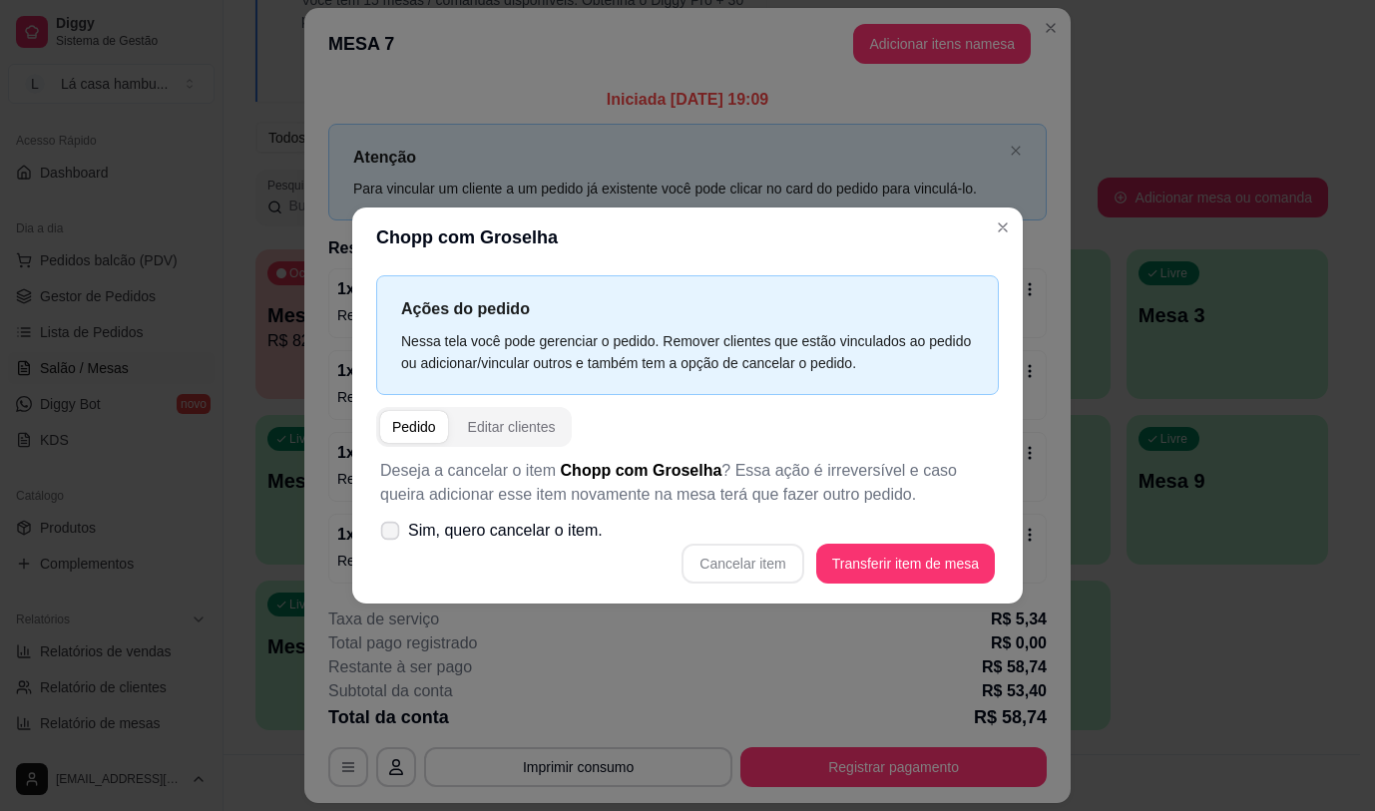
click at [395, 521] on span at bounding box center [390, 530] width 19 height 19
click at [392, 534] on input "Sim, quero cancelar o item." at bounding box center [385, 540] width 13 height 13
checkbox input "true"
click at [782, 560] on button "Cancelar item" at bounding box center [742, 564] width 122 height 40
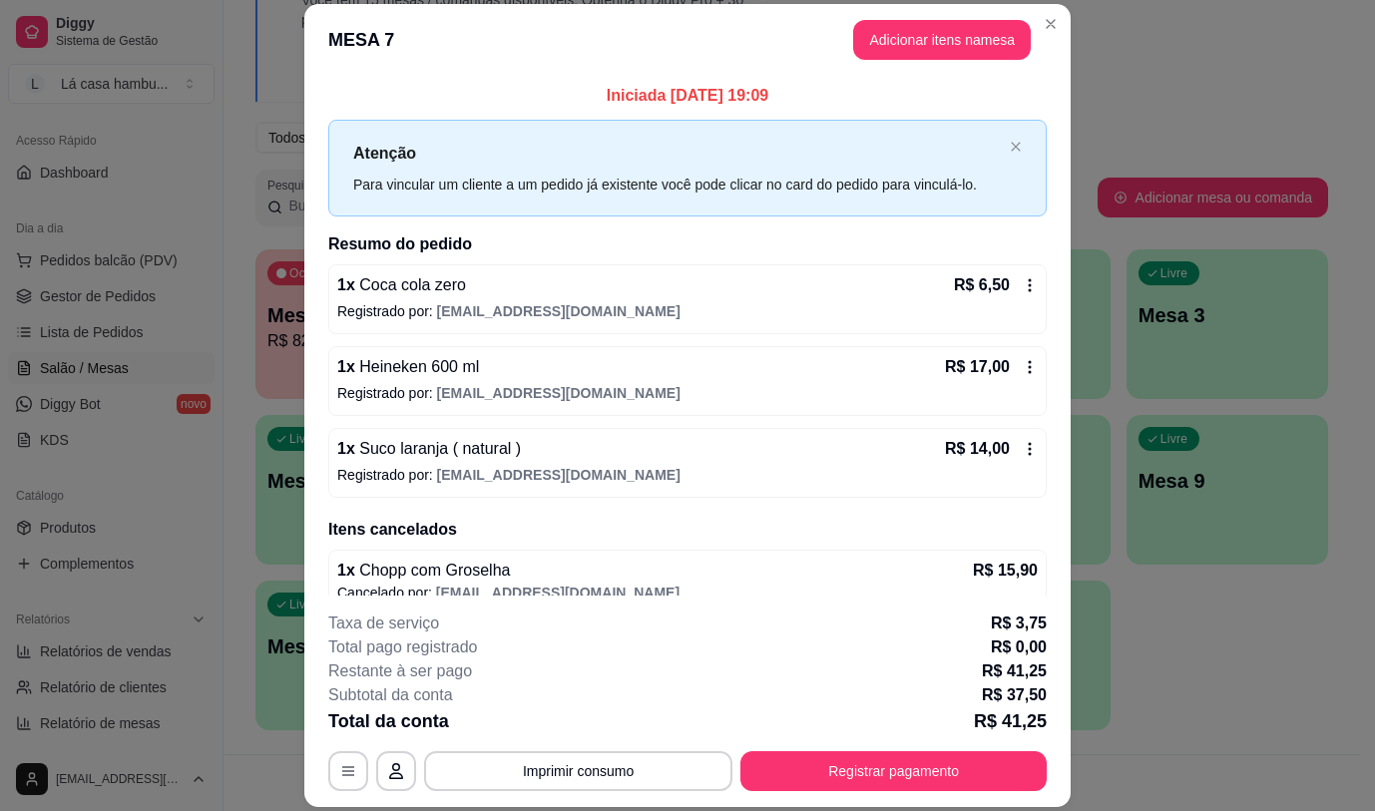
scroll to position [24, 0]
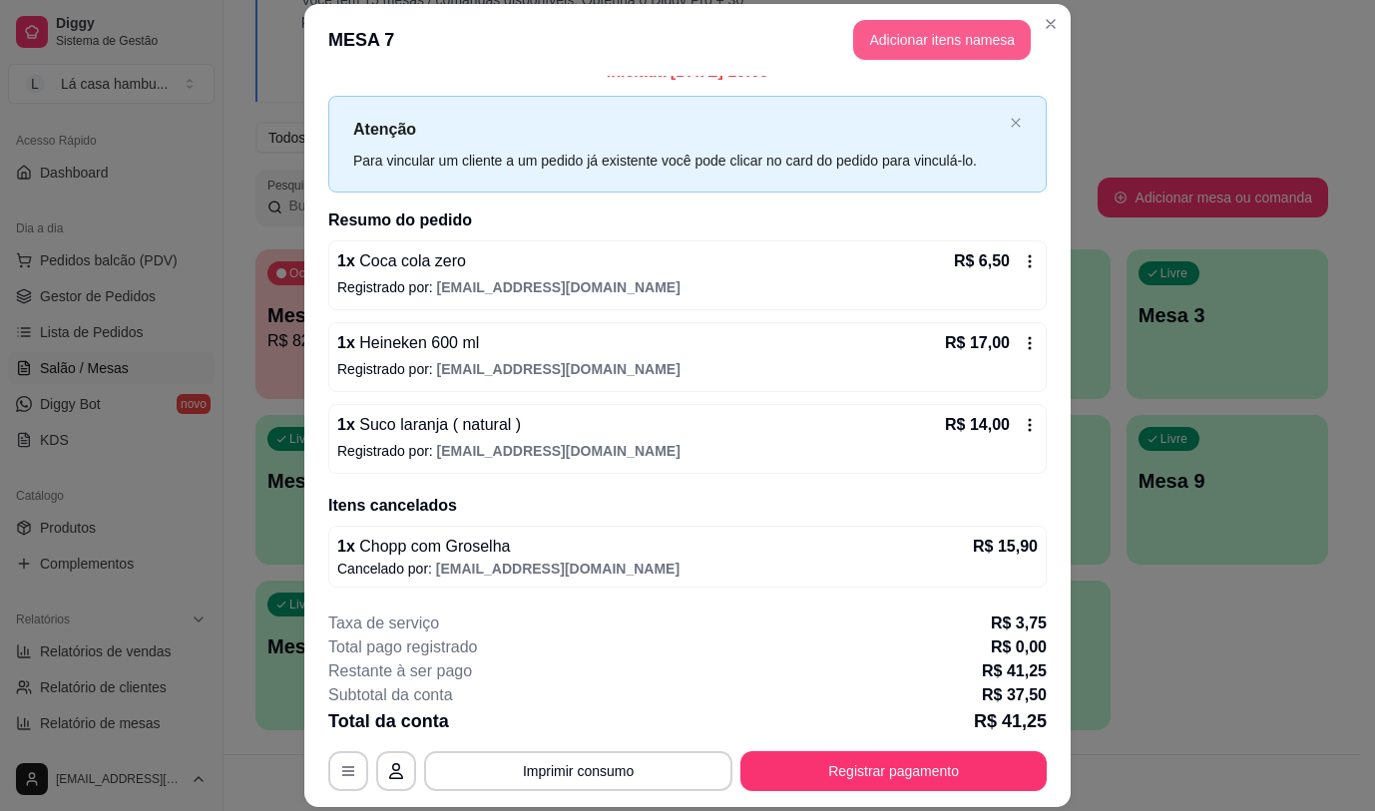
click at [989, 32] on button "Adicionar itens na mesa" at bounding box center [942, 40] width 178 height 40
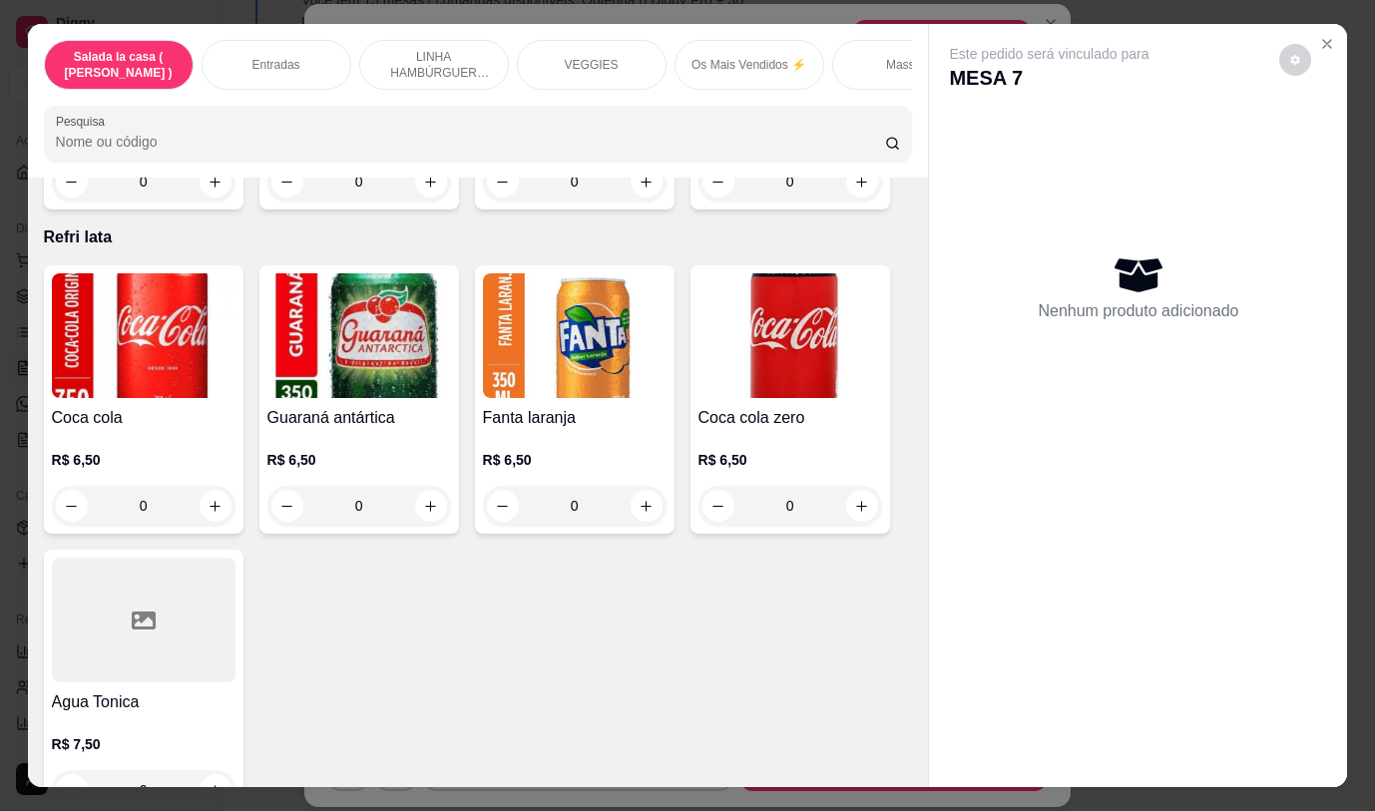
scroll to position [9312, 0]
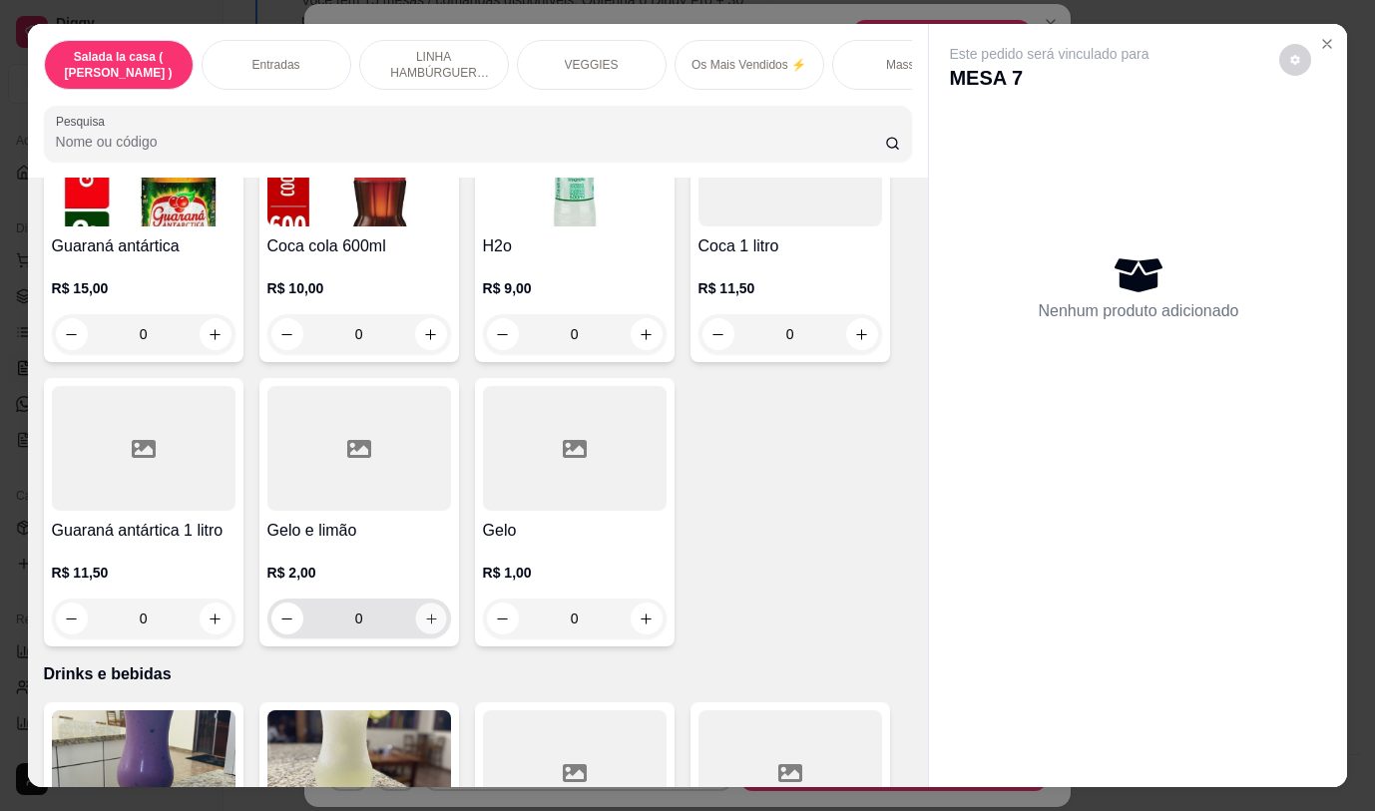
click at [423, 612] on icon "increase-product-quantity" at bounding box center [430, 619] width 15 height 15
type input "1"
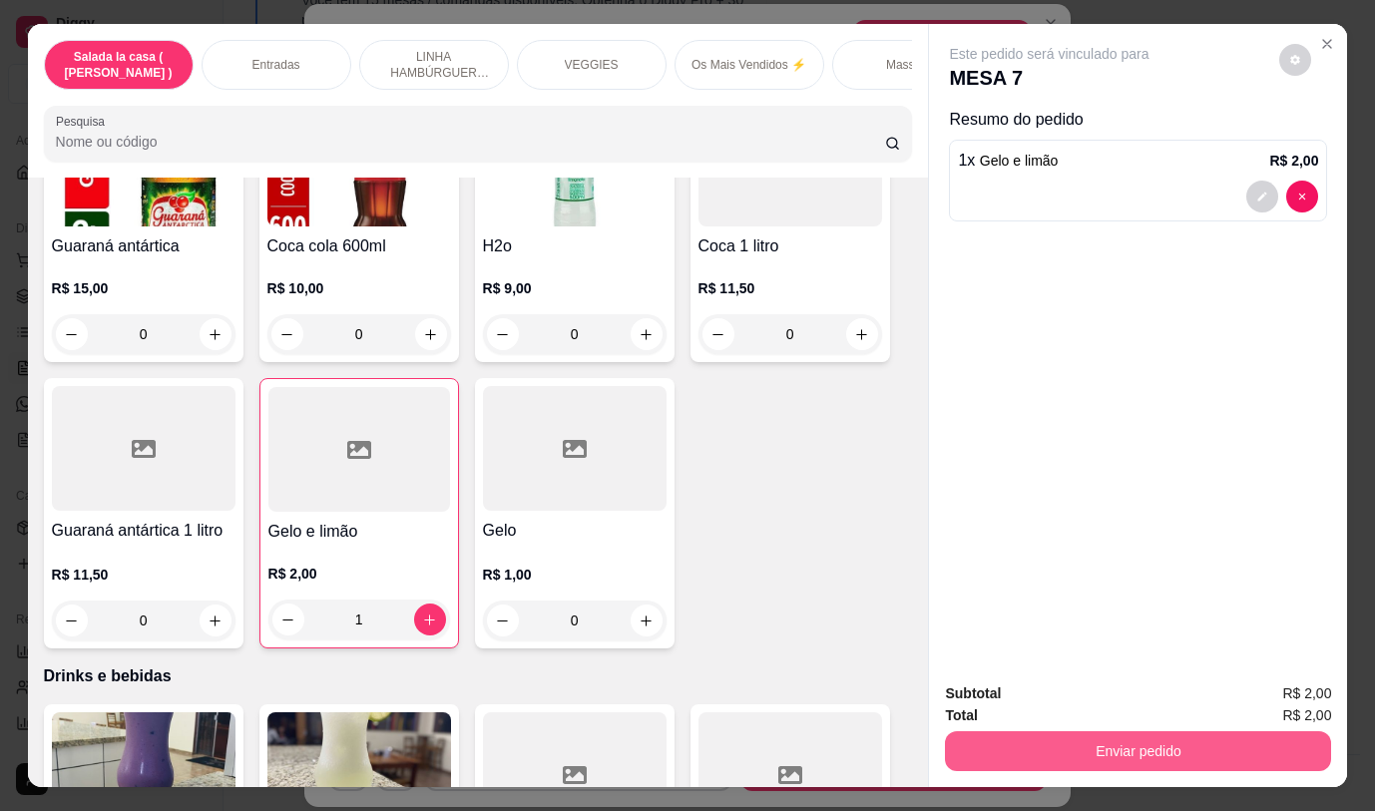
click at [1129, 746] on button "Enviar pedido" at bounding box center [1138, 751] width 386 height 40
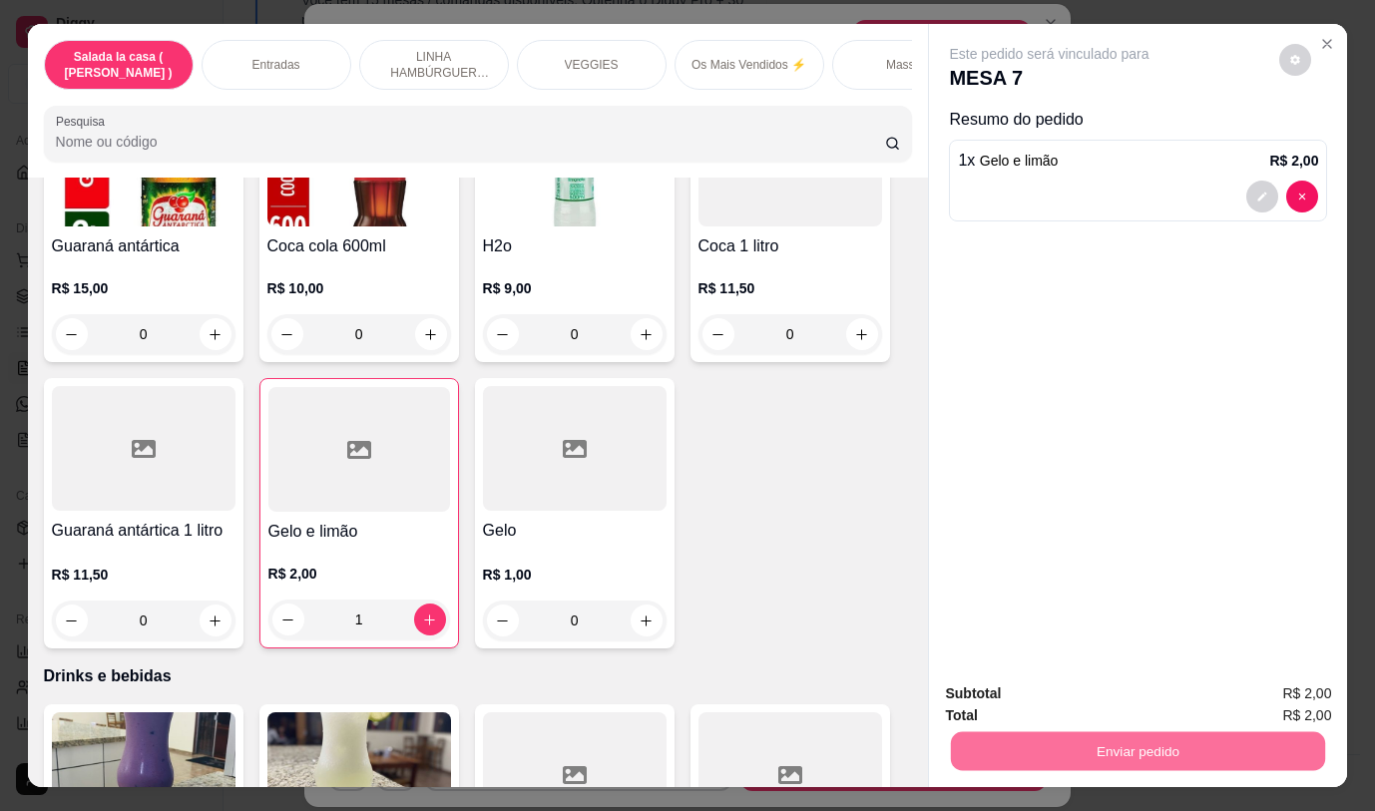
click at [1092, 690] on button "Não registrar e enviar pedido" at bounding box center [1072, 694] width 207 height 38
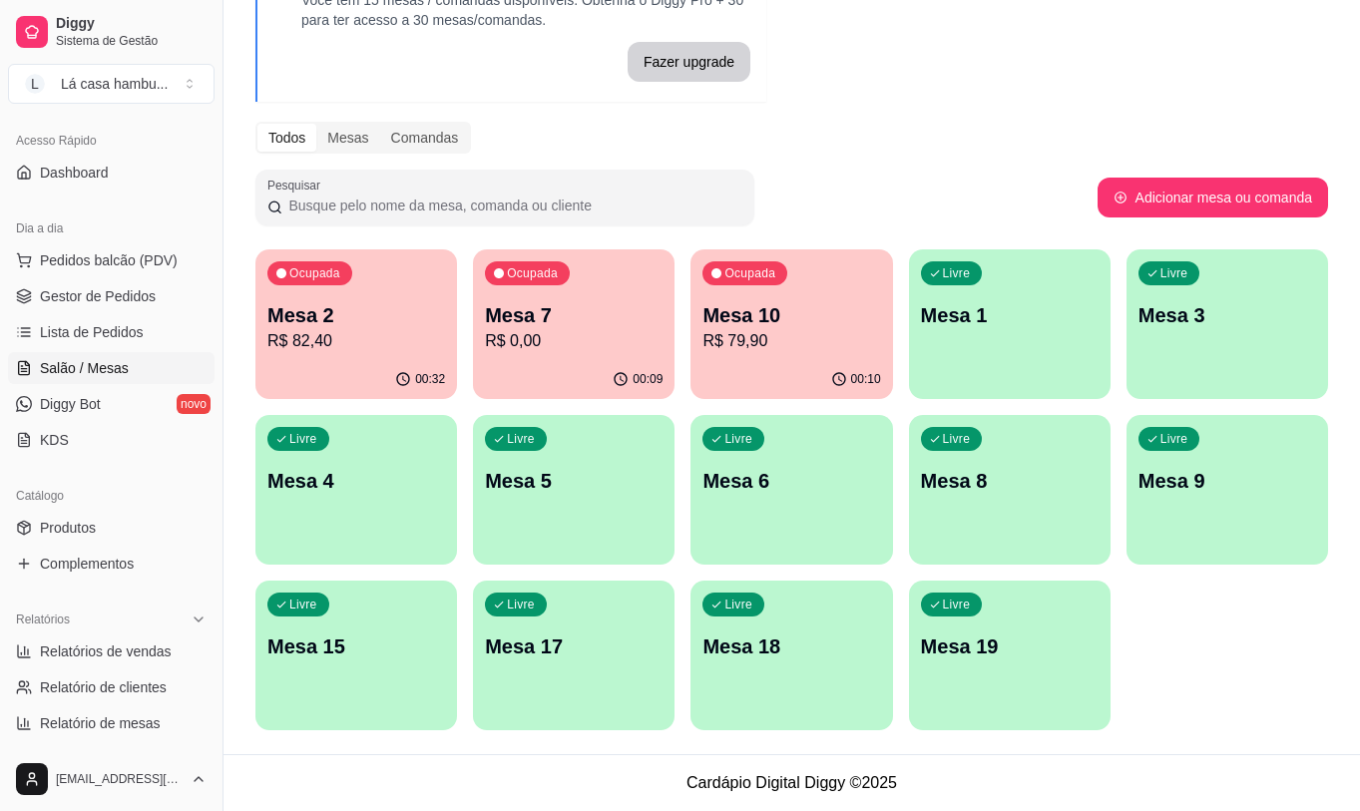
click at [330, 334] on p "R$ 82,40" at bounding box center [356, 341] width 178 height 24
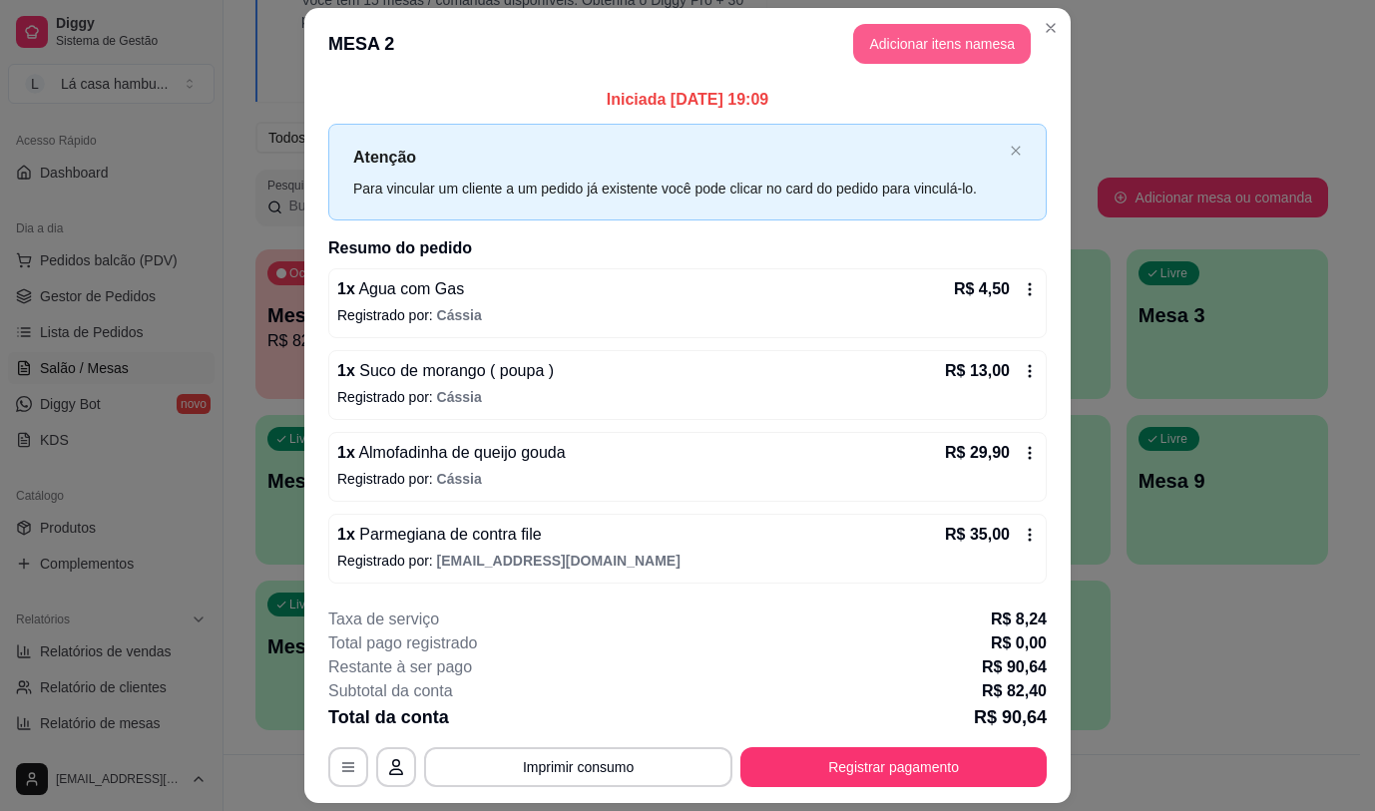
click at [1019, 53] on button "Adicionar itens na mesa" at bounding box center [942, 44] width 178 height 40
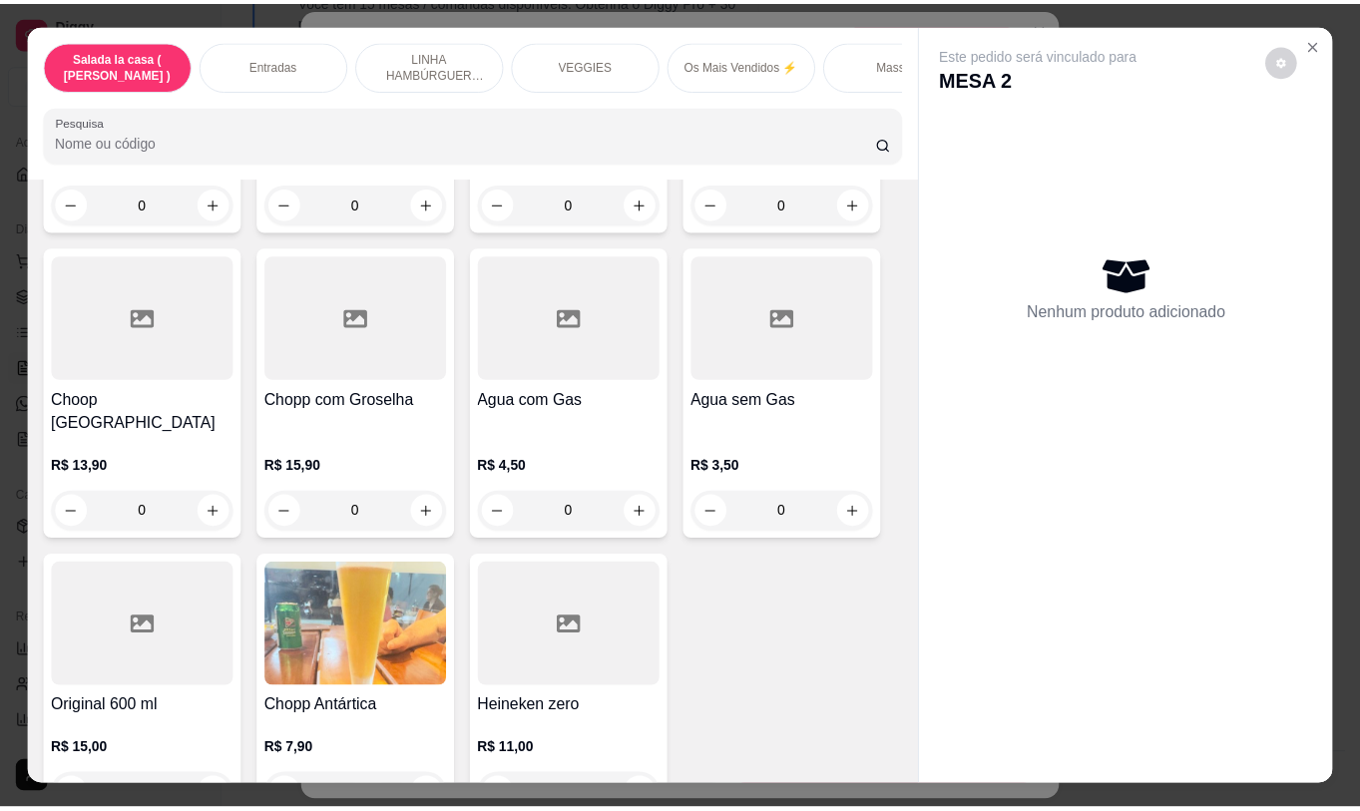
scroll to position [10097, 0]
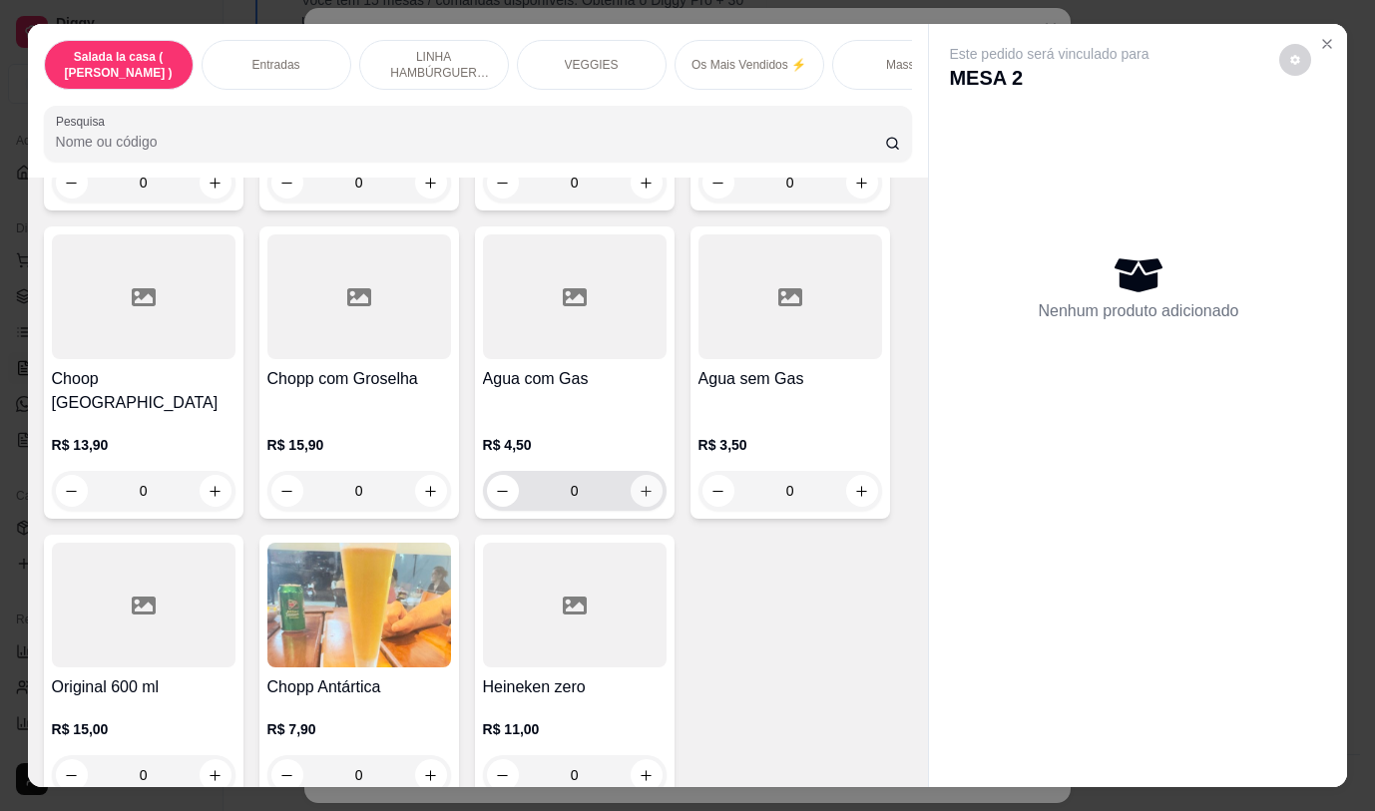
click at [647, 475] on button "increase-product-quantity" at bounding box center [646, 491] width 32 height 32
type input "1"
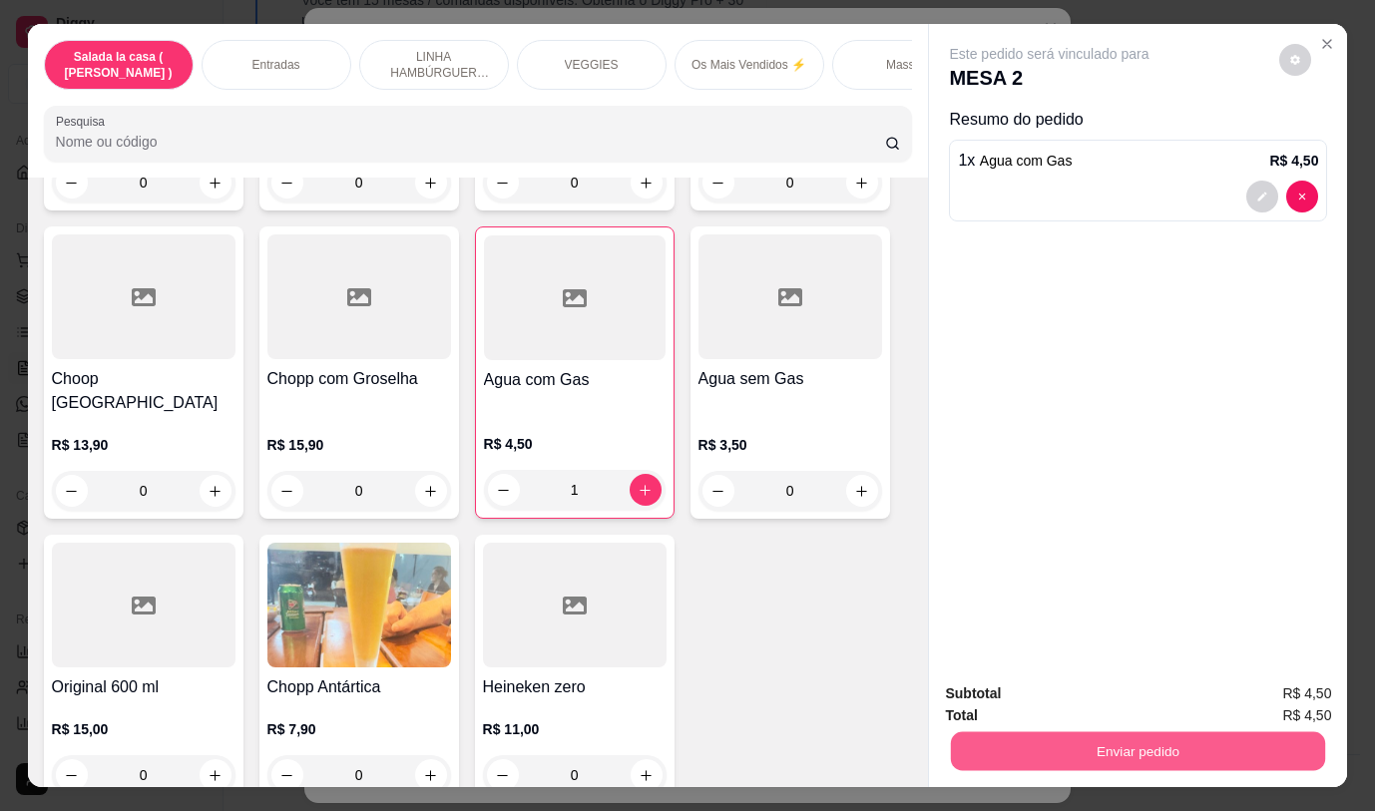
click at [1053, 738] on button "Enviar pedido" at bounding box center [1138, 750] width 374 height 39
click at [1043, 702] on button "Não registrar e enviar pedido" at bounding box center [1072, 694] width 207 height 38
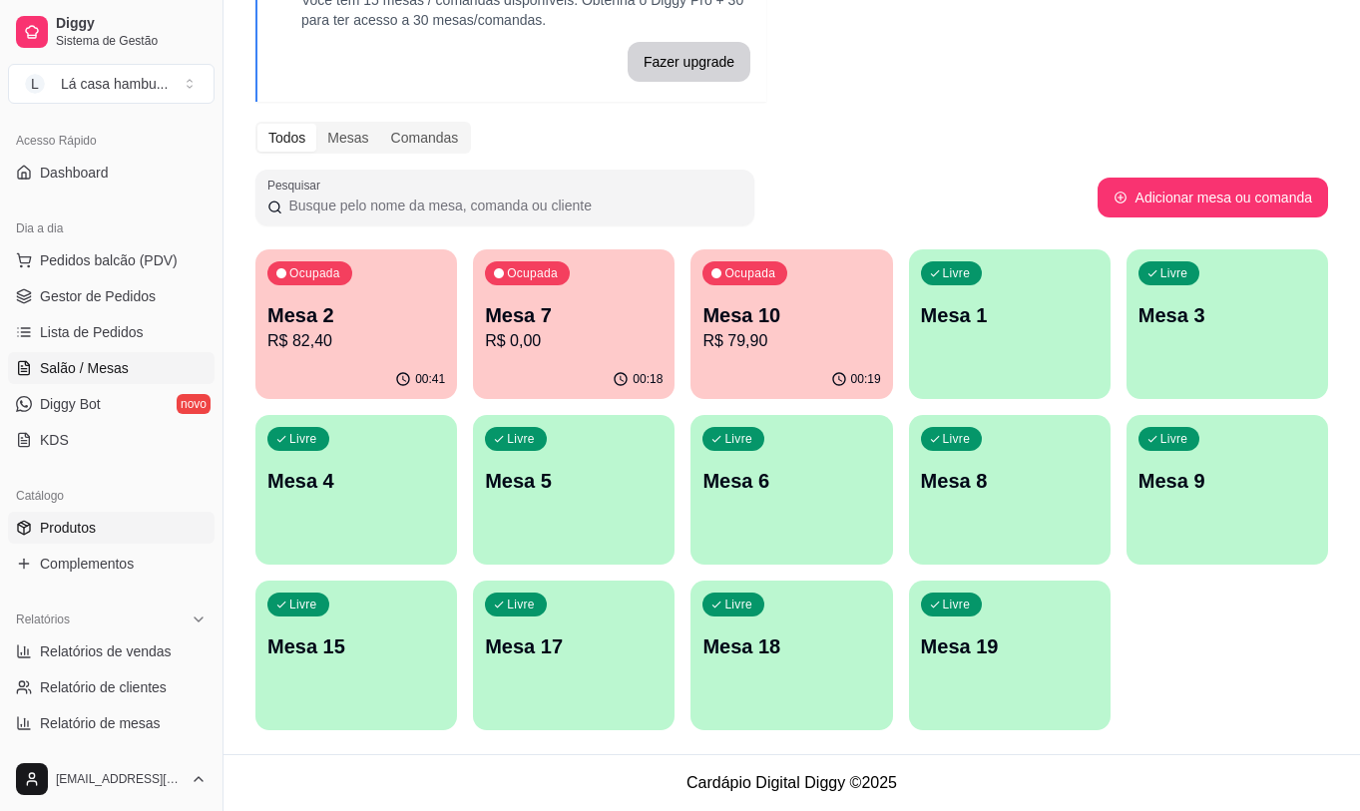
click at [72, 523] on span "Produtos" at bounding box center [68, 528] width 56 height 20
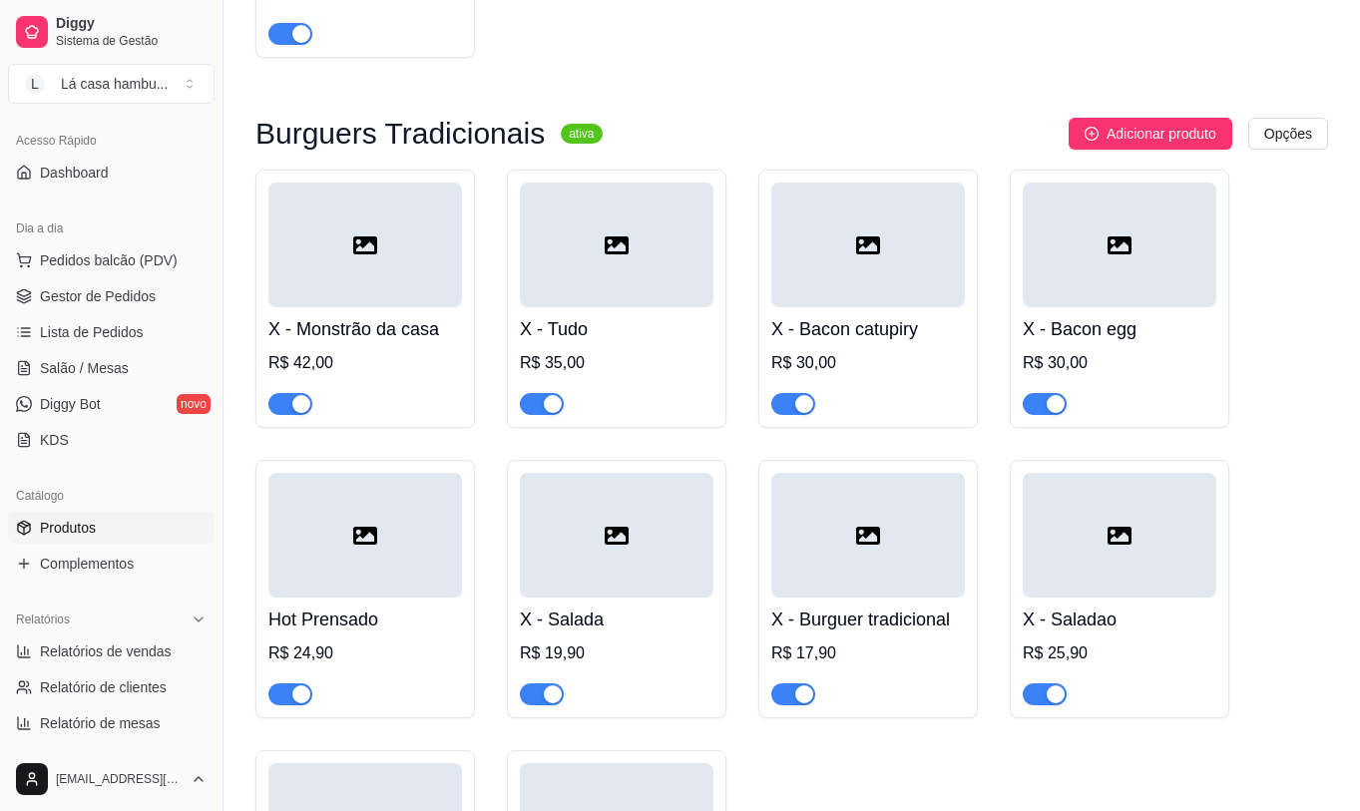
scroll to position [7981, 0]
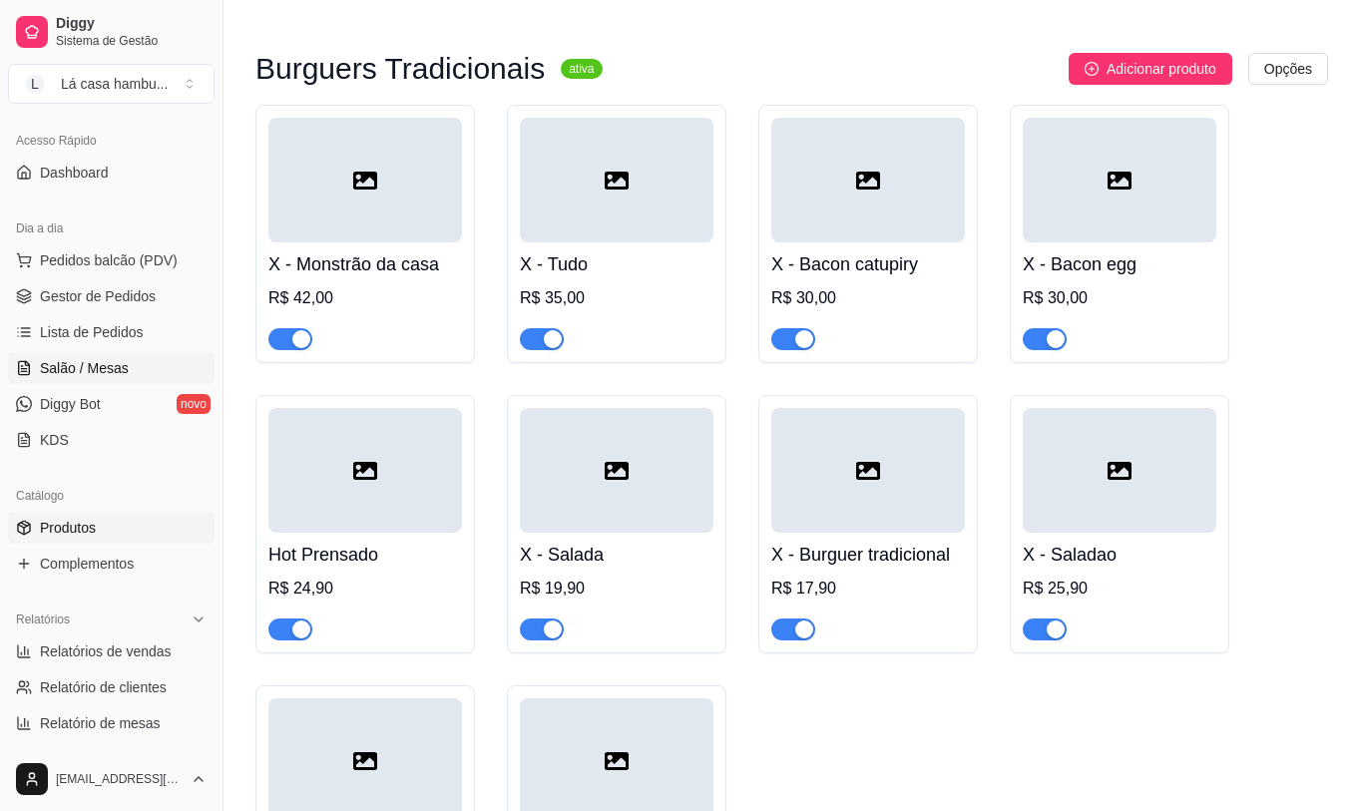
click at [111, 370] on span "Salão / Mesas" at bounding box center [84, 368] width 89 height 20
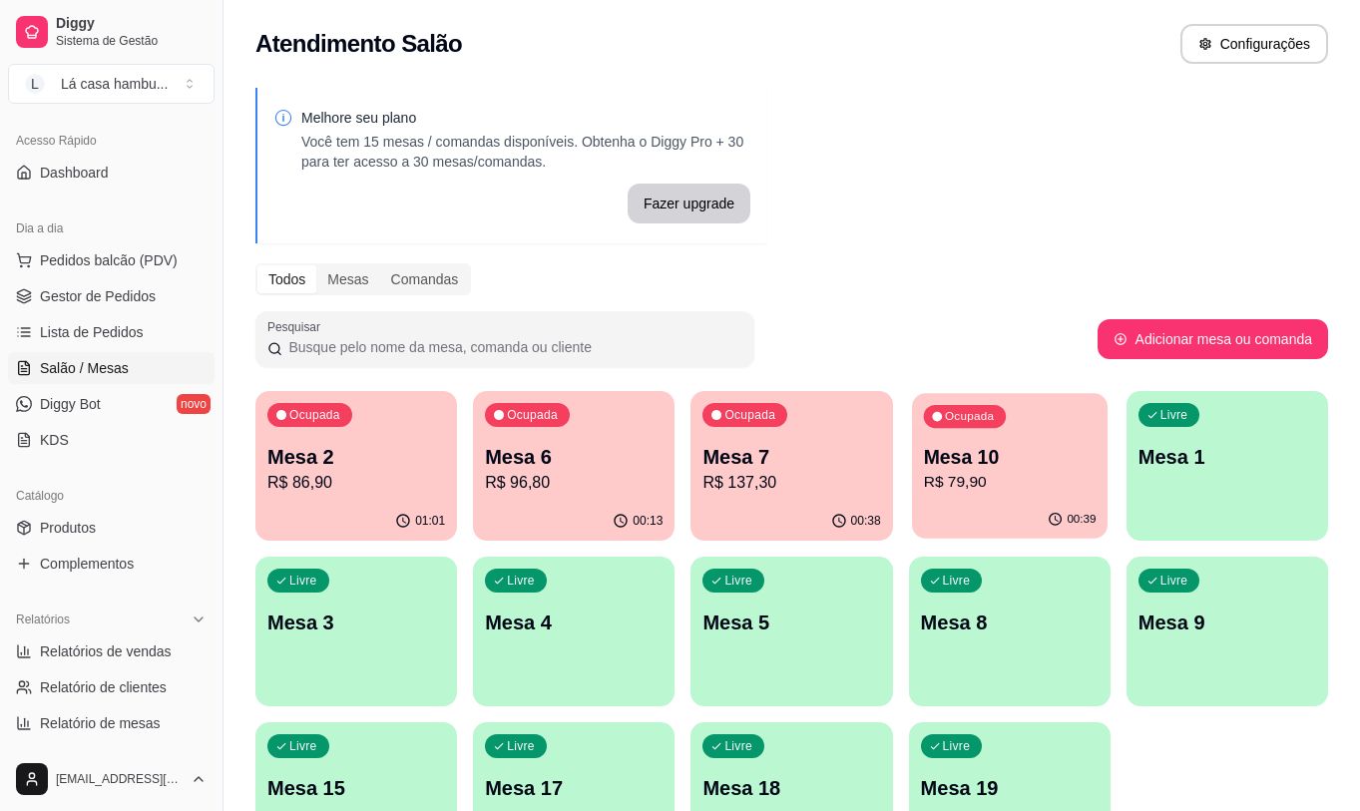
click at [991, 495] on div "Ocupada Mesa 10 R$ 79,90" at bounding box center [1010, 447] width 196 height 108
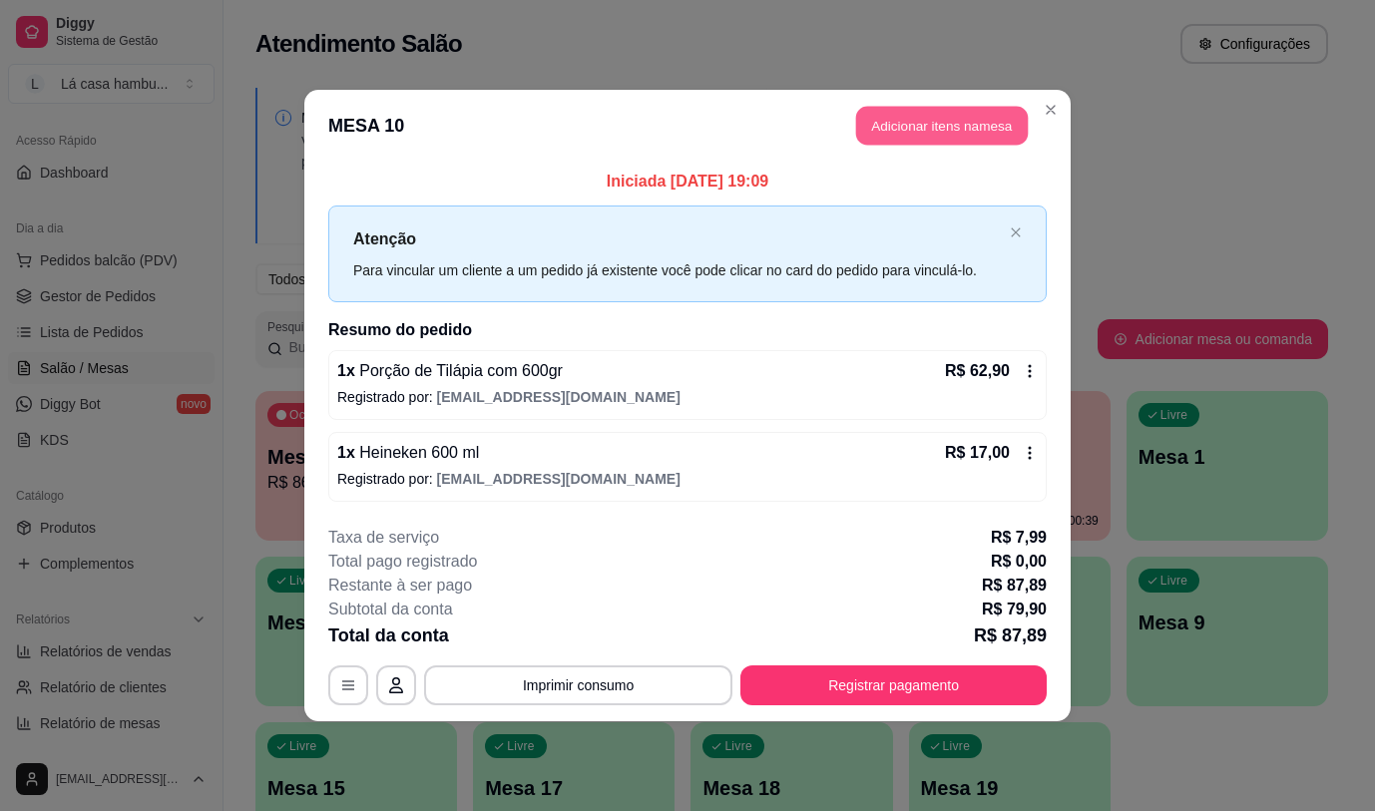
click at [999, 116] on button "Adicionar itens na mesa" at bounding box center [942, 126] width 172 height 39
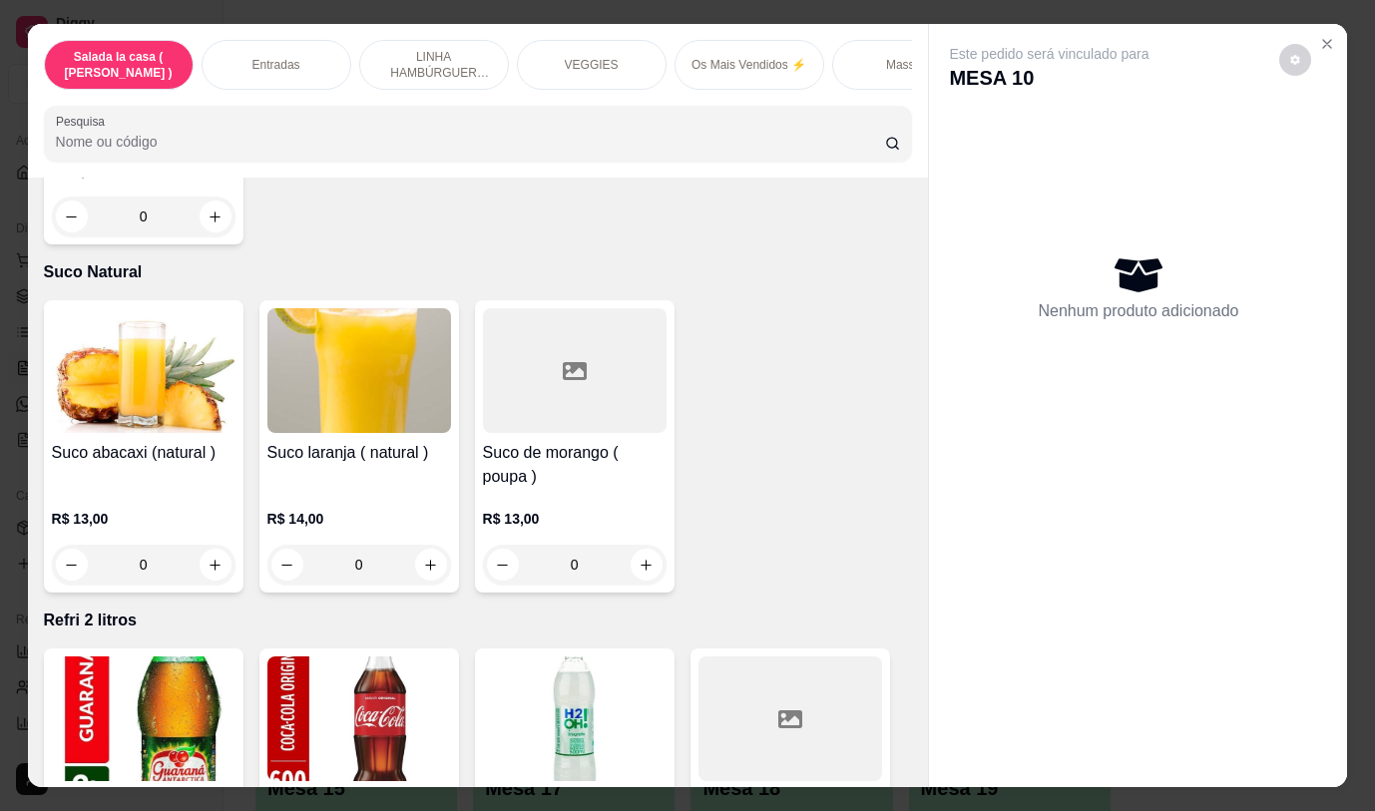
scroll to position [8796, 0]
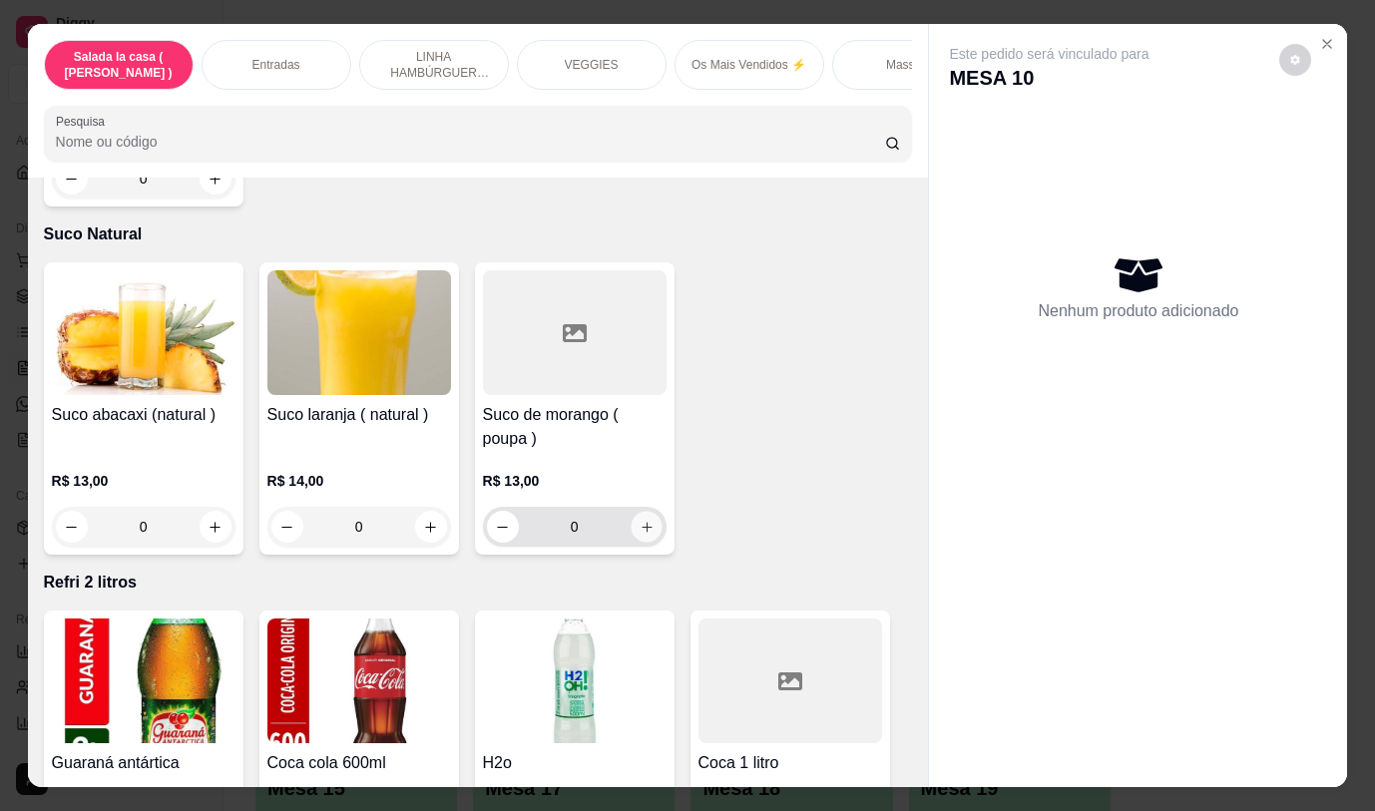
click at [639, 520] on icon "increase-product-quantity" at bounding box center [645, 527] width 15 height 15
type input "1"
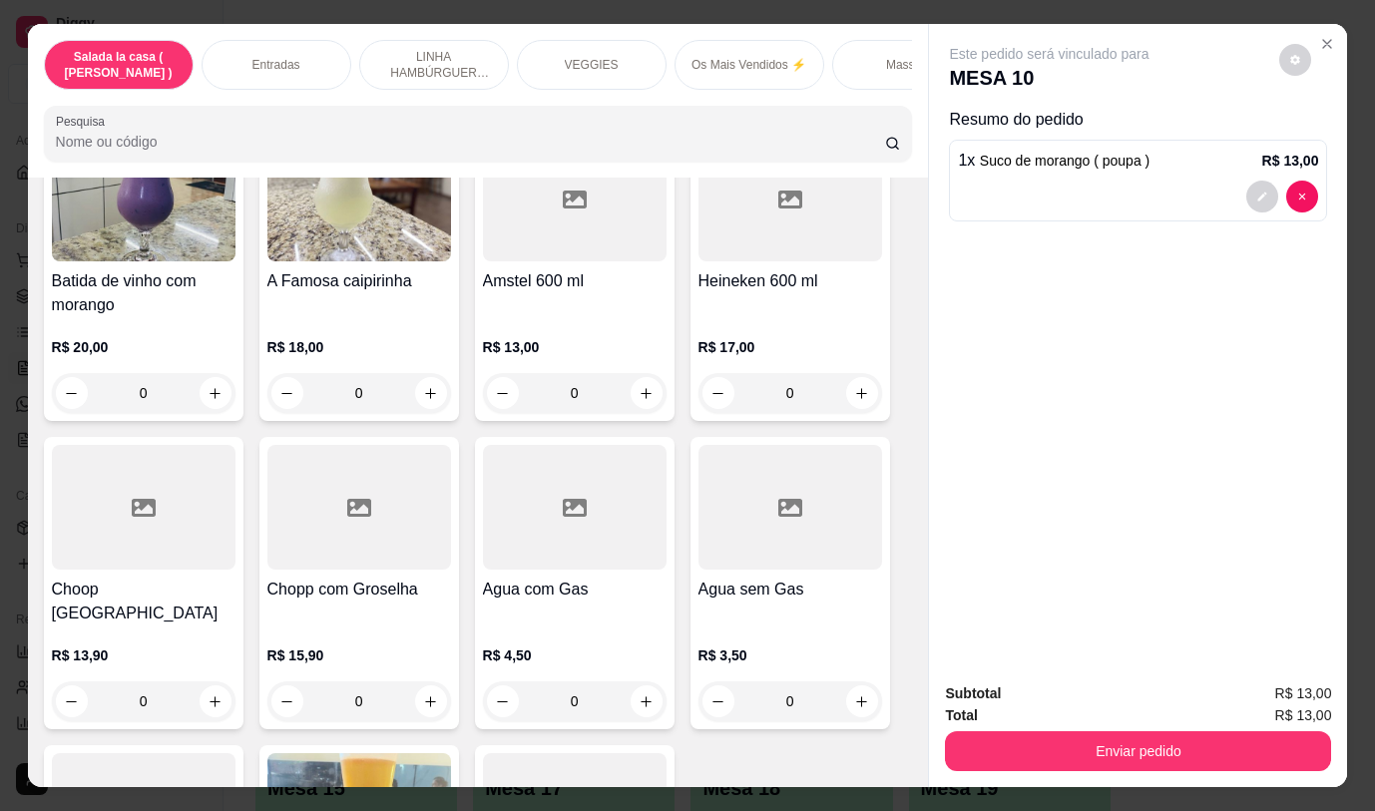
scroll to position [9850, 0]
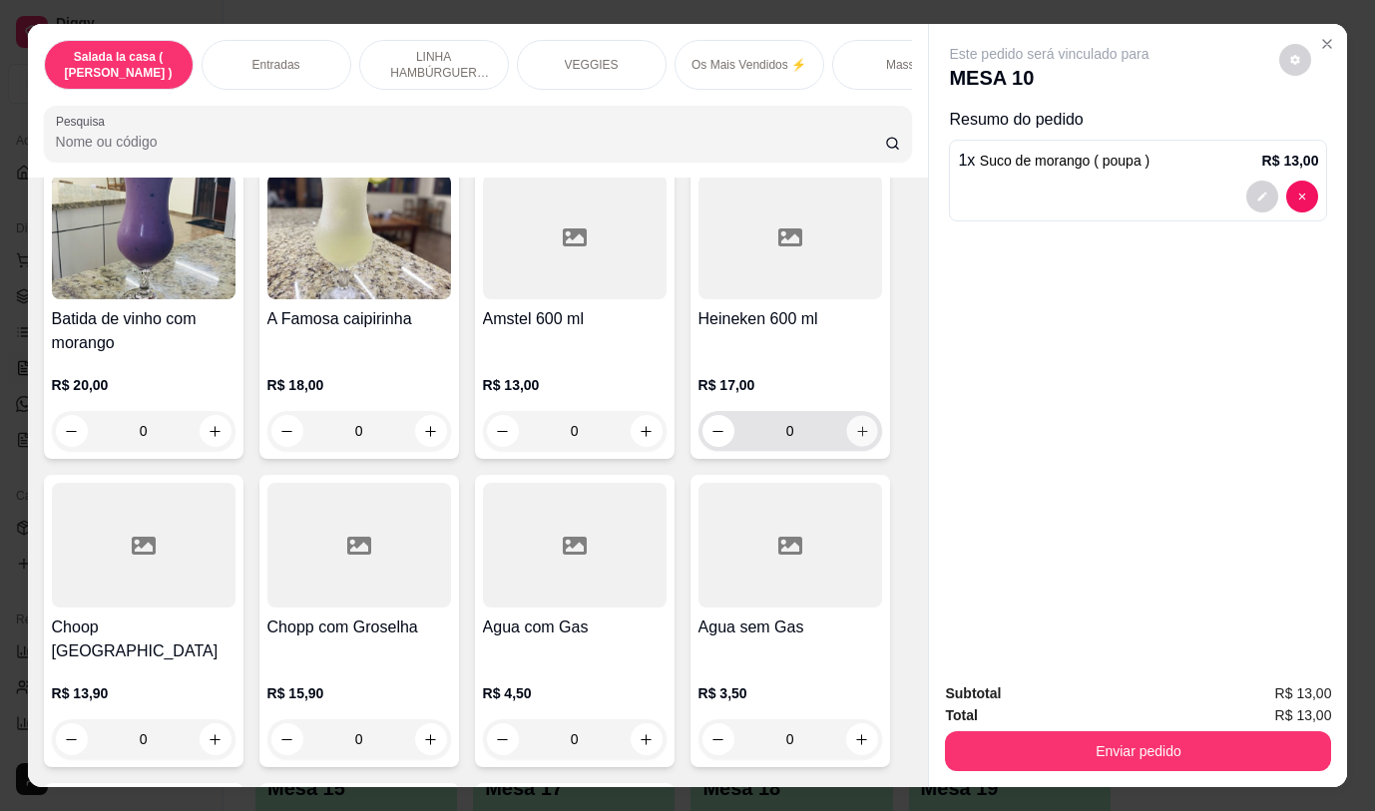
click at [859, 424] on icon "increase-product-quantity" at bounding box center [861, 431] width 15 height 15
type input "1"
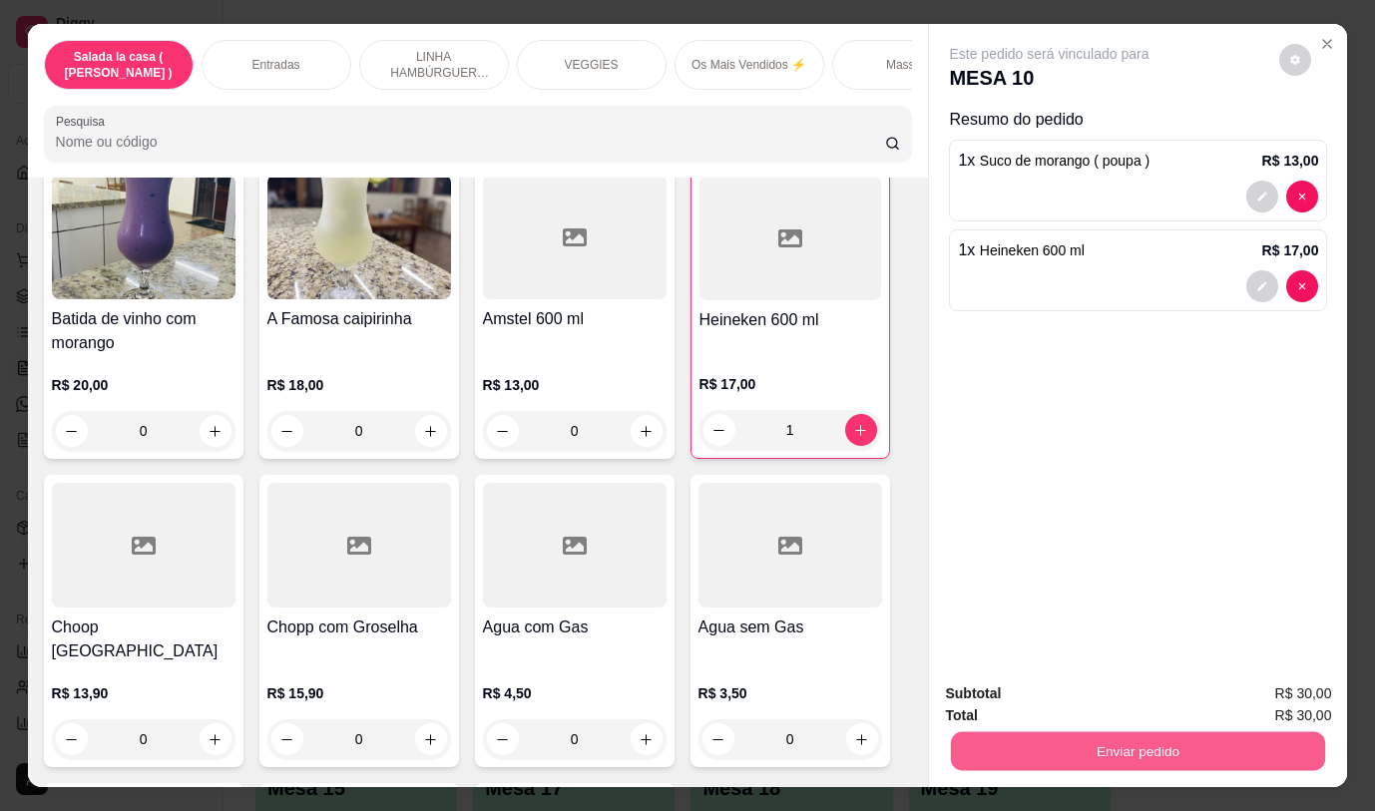
click at [1056, 747] on button "Enviar pedido" at bounding box center [1138, 750] width 374 height 39
click at [1084, 692] on button "Não registrar e enviar pedido" at bounding box center [1072, 694] width 207 height 38
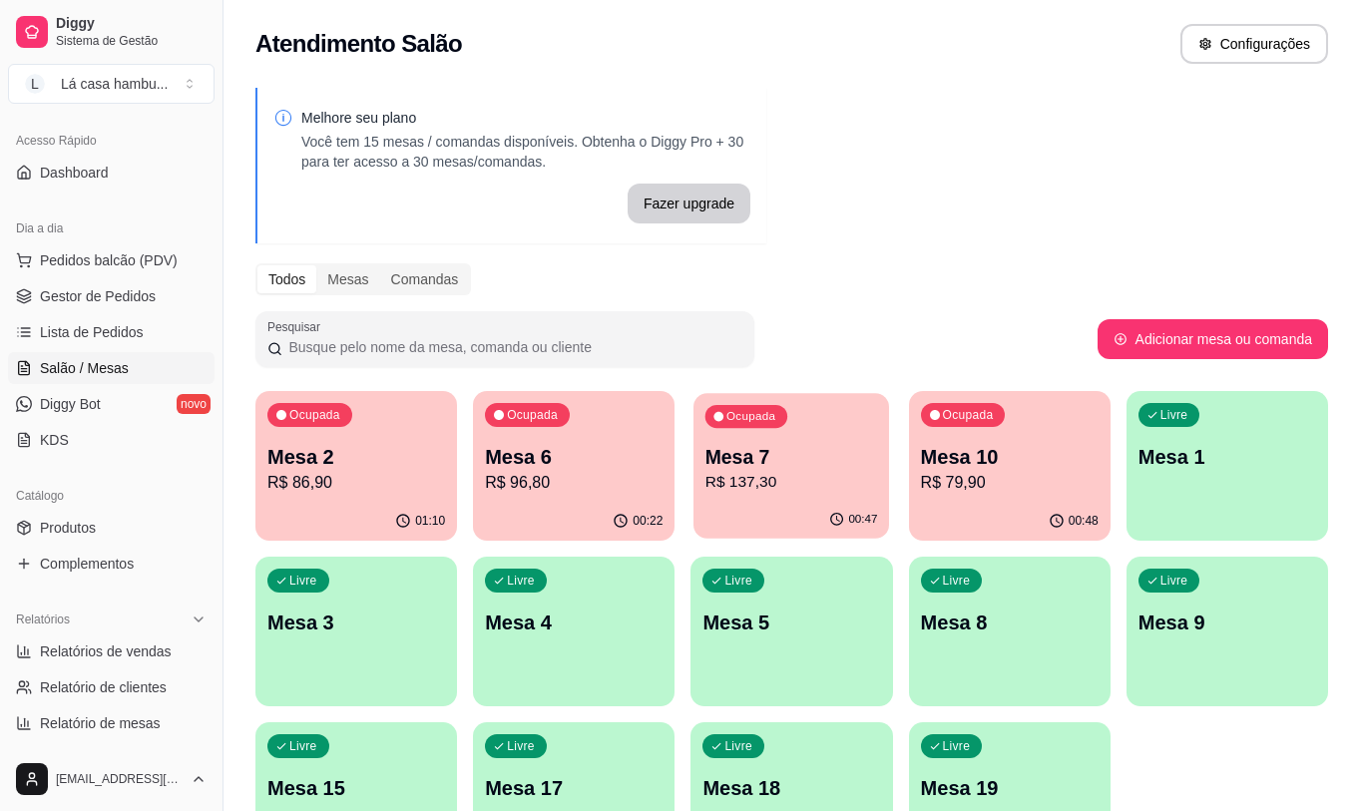
click at [806, 504] on button "Ocupada Mesa 7 R$ 137,30 00:47" at bounding box center [791, 466] width 196 height 146
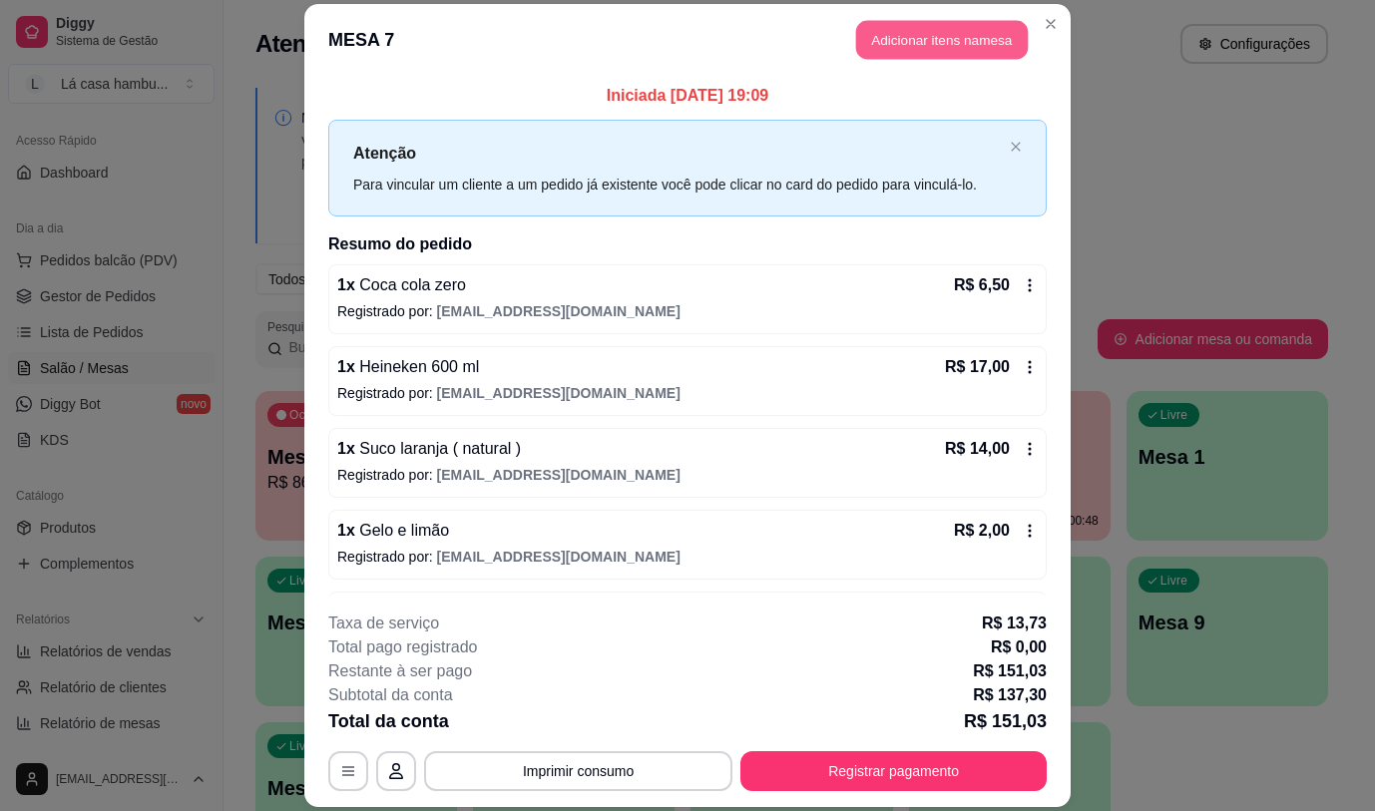
click at [932, 42] on button "Adicionar itens na mesa" at bounding box center [942, 40] width 172 height 39
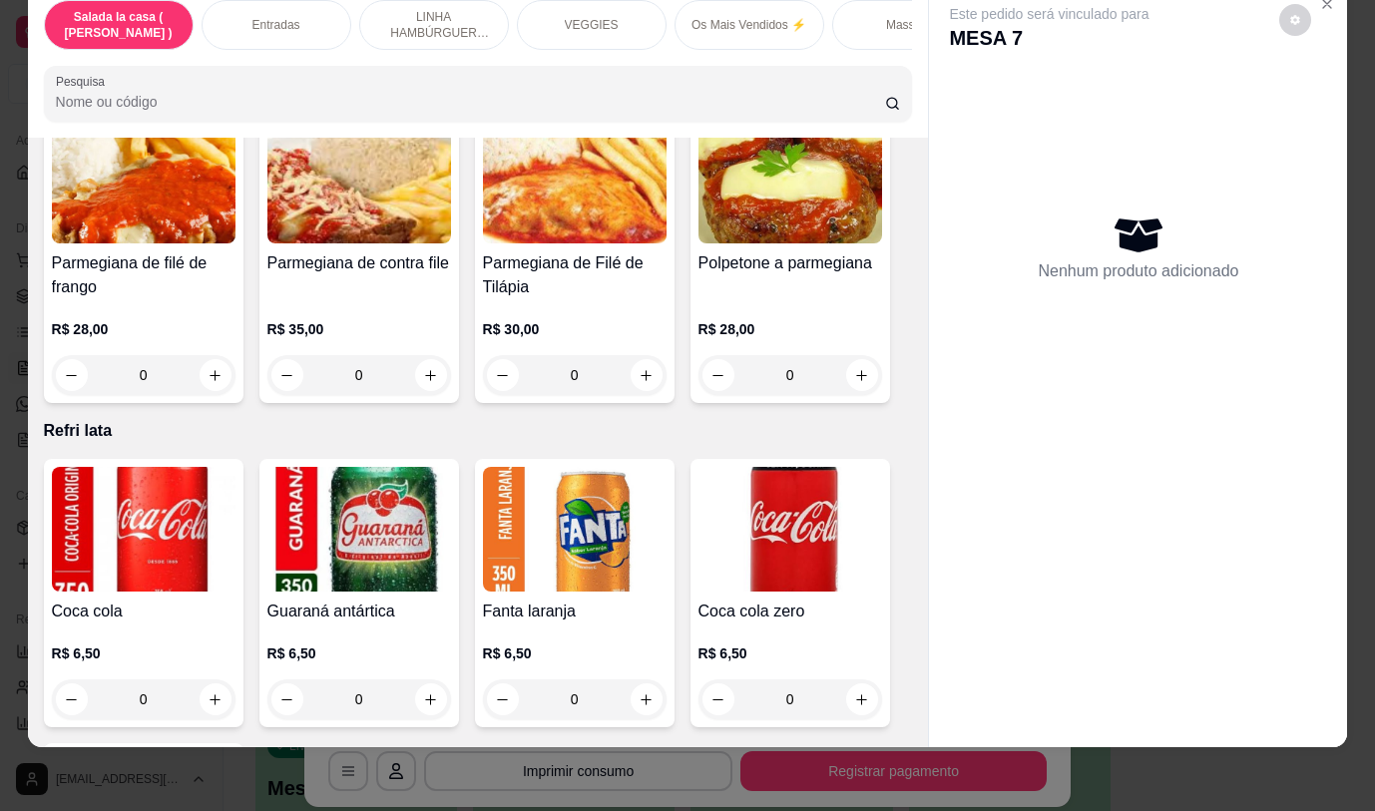
scroll to position [8080, 0]
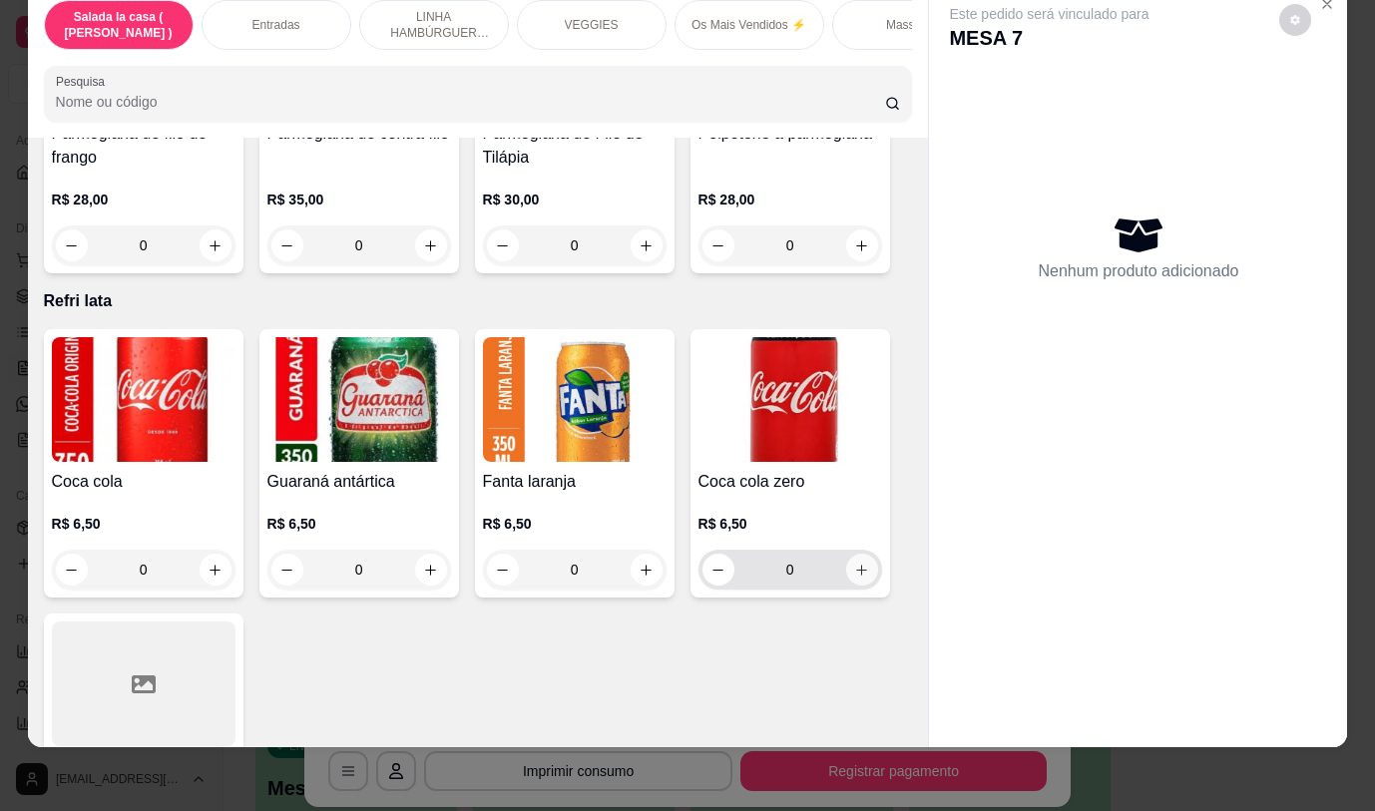
click at [858, 563] on icon "increase-product-quantity" at bounding box center [861, 570] width 15 height 15
type input "1"
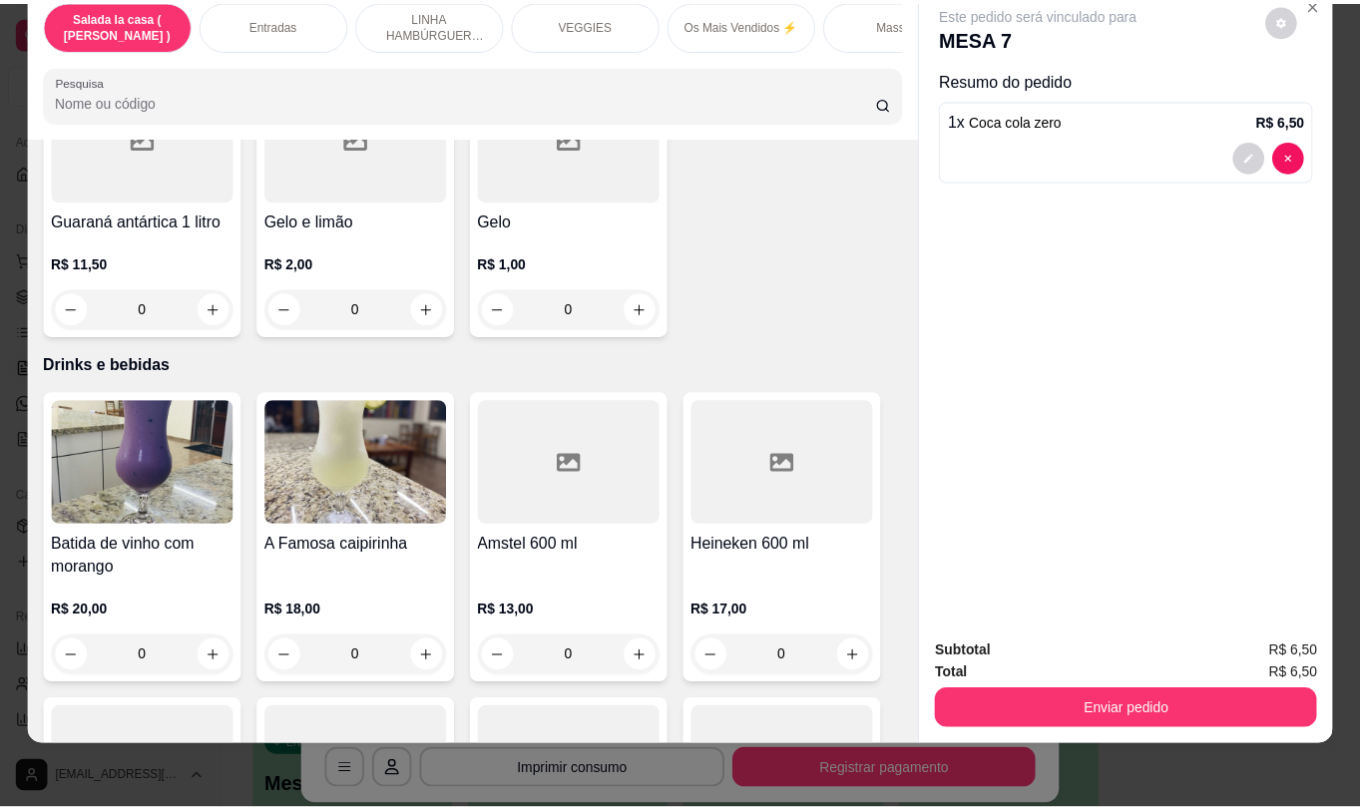
scroll to position [9577, 0]
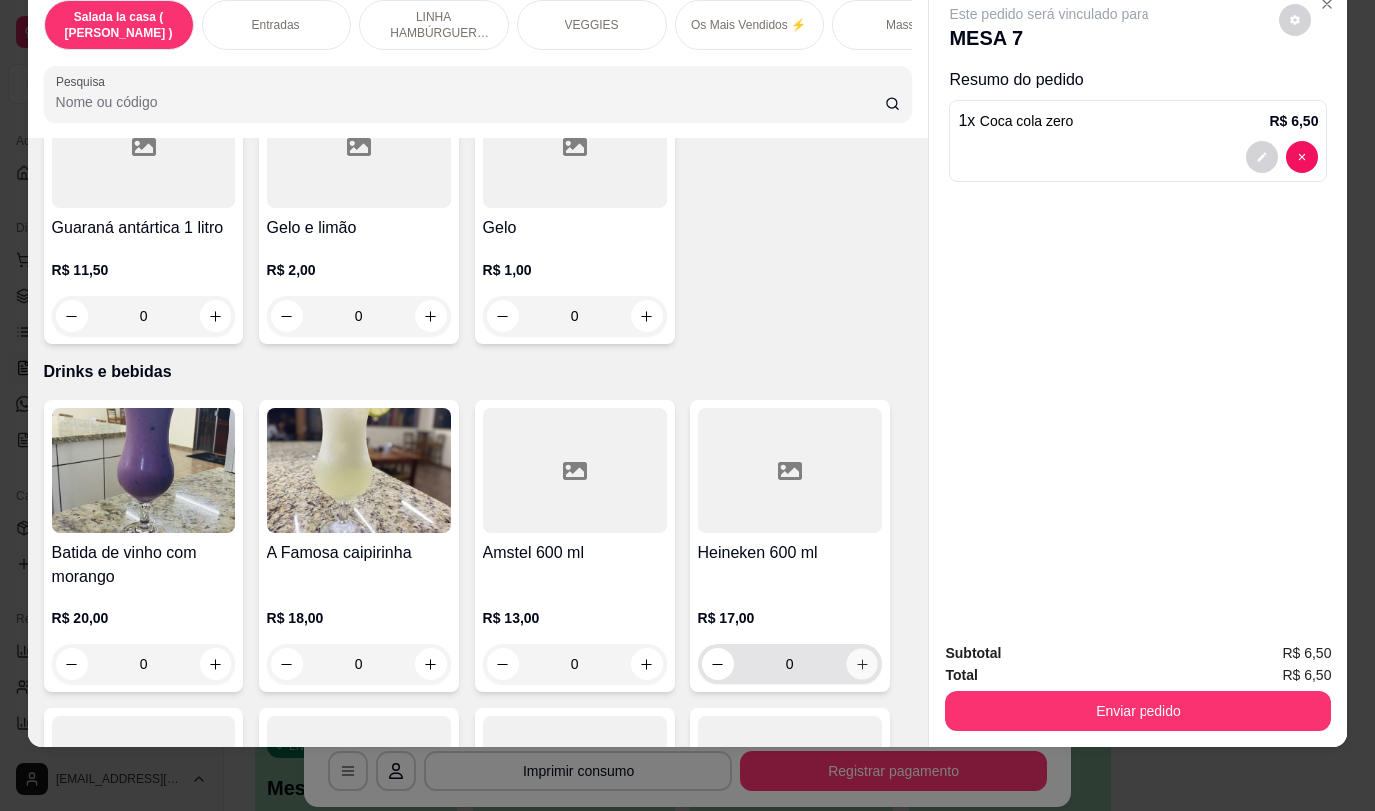
click at [861, 657] on icon "increase-product-quantity" at bounding box center [861, 664] width 15 height 15
type input "1"
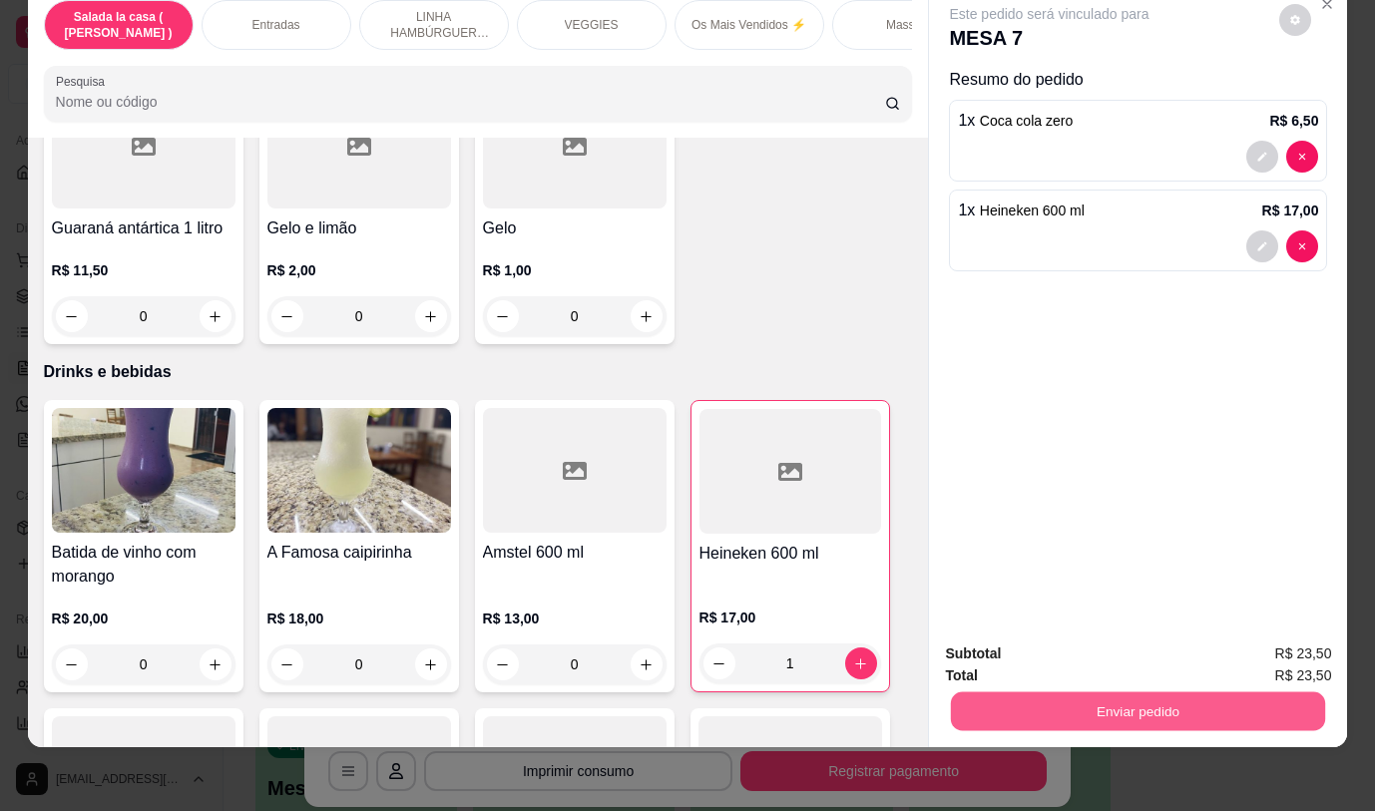
click at [1062, 705] on button "Enviar pedido" at bounding box center [1138, 710] width 374 height 39
click at [1074, 646] on button "Não registrar e enviar pedido" at bounding box center [1073, 646] width 202 height 37
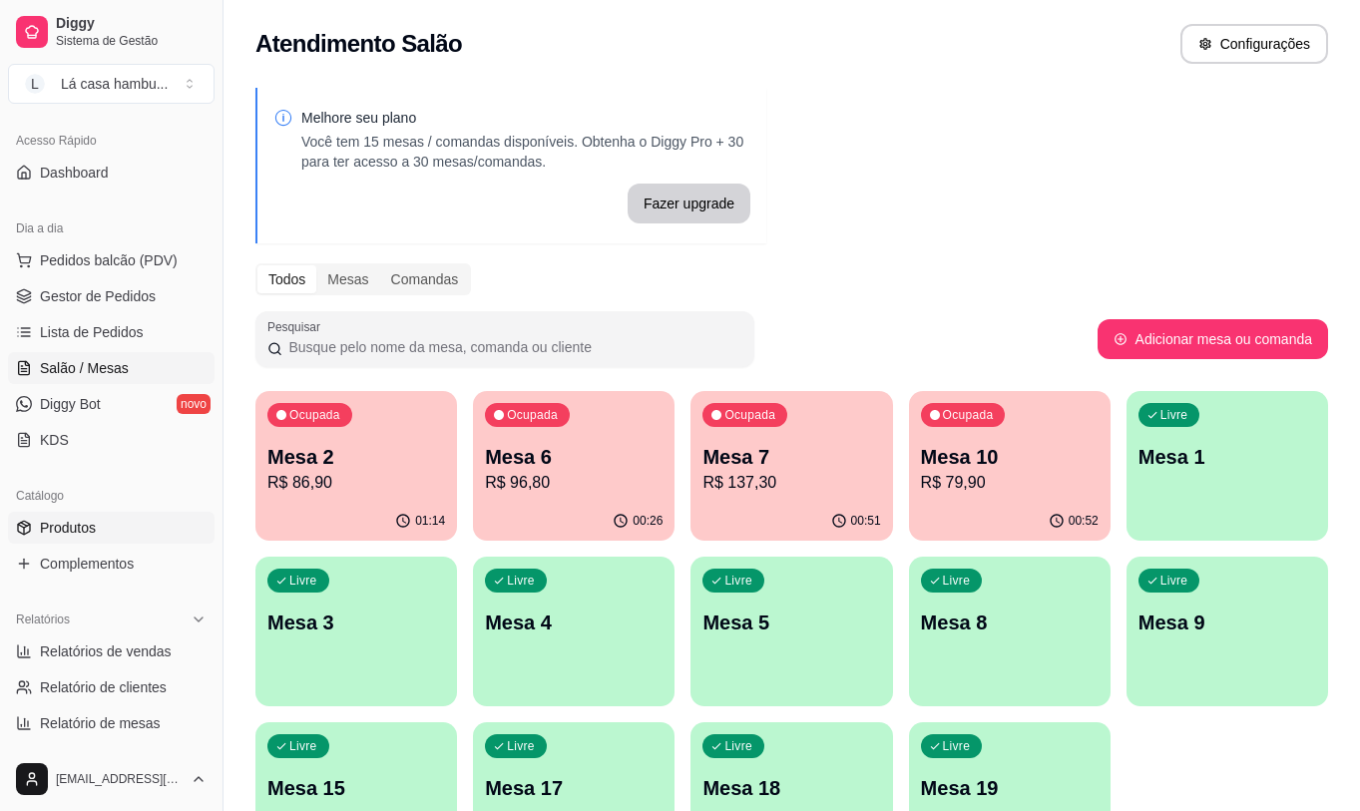
click at [116, 533] on link "Produtos" at bounding box center [111, 528] width 207 height 32
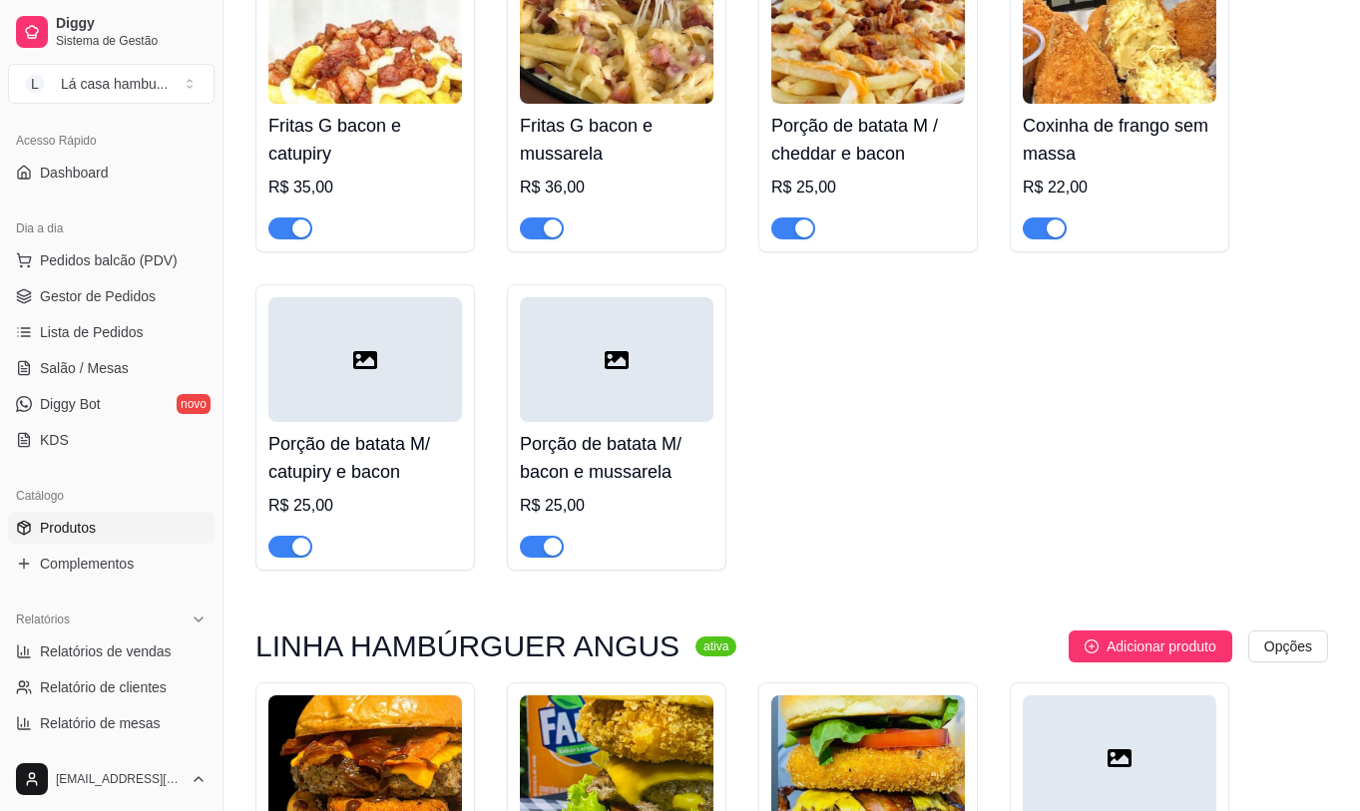
scroll to position [2294, 0]
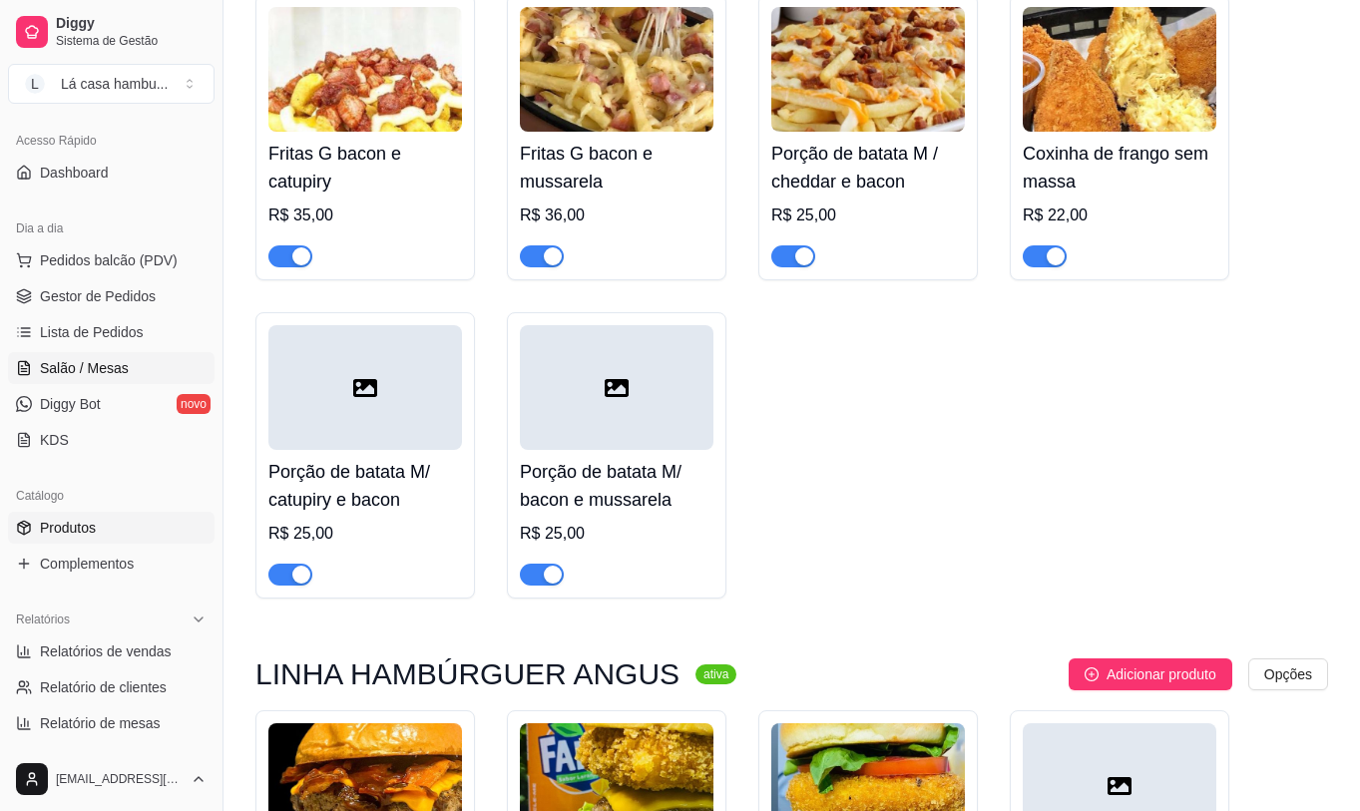
click at [96, 375] on span "Salão / Mesas" at bounding box center [84, 368] width 89 height 20
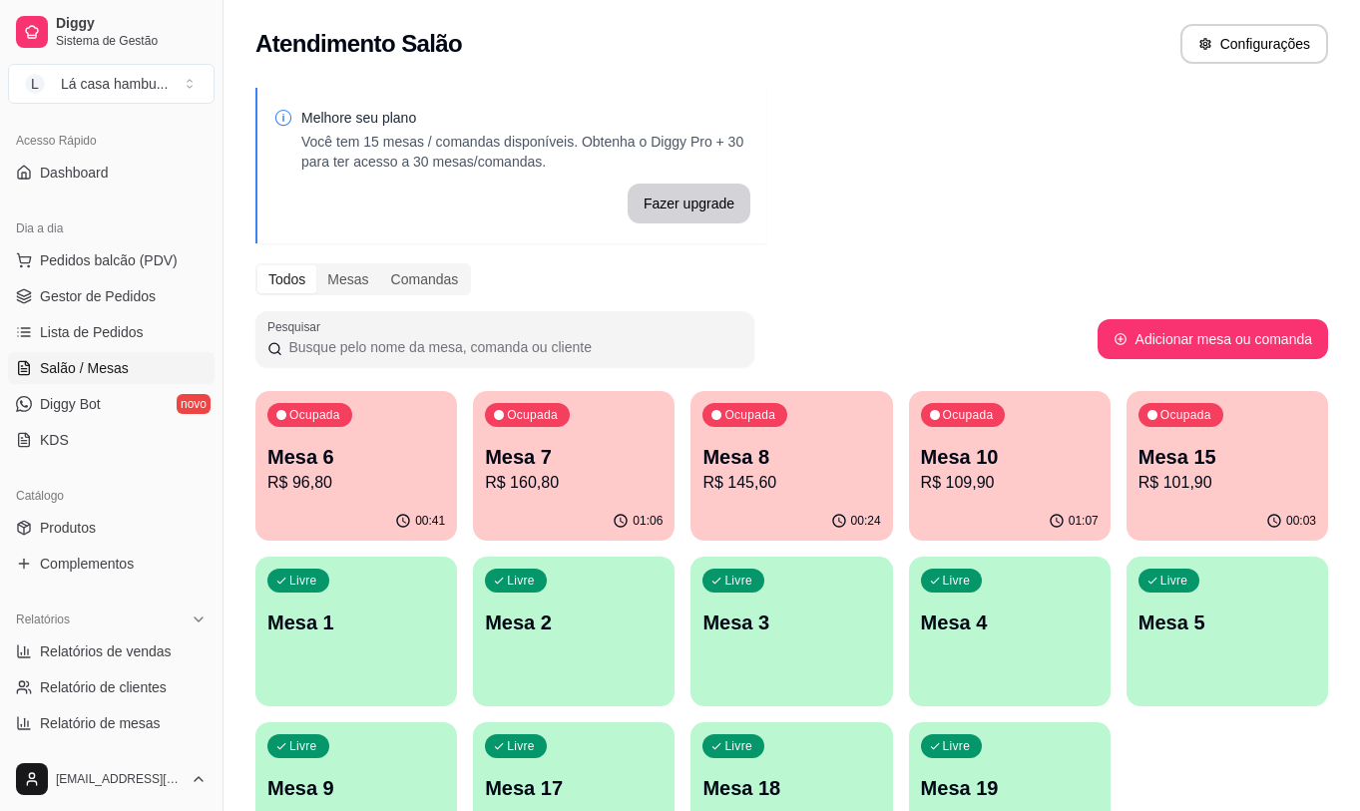
click at [391, 476] on p "R$ 96,80" at bounding box center [356, 483] width 178 height 24
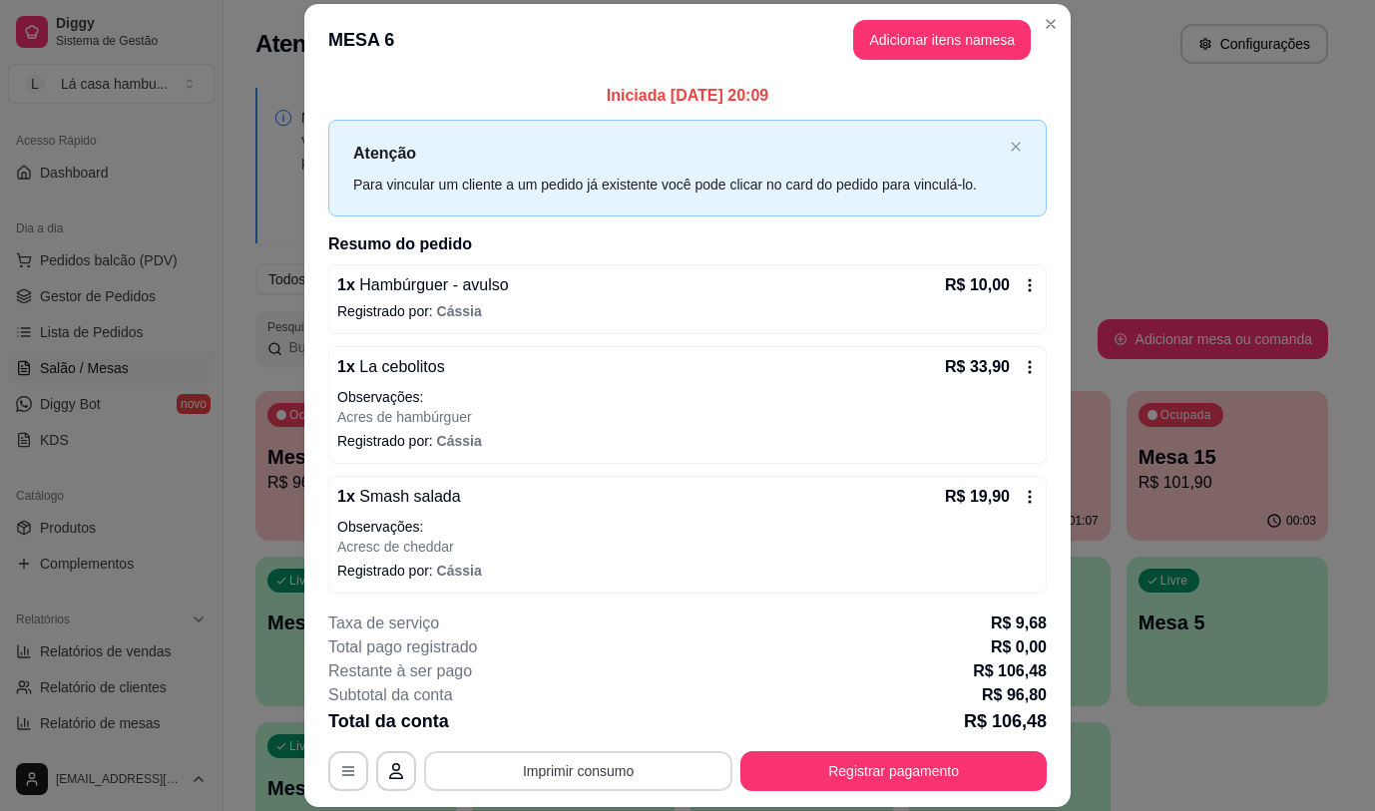
click at [611, 766] on button "Imprimir consumo" at bounding box center [578, 771] width 308 height 40
click at [610, 722] on button "IMPRESSORA" at bounding box center [577, 725] width 145 height 32
click at [574, 779] on button "Imprimir consumo" at bounding box center [578, 771] width 299 height 39
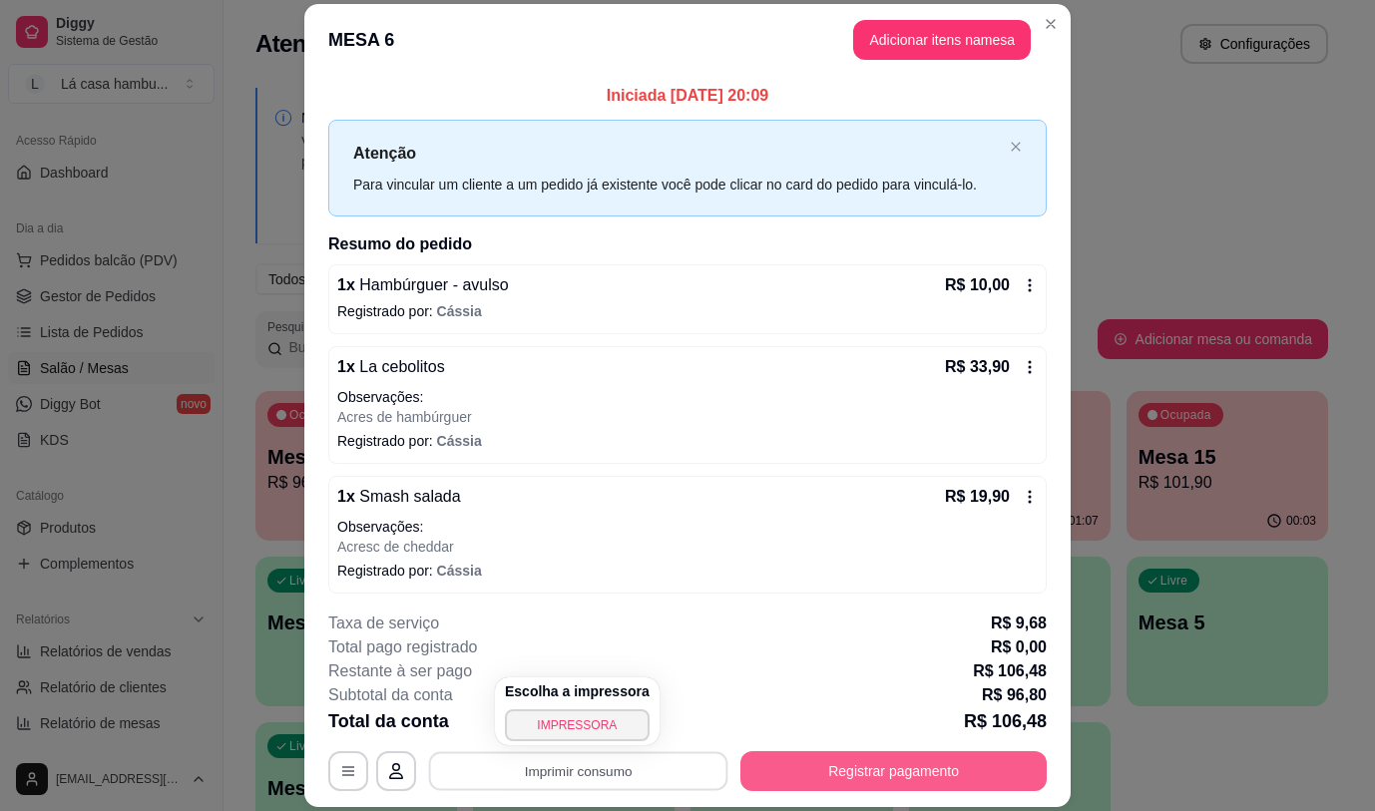
click at [913, 771] on button "Registrar pagamento" at bounding box center [893, 771] width 306 height 40
click at [905, 767] on button "Registrar pagamento" at bounding box center [893, 771] width 297 height 39
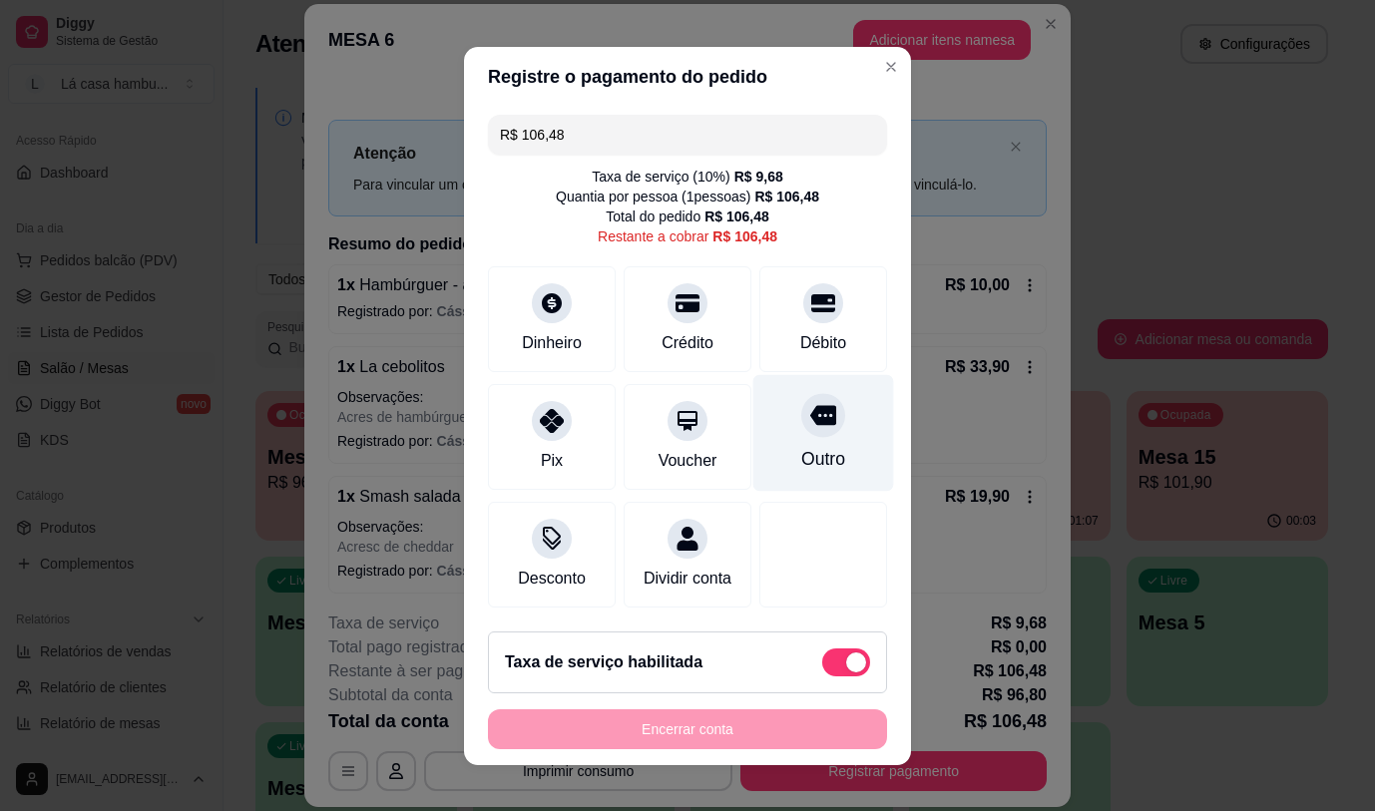
click at [810, 411] on icon at bounding box center [823, 415] width 26 height 20
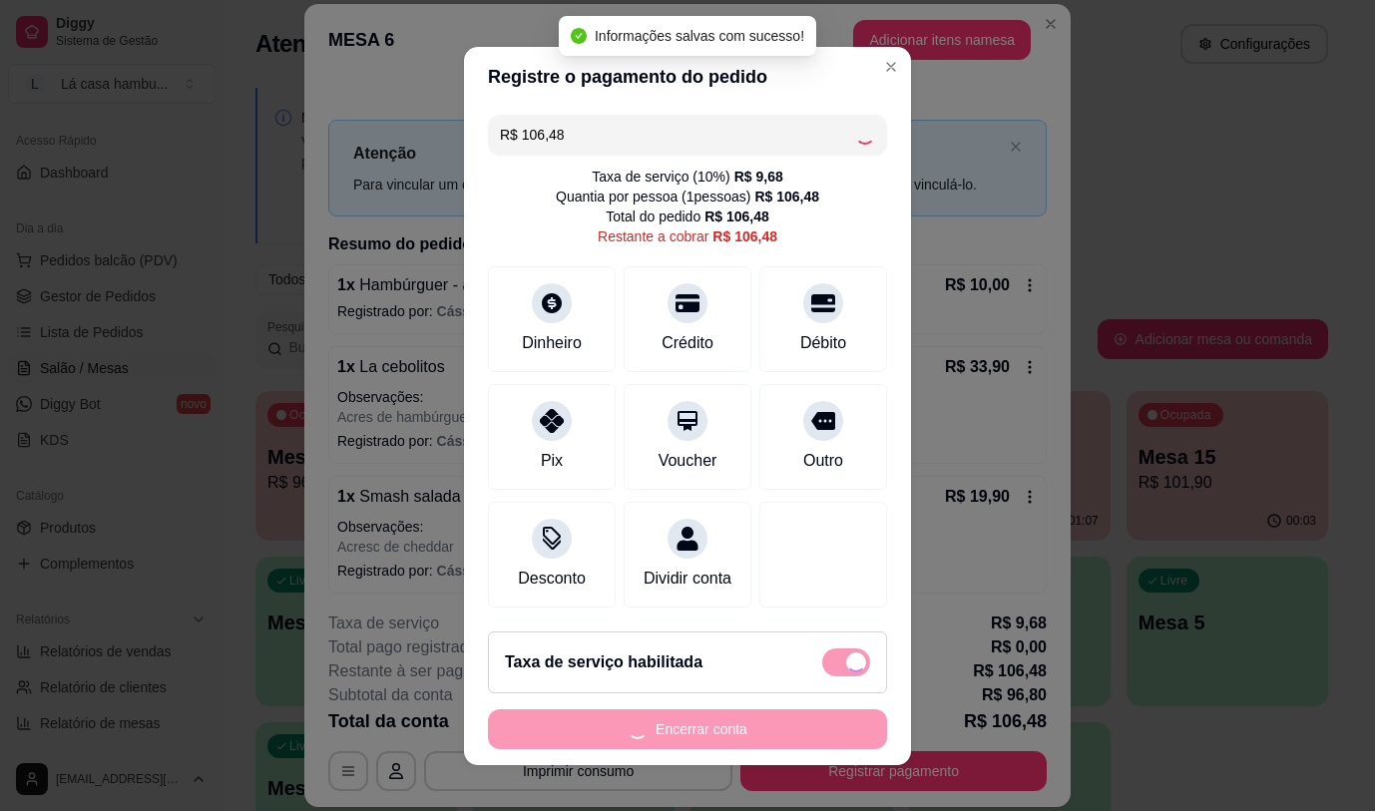
type input "R$ 0,00"
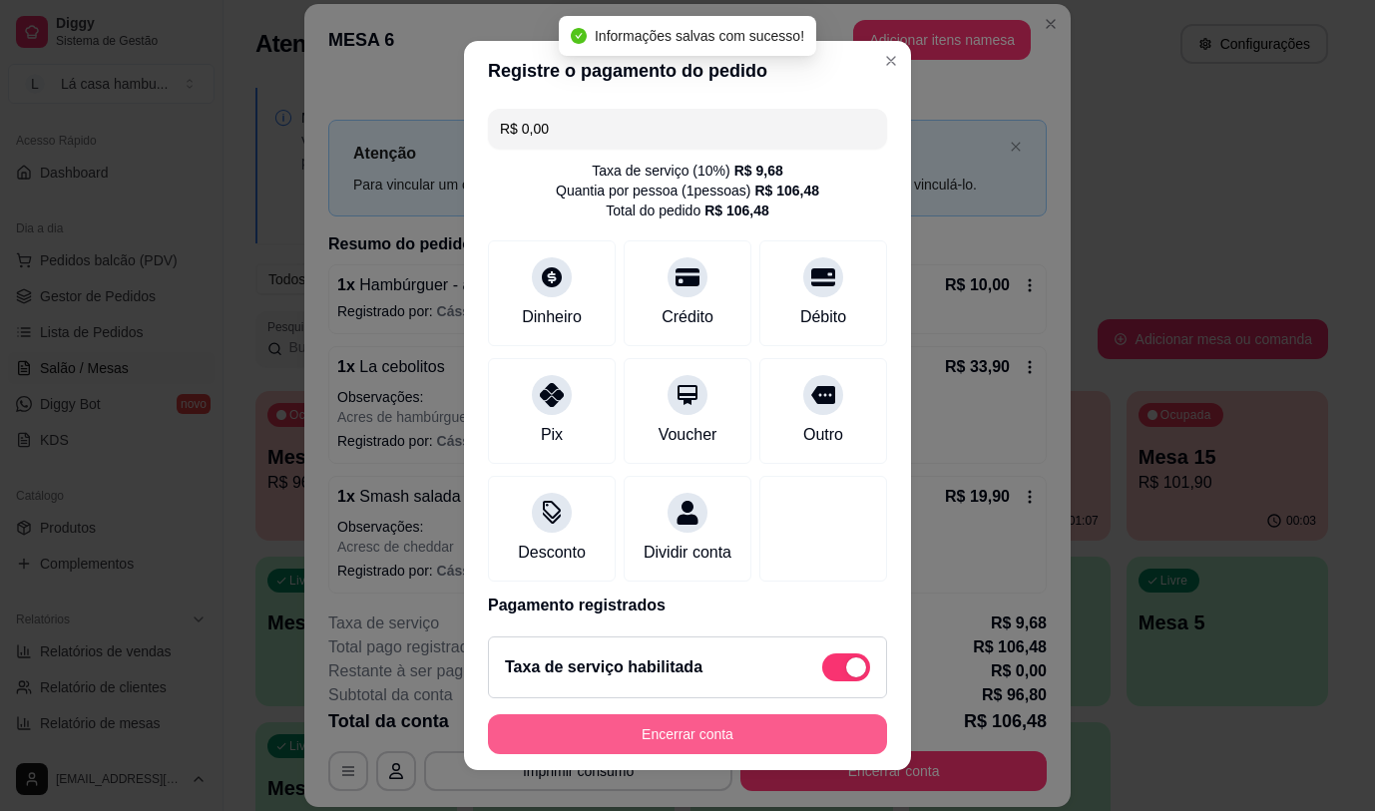
click at [737, 731] on button "Encerrar conta" at bounding box center [687, 734] width 399 height 40
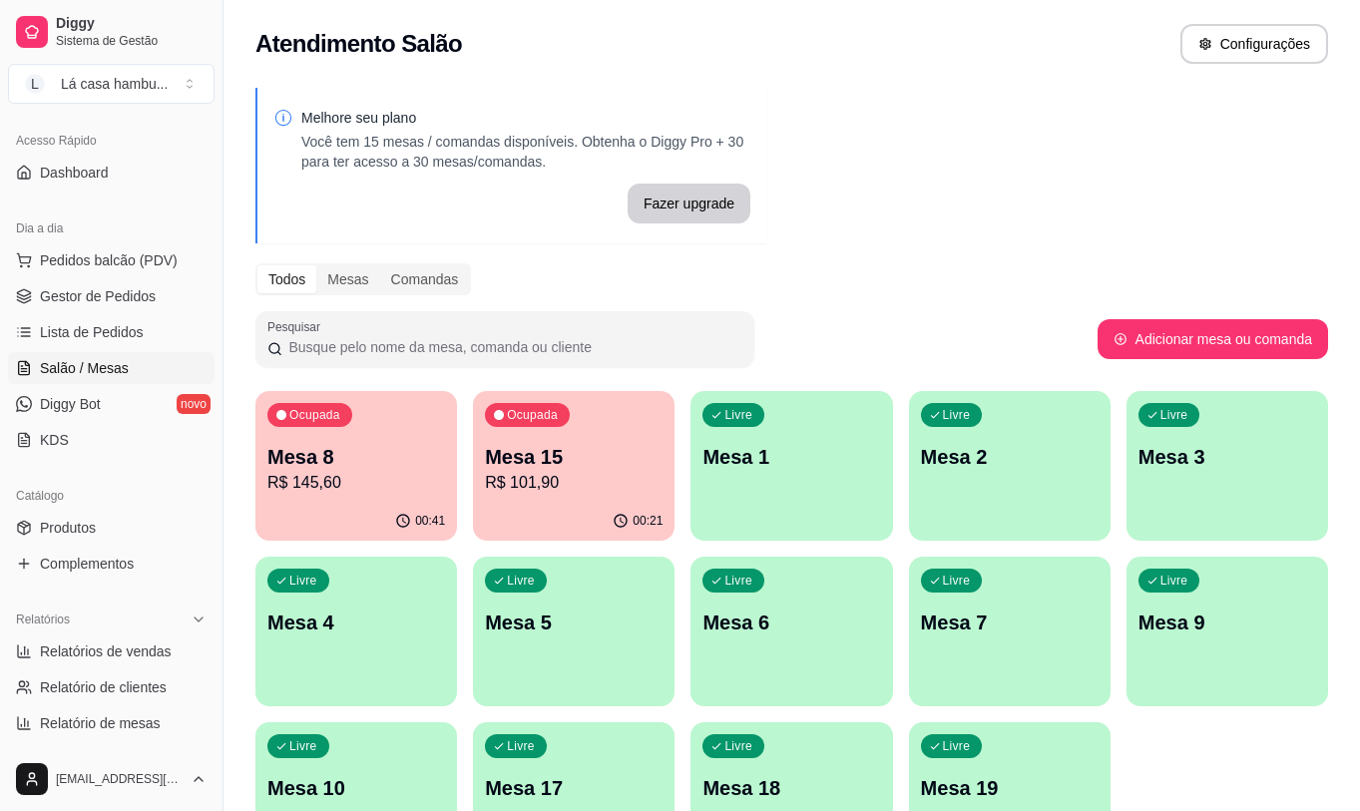
click at [369, 491] on p "R$ 145,60" at bounding box center [356, 483] width 178 height 24
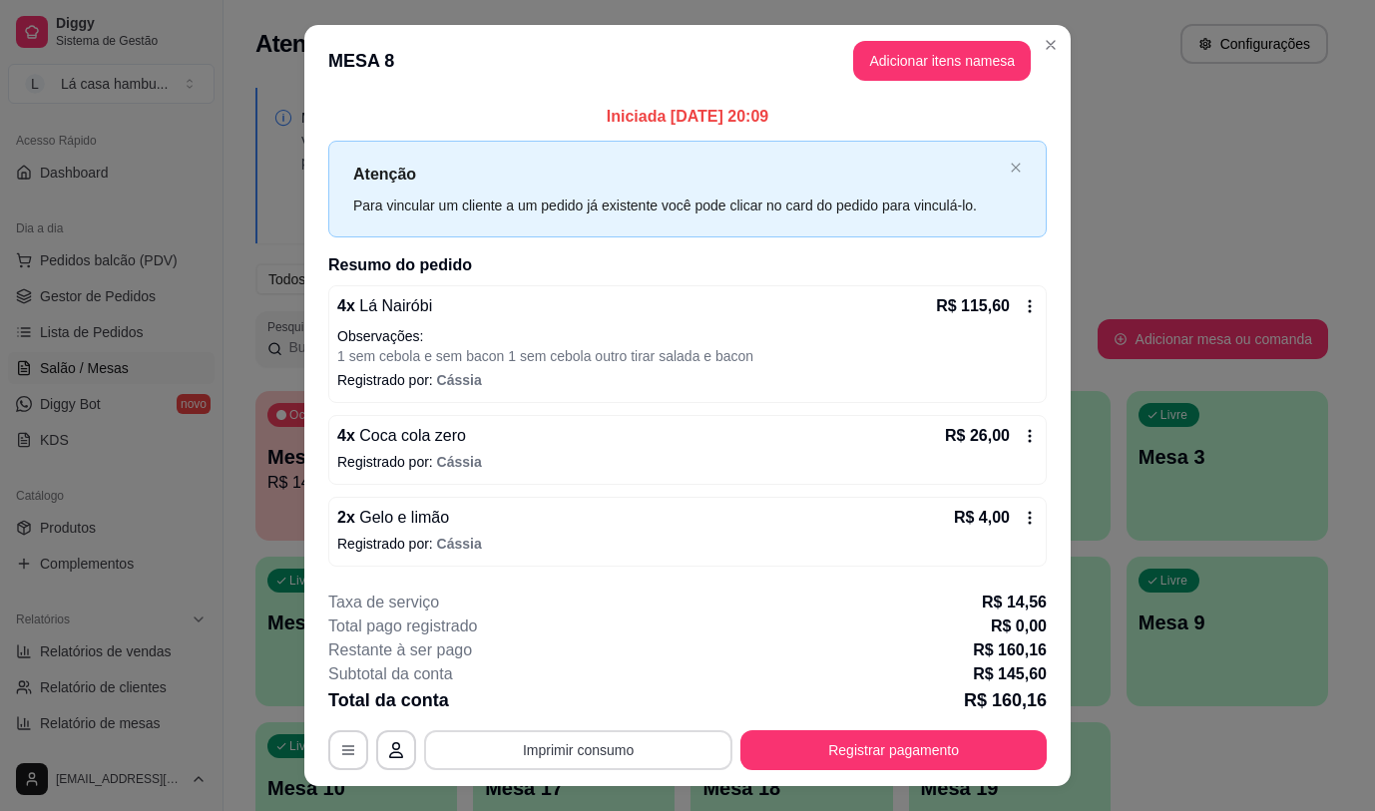
click at [616, 743] on button "Imprimir consumo" at bounding box center [578, 750] width 308 height 40
click at [592, 704] on button "IMPRESSORA" at bounding box center [577, 704] width 145 height 32
click at [601, 755] on button "Imprimir consumo" at bounding box center [578, 750] width 308 height 40
click at [840, 752] on button "Registrar pagamento" at bounding box center [893, 750] width 306 height 40
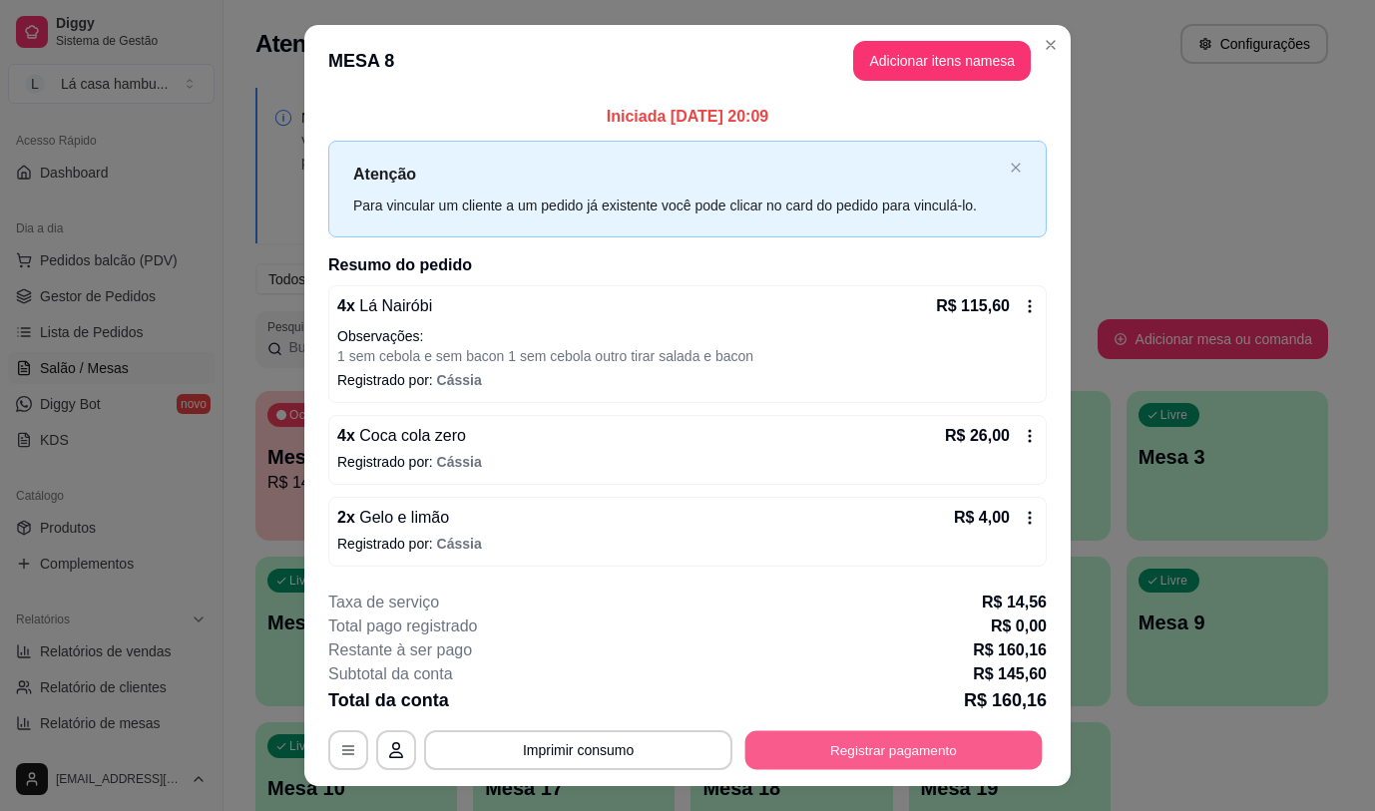
click at [895, 751] on button "Registrar pagamento" at bounding box center [893, 750] width 297 height 39
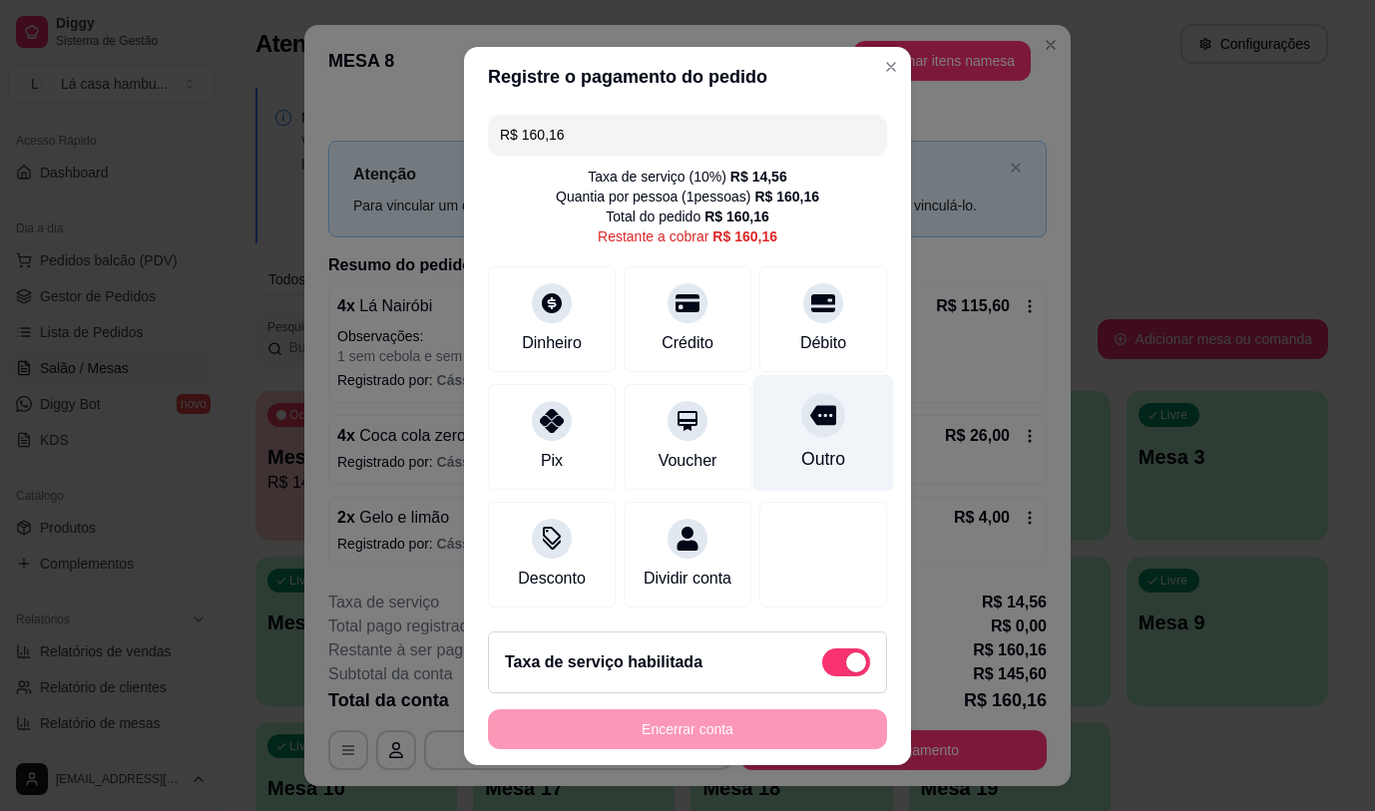
click at [810, 409] on icon at bounding box center [823, 415] width 26 height 20
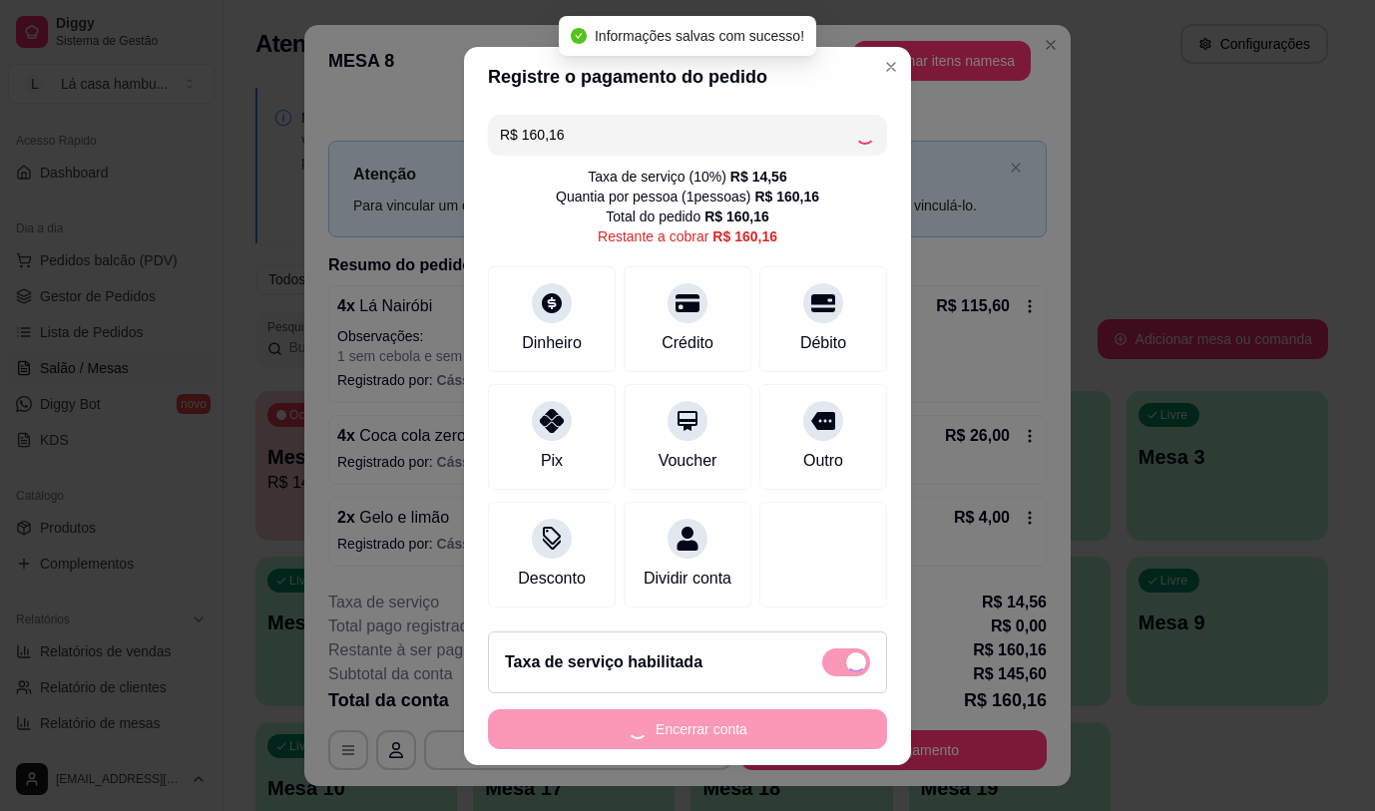
type input "R$ 0,00"
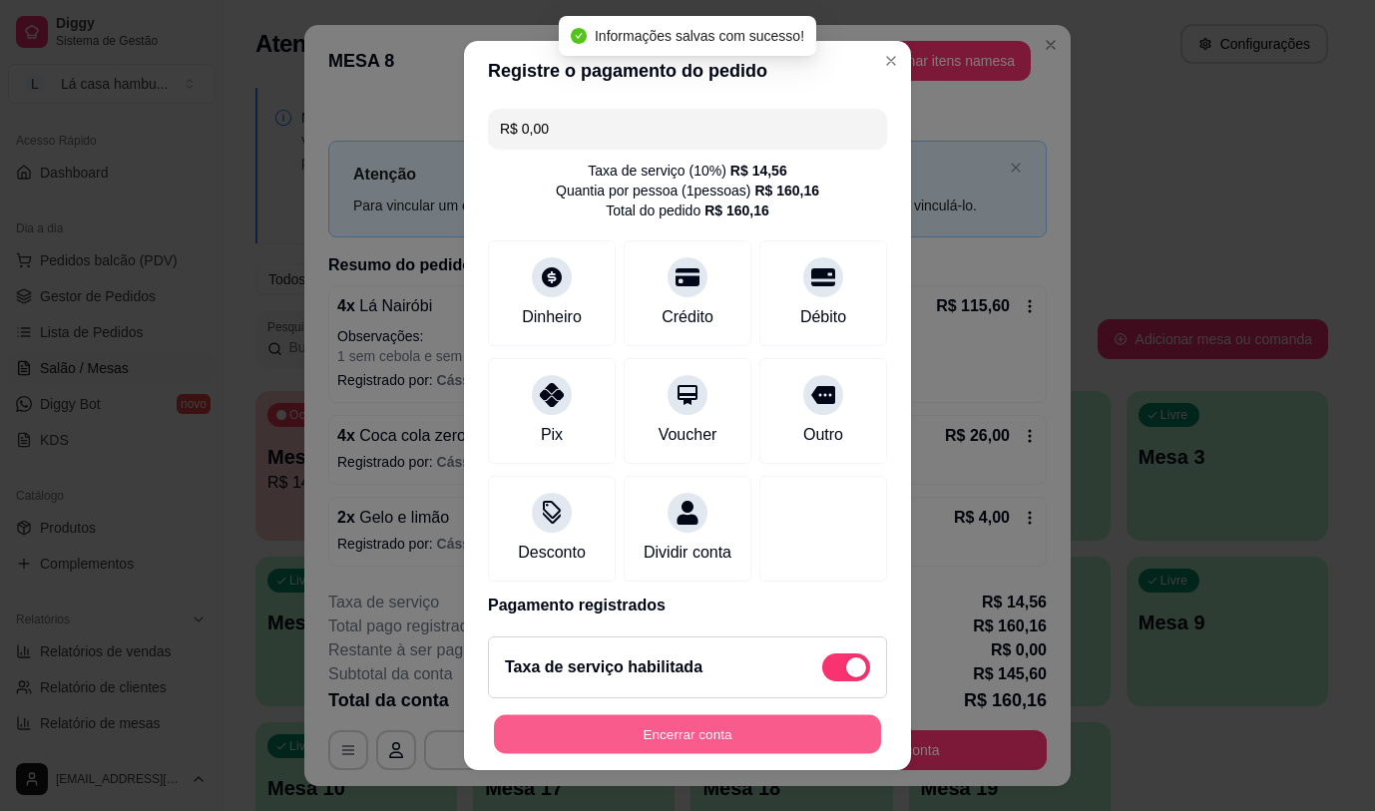
click at [775, 732] on button "Encerrar conta" at bounding box center [687, 734] width 387 height 39
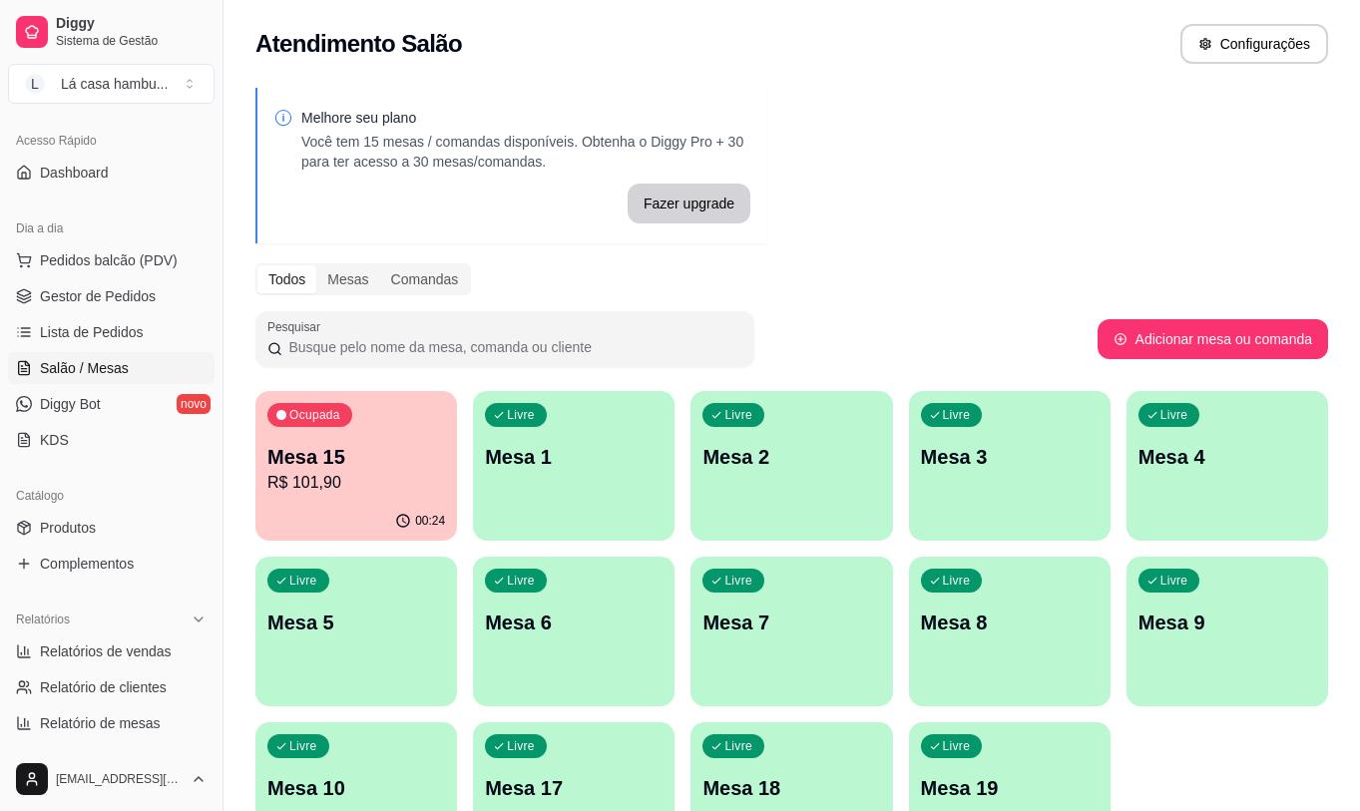
click at [393, 511] on div "00:24" at bounding box center [356, 521] width 202 height 39
click at [375, 441] on div "Ocupada Mesa 15 R$ 101,90" at bounding box center [356, 447] width 196 height 108
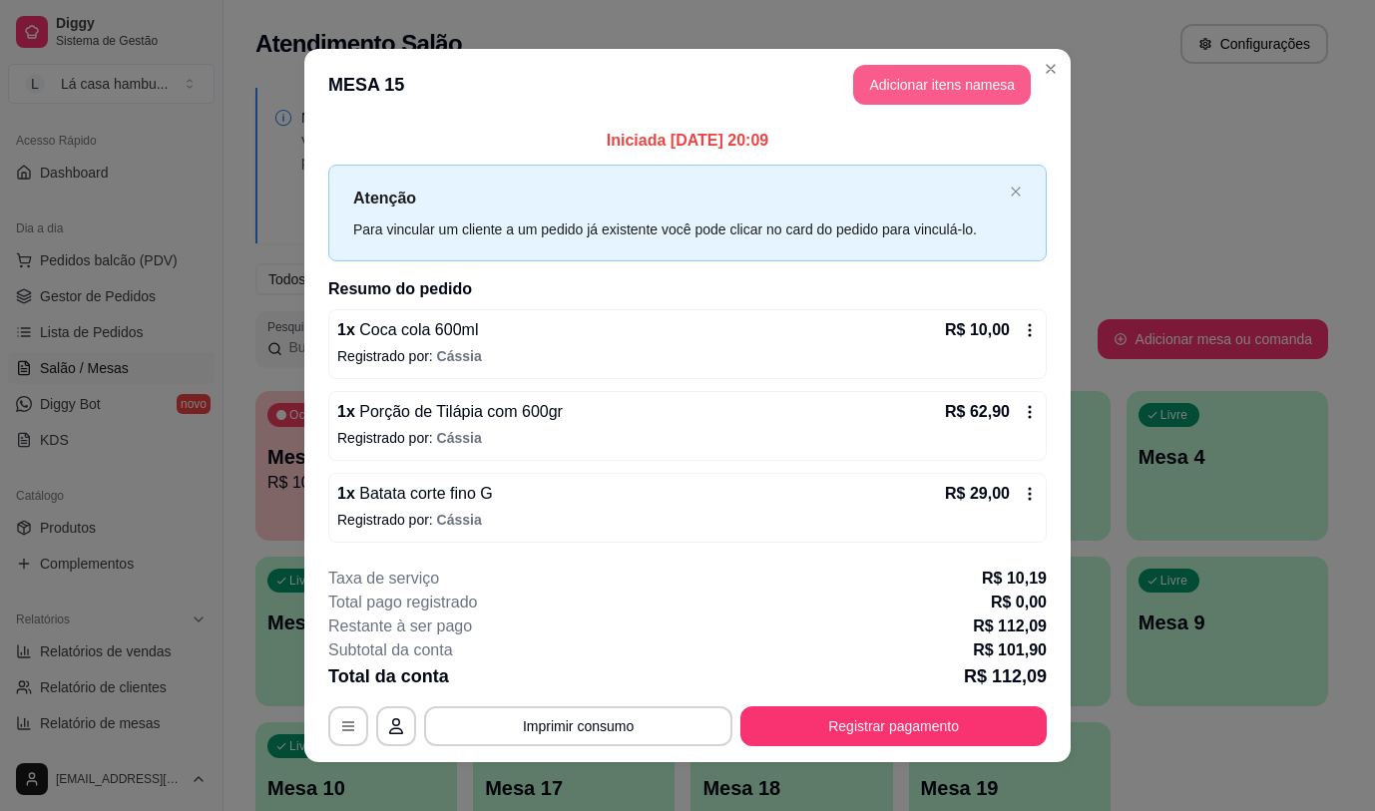
click at [951, 86] on button "Adicionar itens na mesa" at bounding box center [942, 85] width 178 height 40
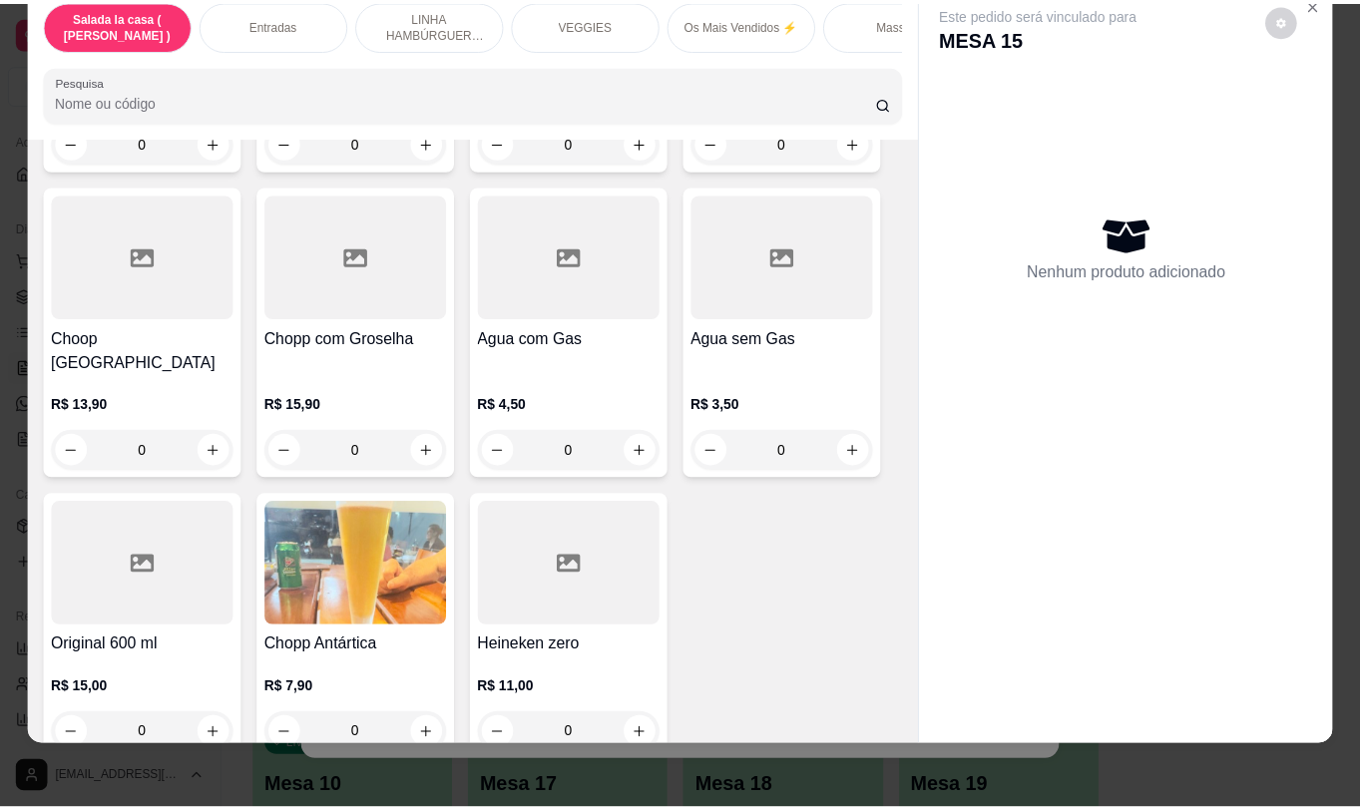
scroll to position [47, 0]
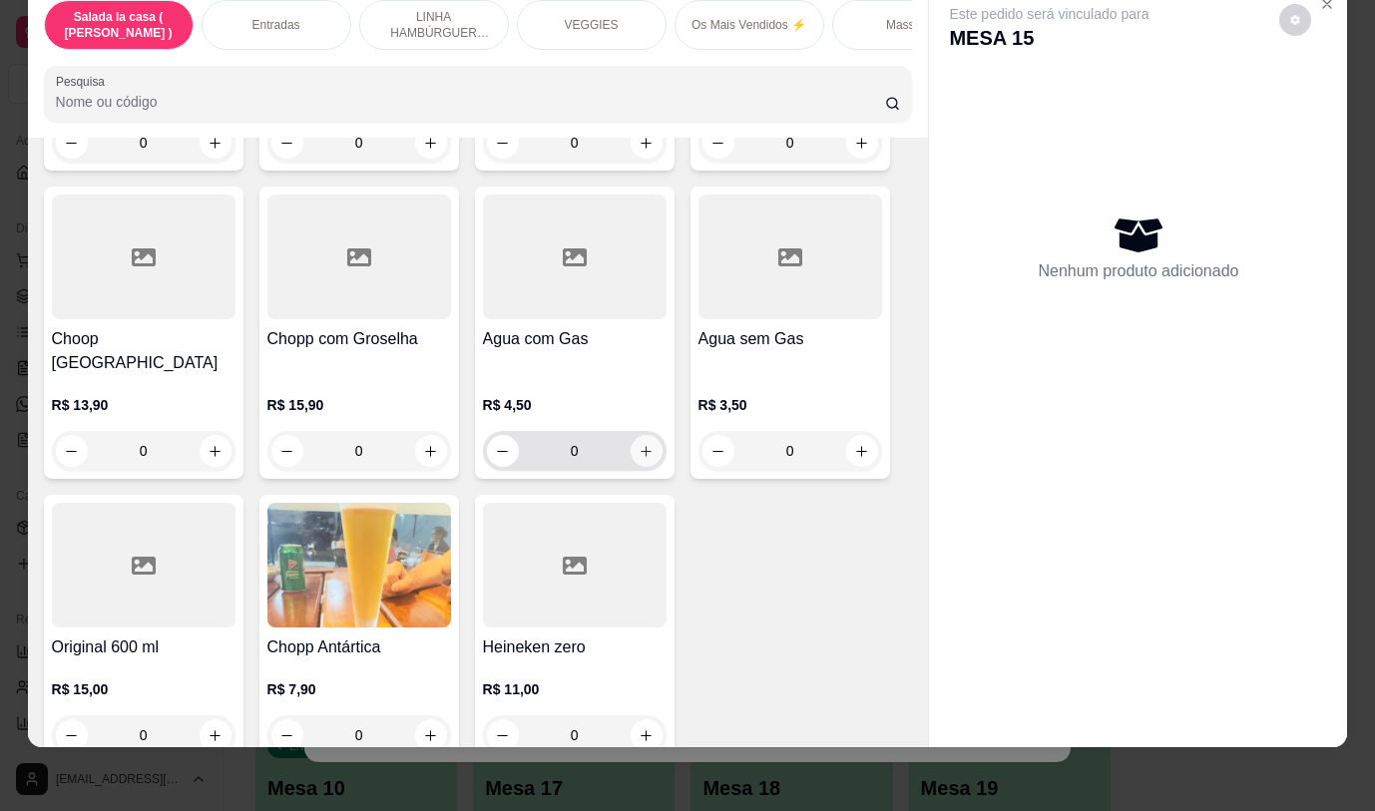
click at [640, 444] on icon "increase-product-quantity" at bounding box center [645, 451] width 15 height 15
type input "1"
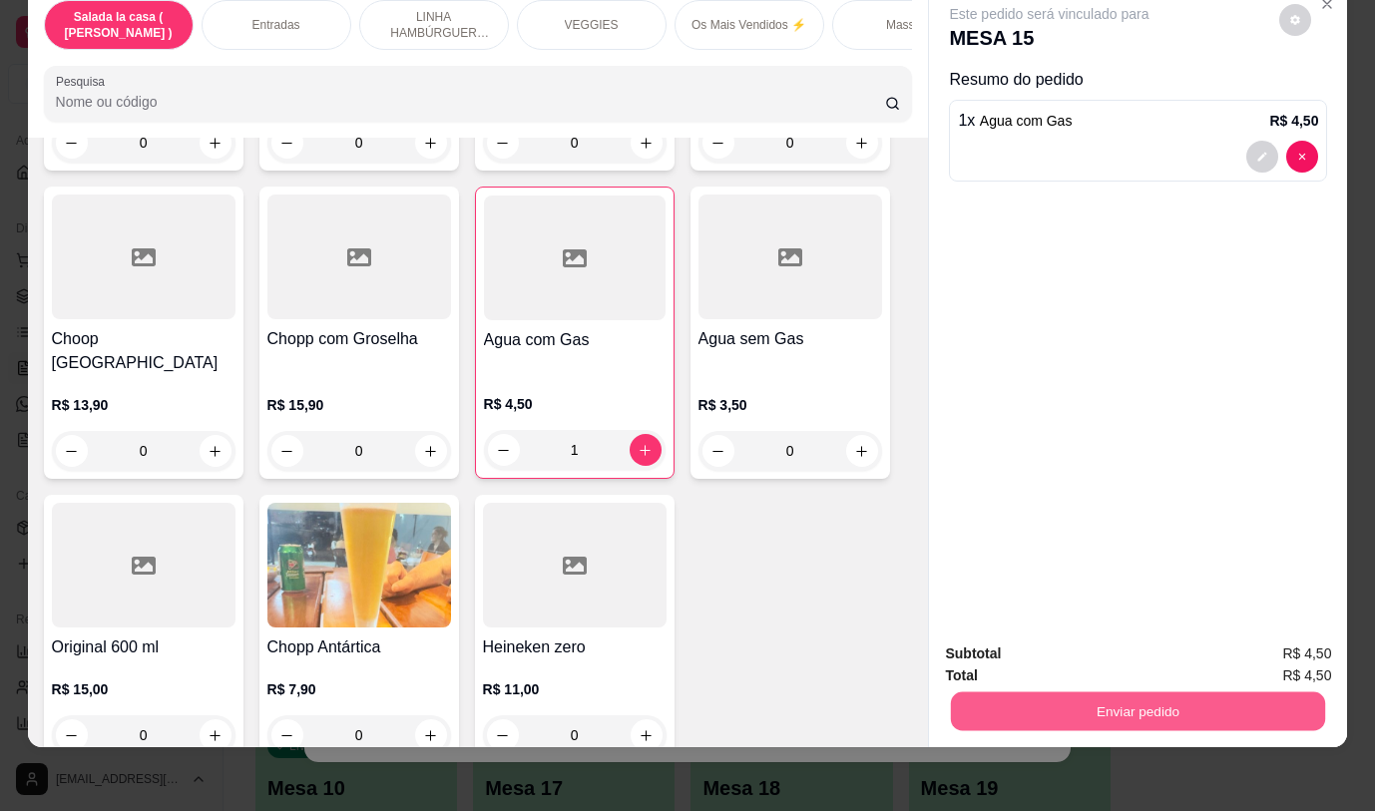
click at [1052, 702] on button "Enviar pedido" at bounding box center [1138, 710] width 374 height 39
click at [1041, 651] on button "Não registrar e enviar pedido" at bounding box center [1072, 647] width 207 height 38
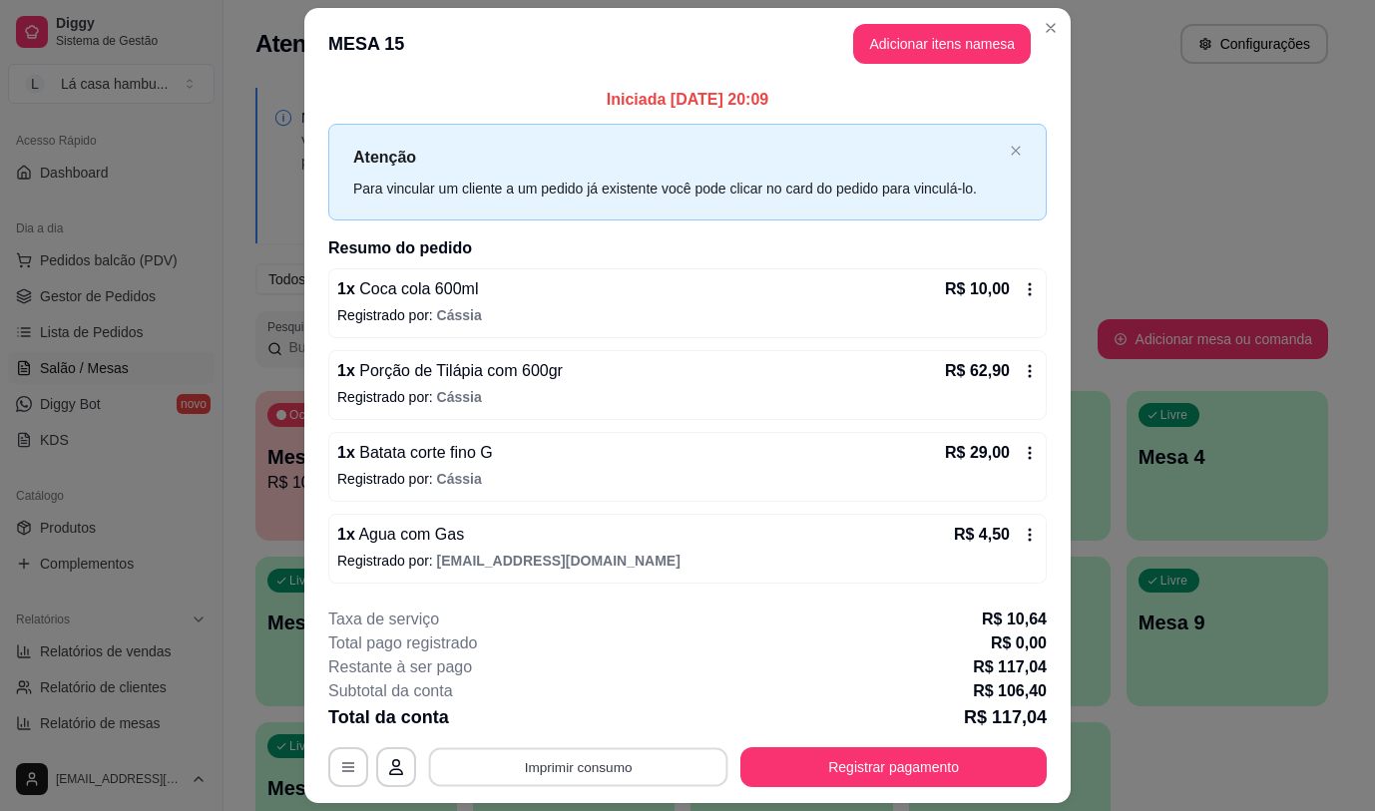
click at [645, 776] on button "Imprimir consumo" at bounding box center [578, 767] width 299 height 39
click at [619, 769] on button "Imprimir consumo" at bounding box center [578, 767] width 299 height 39
click at [582, 721] on button "IMPRESSORA" at bounding box center [577, 721] width 145 height 32
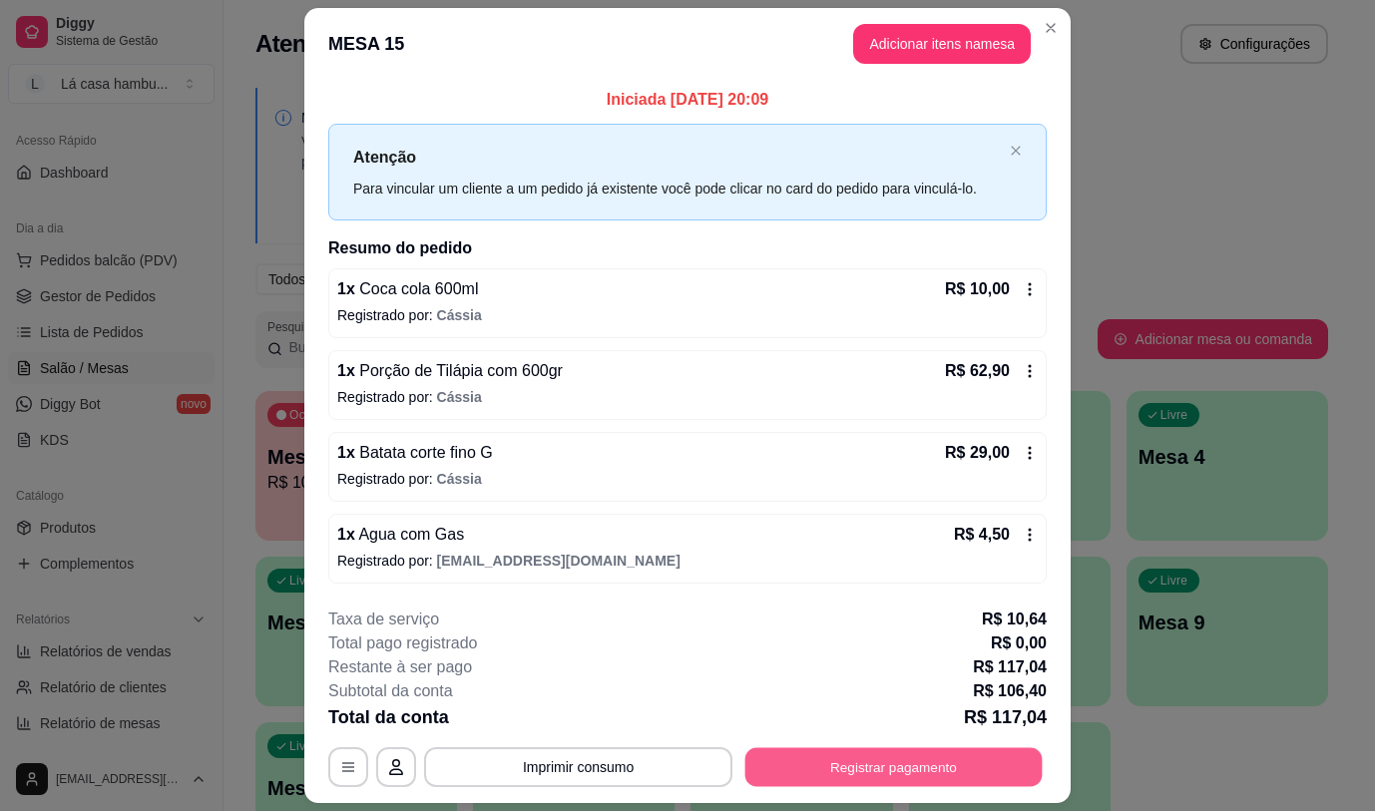
click at [884, 762] on button "Registrar pagamento" at bounding box center [893, 767] width 297 height 39
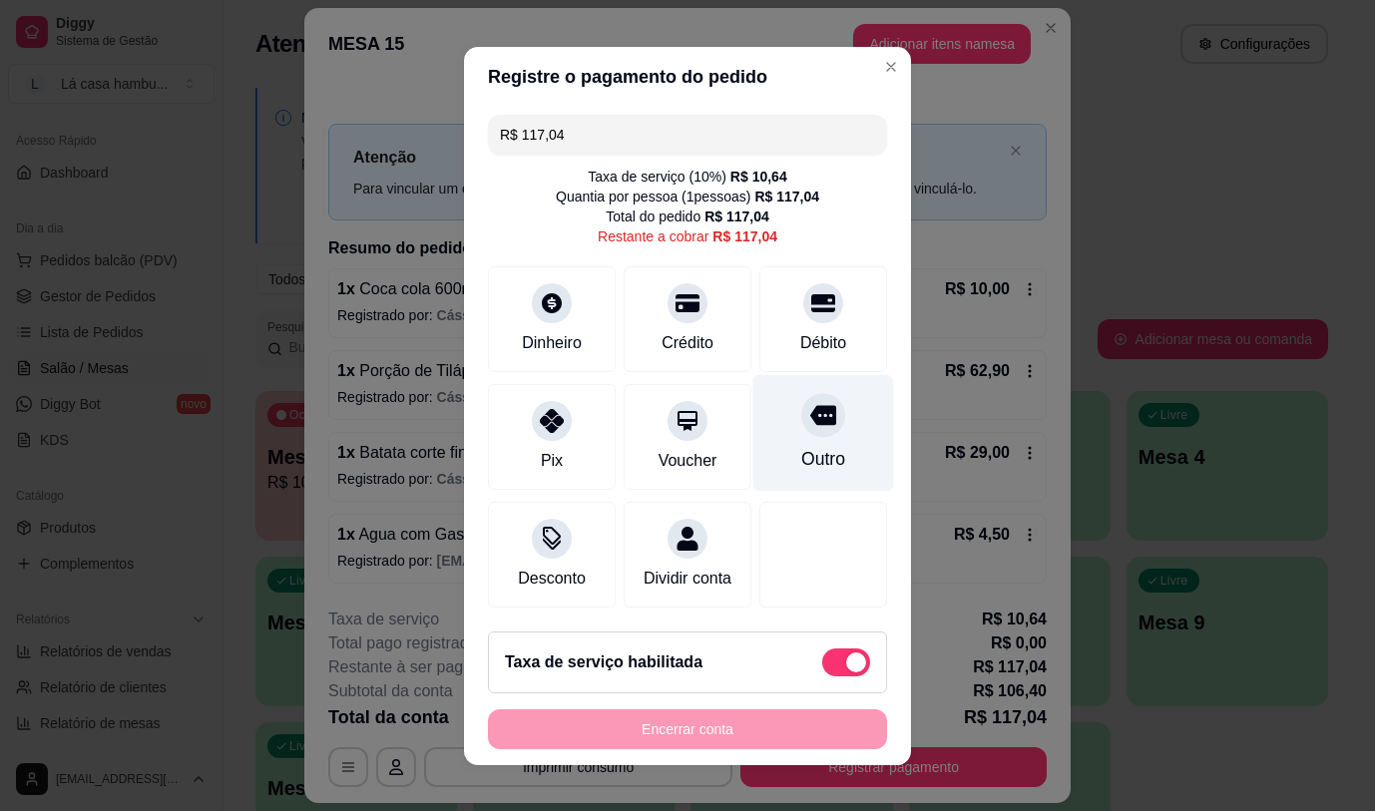
click at [810, 405] on icon at bounding box center [823, 415] width 26 height 20
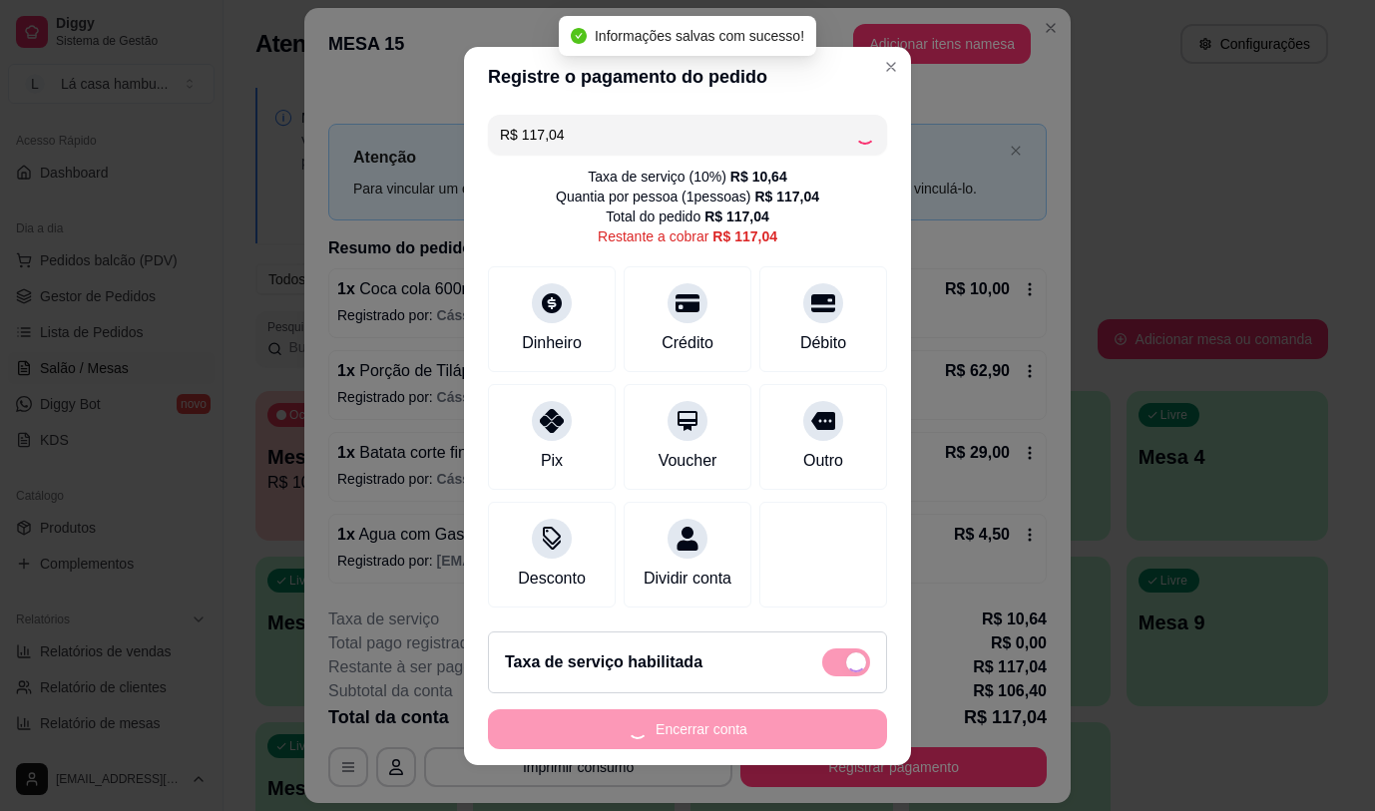
type input "R$ 0,00"
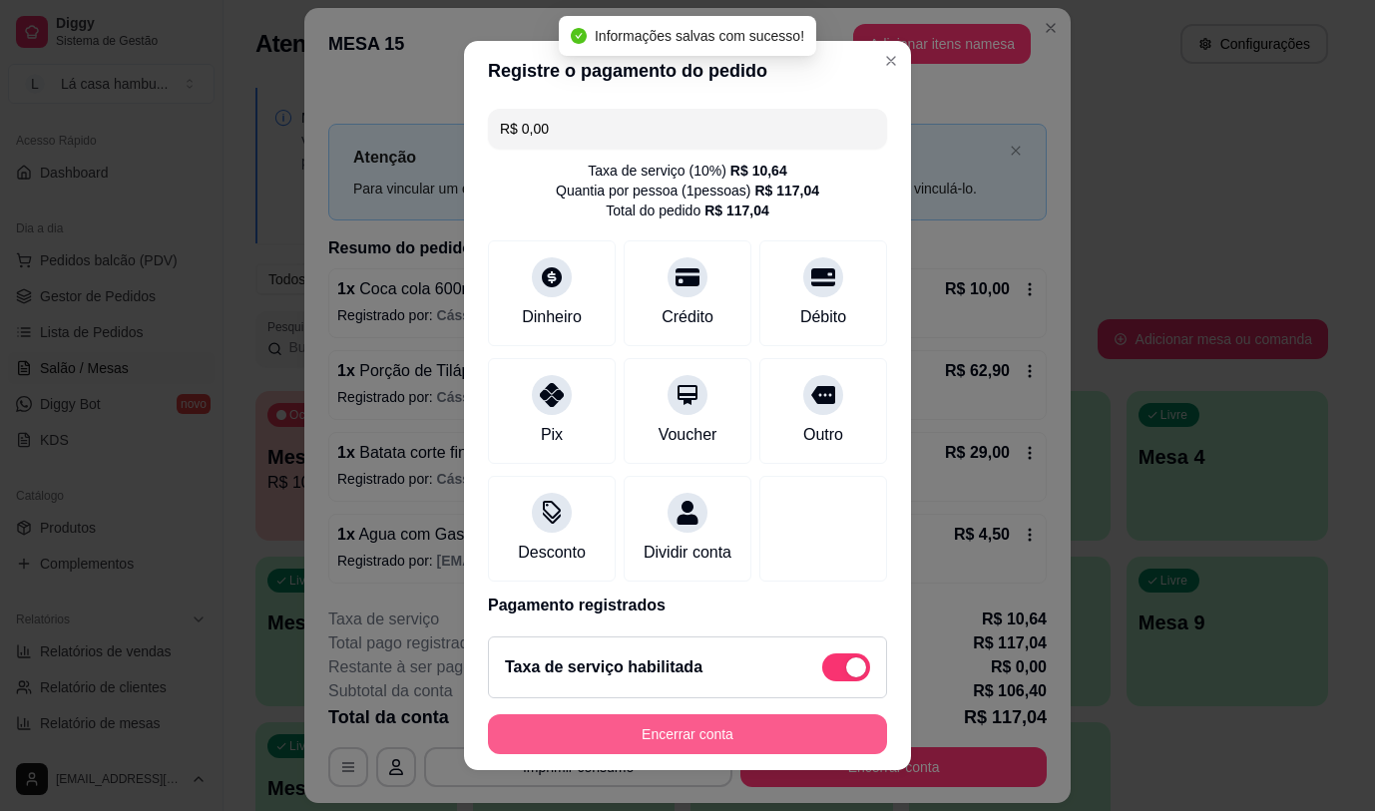
click at [718, 733] on button "Encerrar conta" at bounding box center [687, 734] width 399 height 40
